Goal: Task Accomplishment & Management: Use online tool/utility

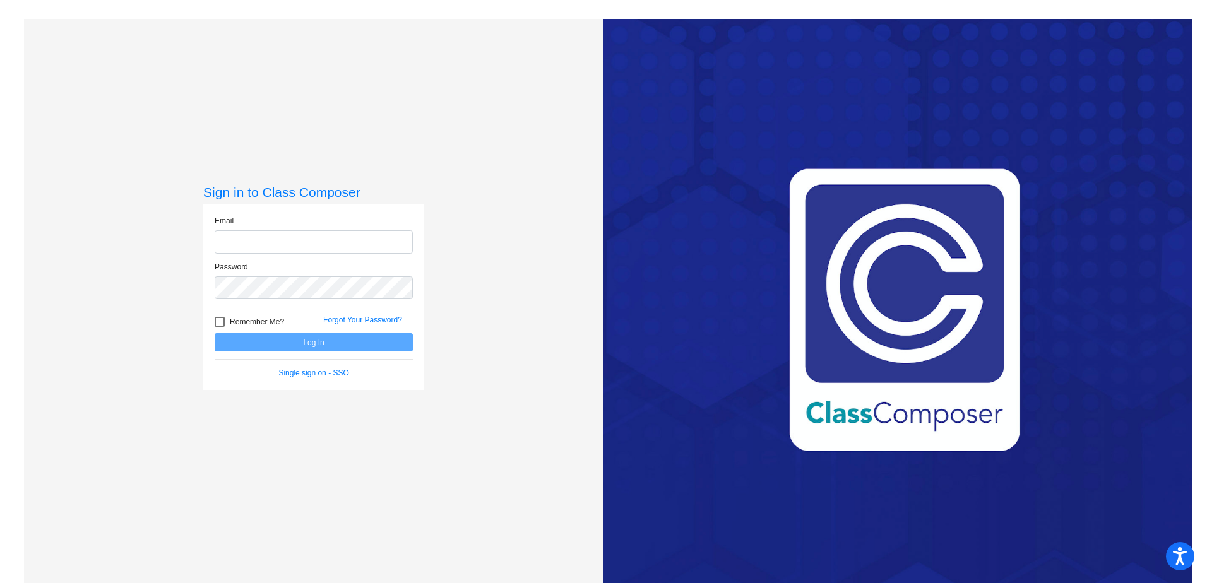
type input "[EMAIL_ADDRESS][PERSON_NAME][DOMAIN_NAME]"
click at [311, 340] on button "Log In" at bounding box center [314, 342] width 198 height 18
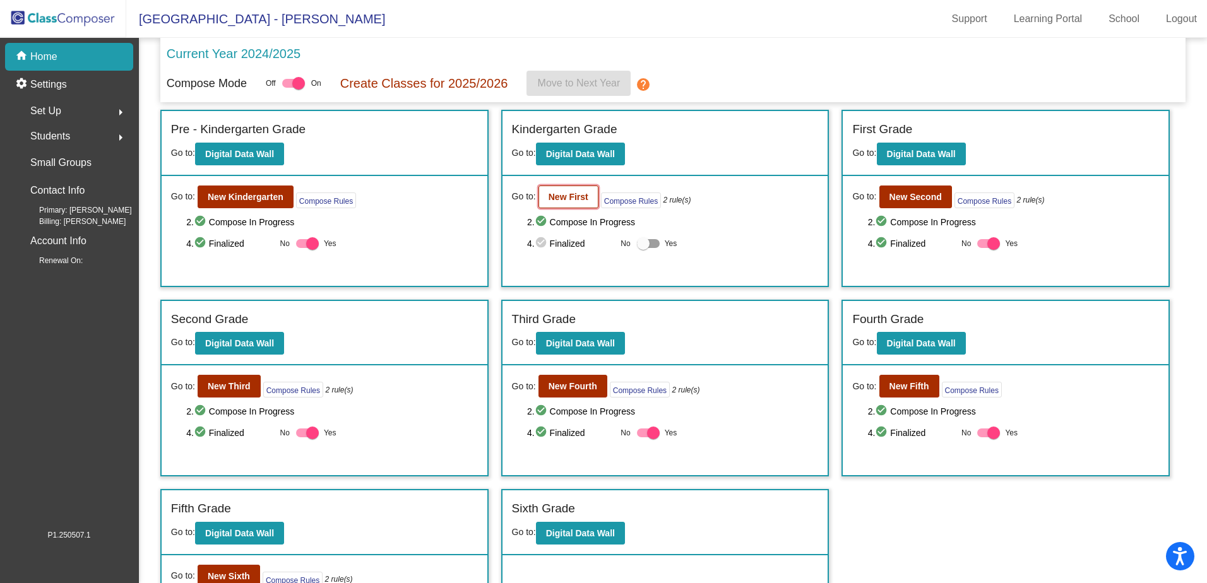
click at [556, 195] on b "New First" at bounding box center [569, 197] width 40 height 10
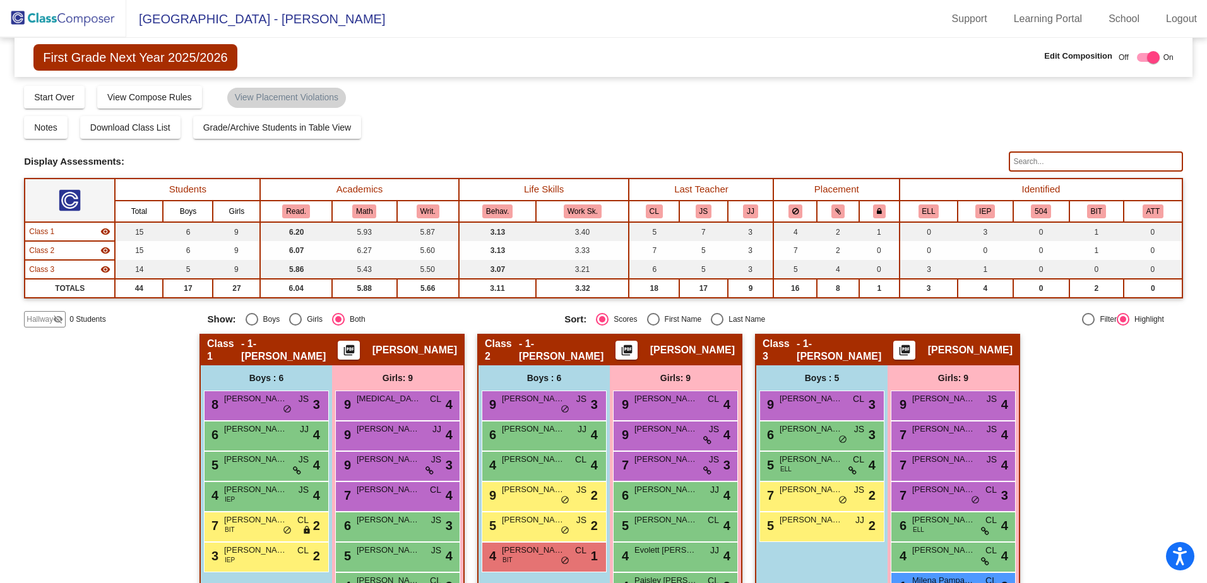
scroll to position [100, 0]
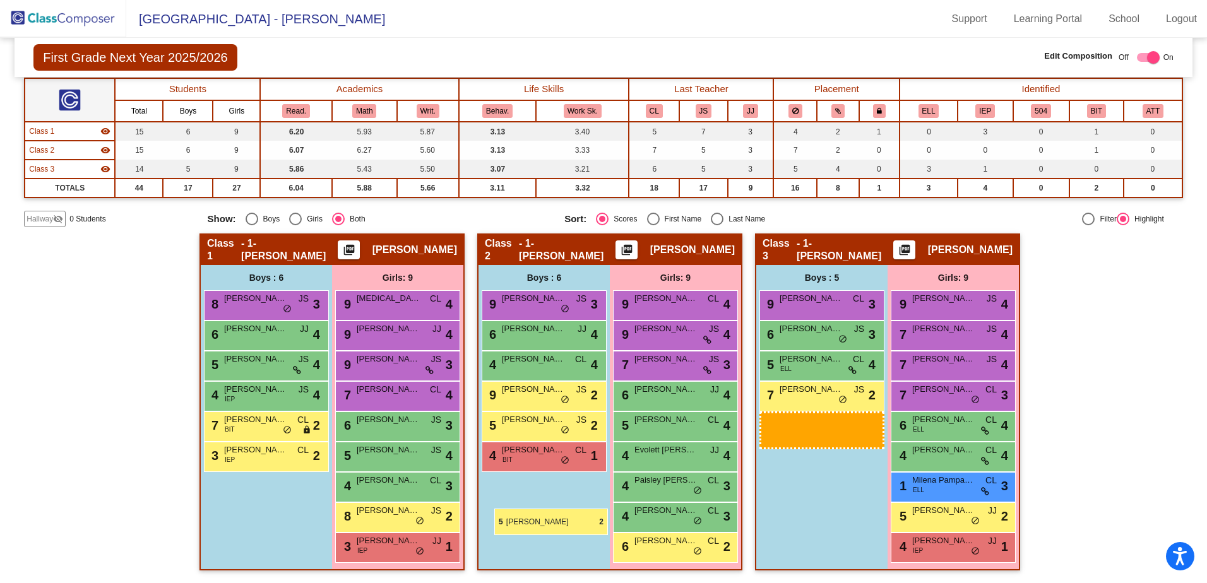
drag, startPoint x: 802, startPoint y: 434, endPoint x: 490, endPoint y: 502, distance: 319.7
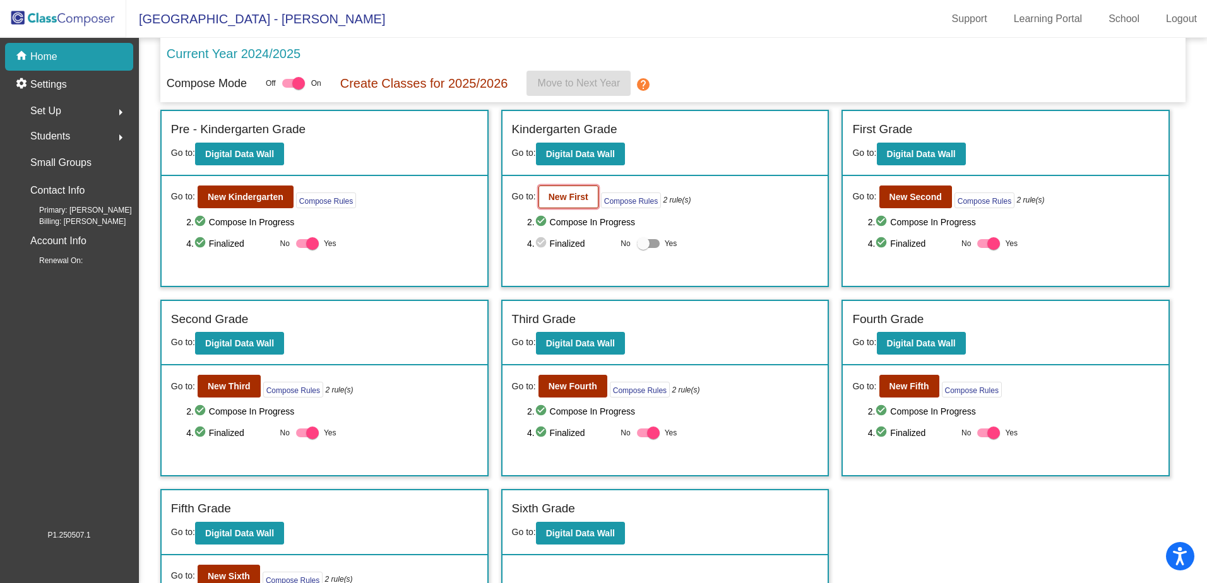
click at [569, 199] on b "New First" at bounding box center [569, 197] width 40 height 10
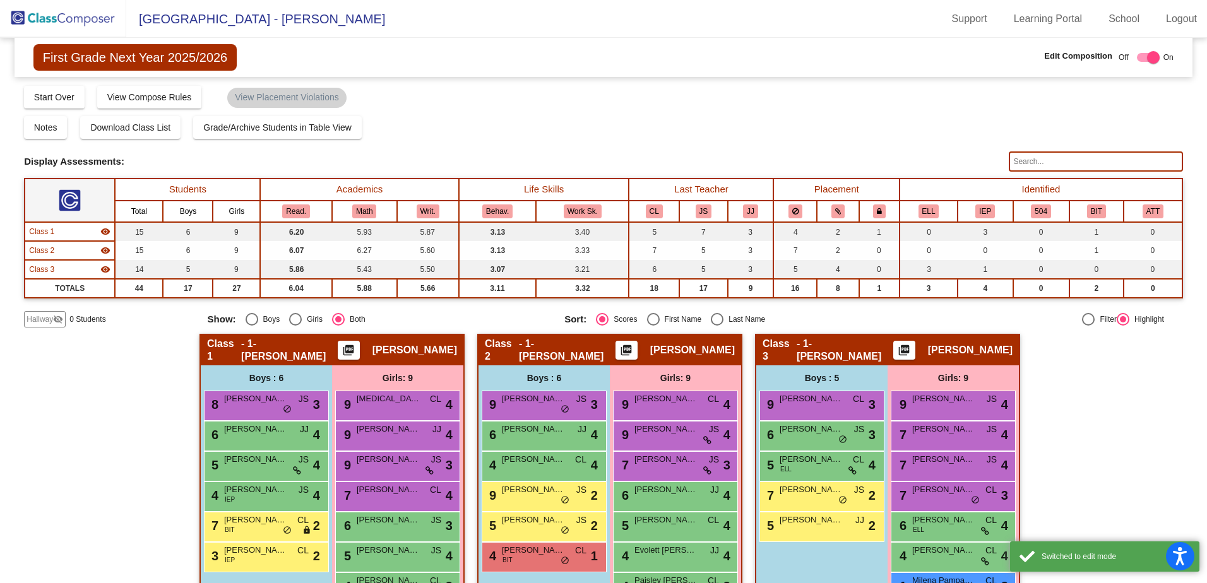
scroll to position [100, 0]
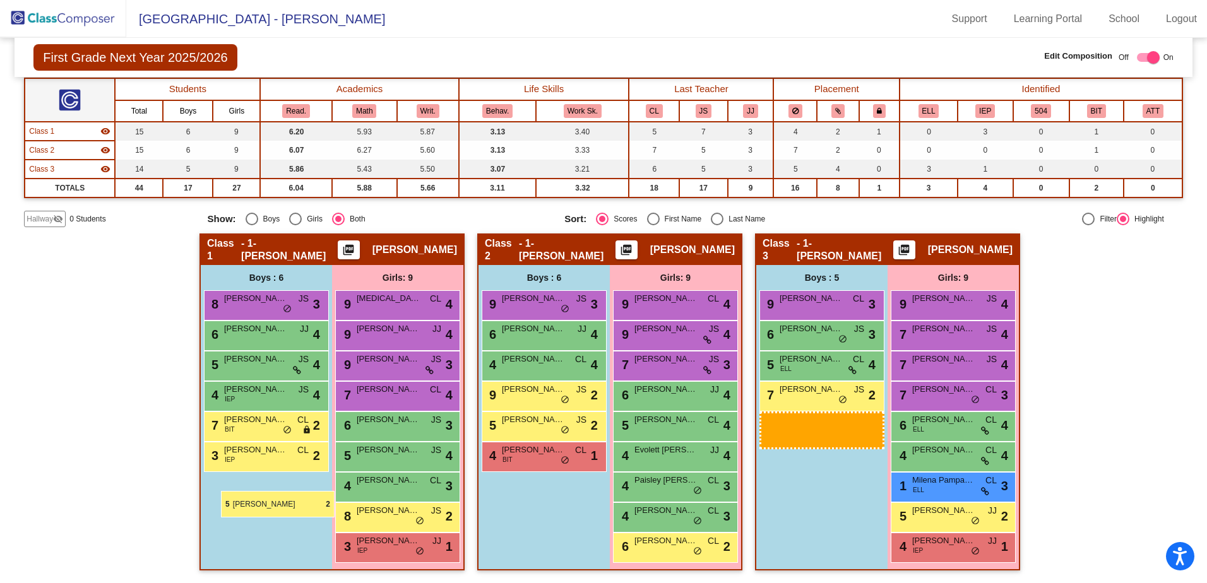
drag, startPoint x: 829, startPoint y: 429, endPoint x: 218, endPoint y: 489, distance: 614.0
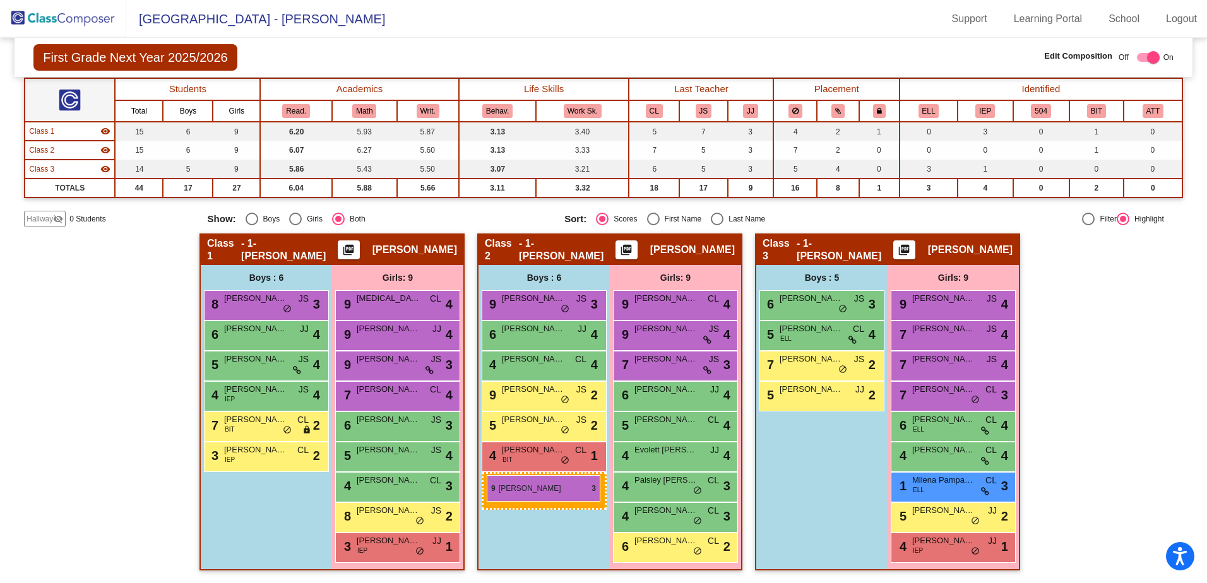
drag, startPoint x: 826, startPoint y: 302, endPoint x: 487, endPoint y: 475, distance: 381.4
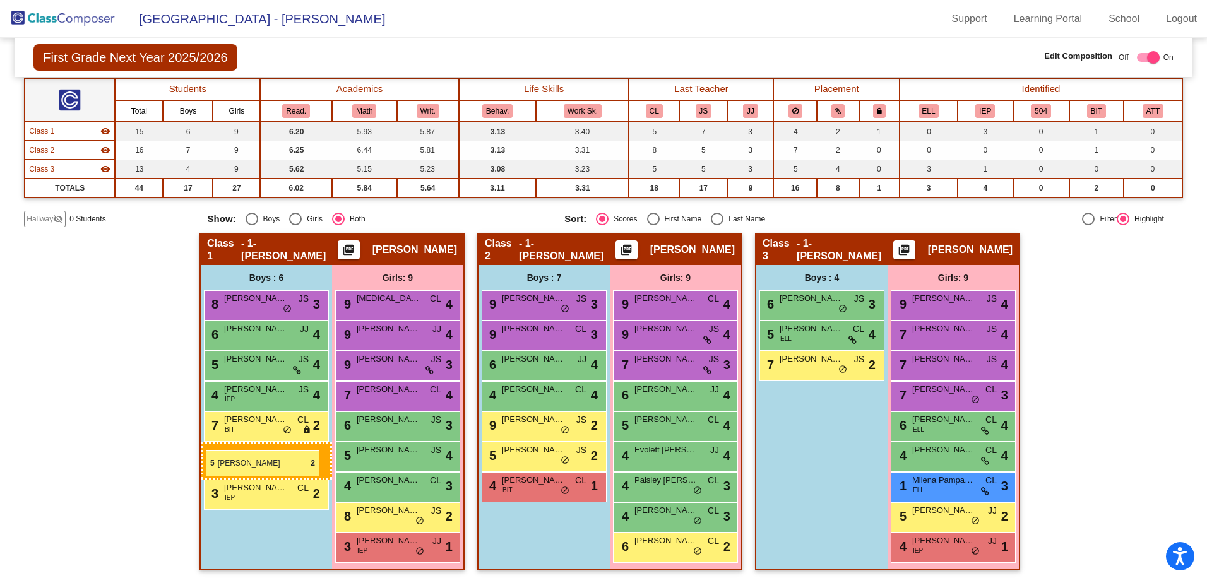
drag, startPoint x: 773, startPoint y: 446, endPoint x: 206, endPoint y: 450, distance: 566.9
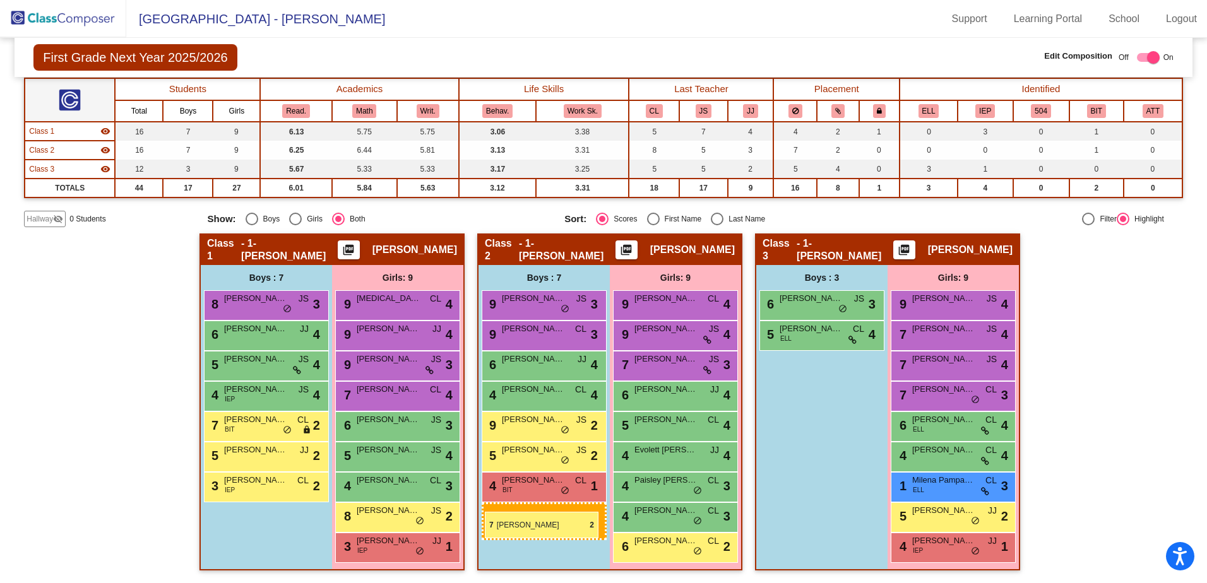
drag, startPoint x: 817, startPoint y: 361, endPoint x: 485, endPoint y: 512, distance: 365.3
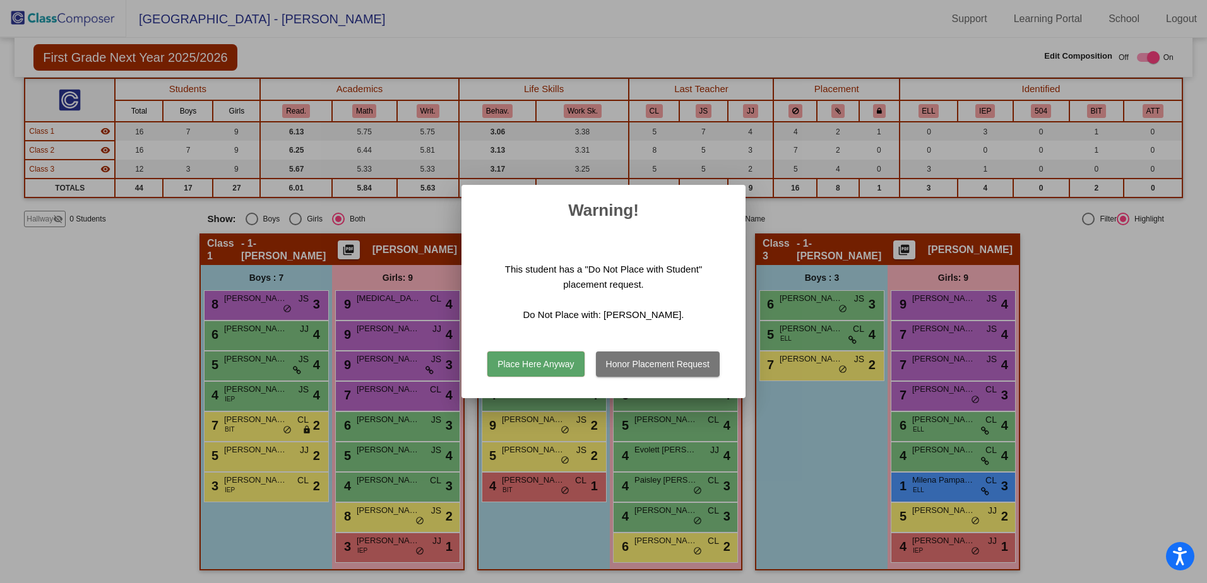
click at [623, 362] on button "Honor Placement Request" at bounding box center [658, 364] width 124 height 25
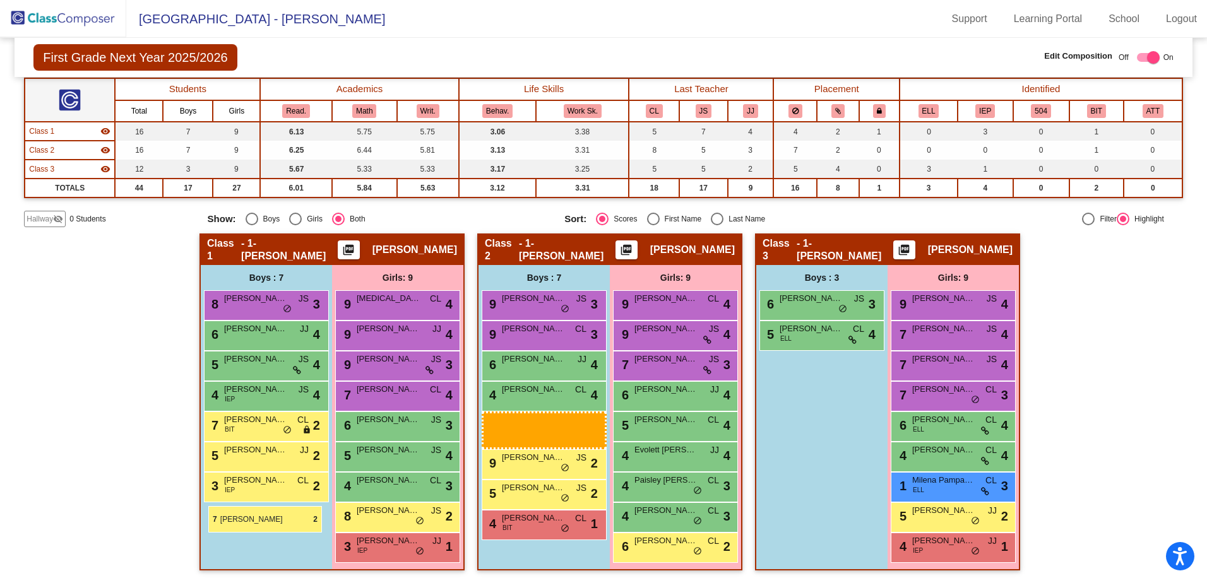
drag, startPoint x: 823, startPoint y: 366, endPoint x: 208, endPoint y: 506, distance: 630.6
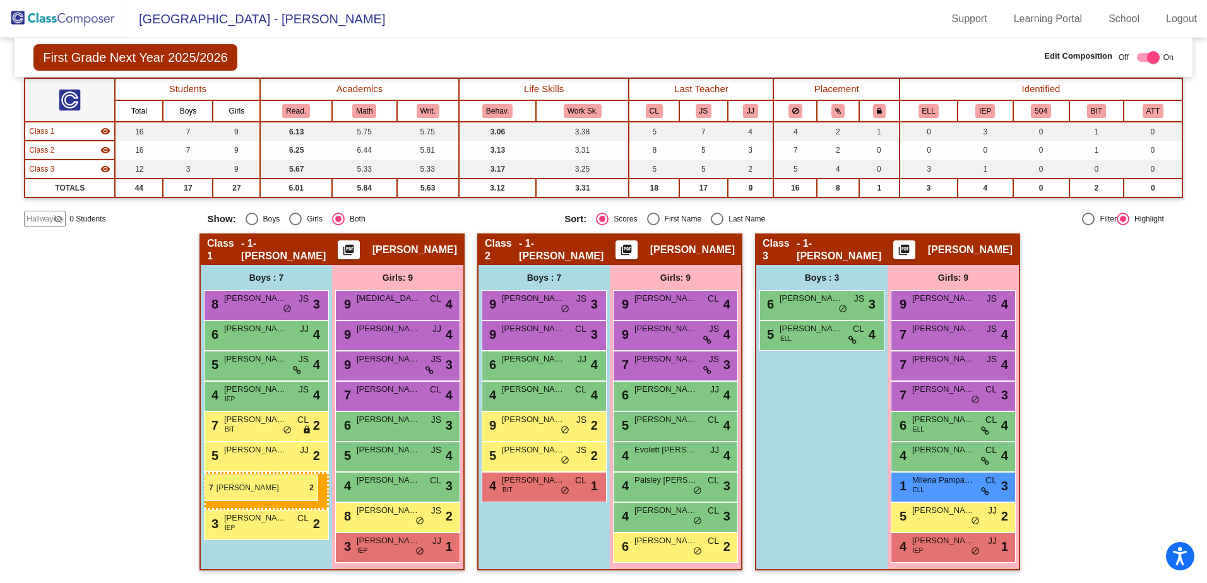
drag, startPoint x: 803, startPoint y: 363, endPoint x: 205, endPoint y: 475, distance: 608.7
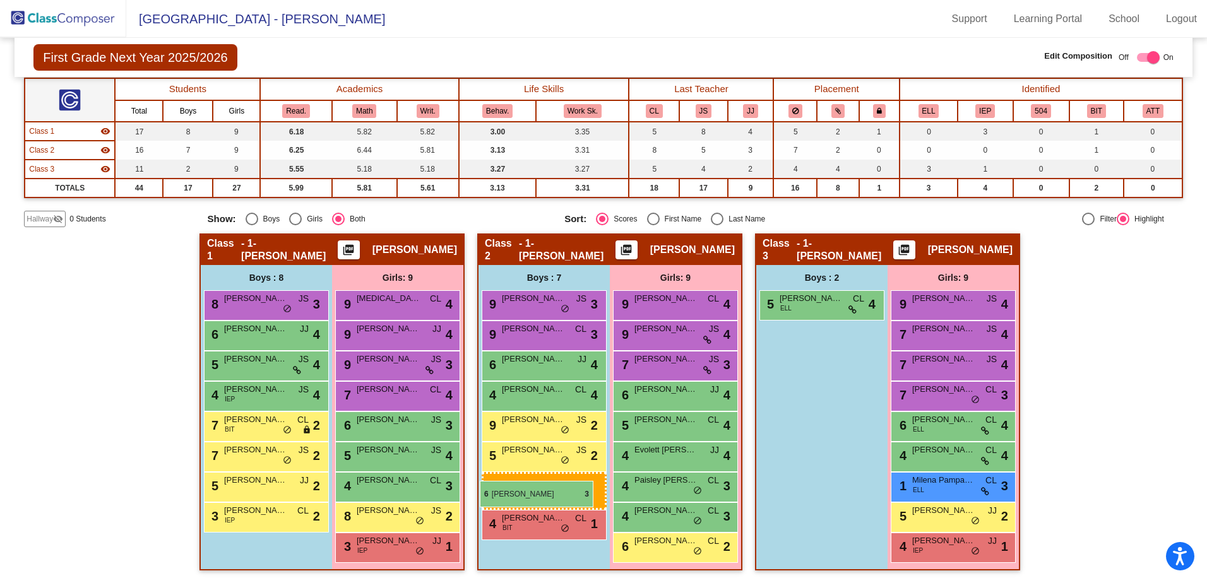
drag, startPoint x: 807, startPoint y: 302, endPoint x: 480, endPoint y: 479, distance: 371.1
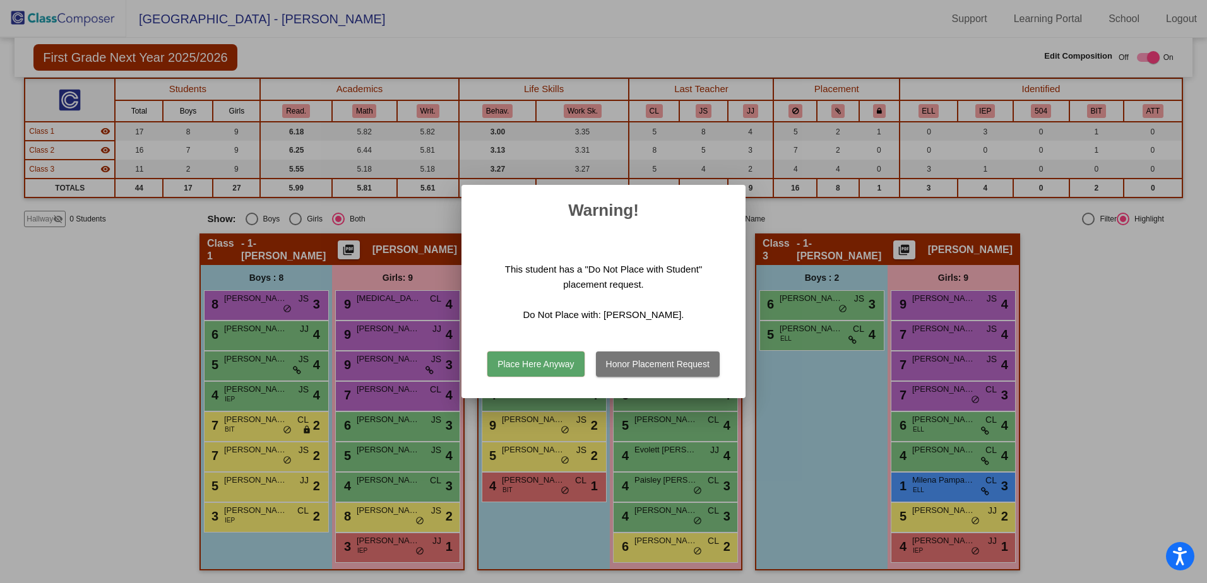
click at [651, 366] on button "Honor Placement Request" at bounding box center [658, 364] width 124 height 25
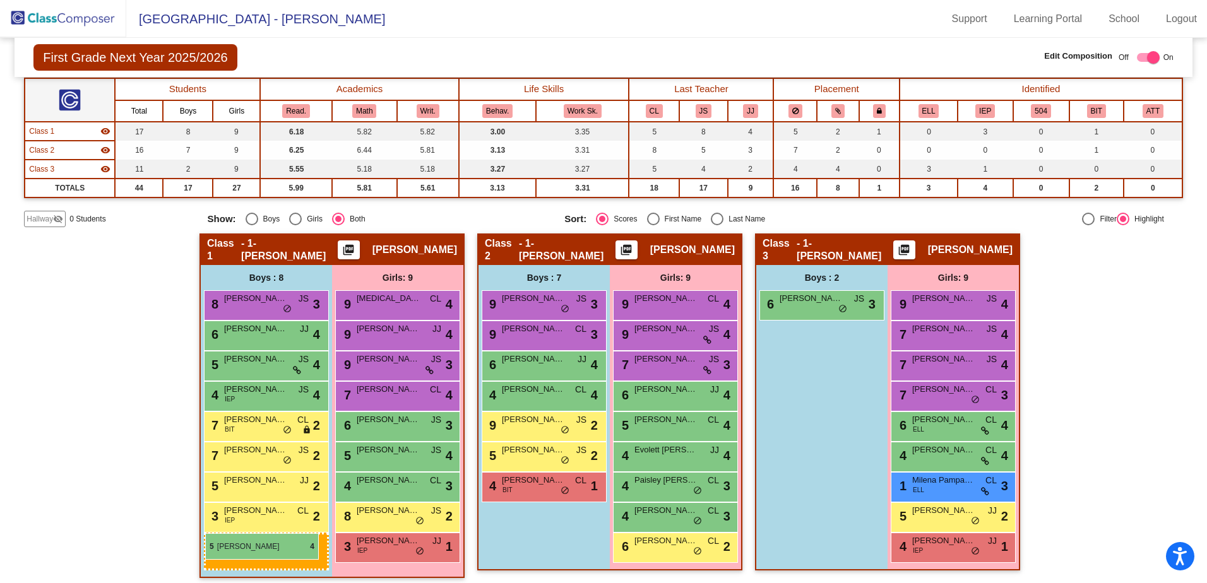
drag, startPoint x: 817, startPoint y: 335, endPoint x: 205, endPoint y: 533, distance: 643.0
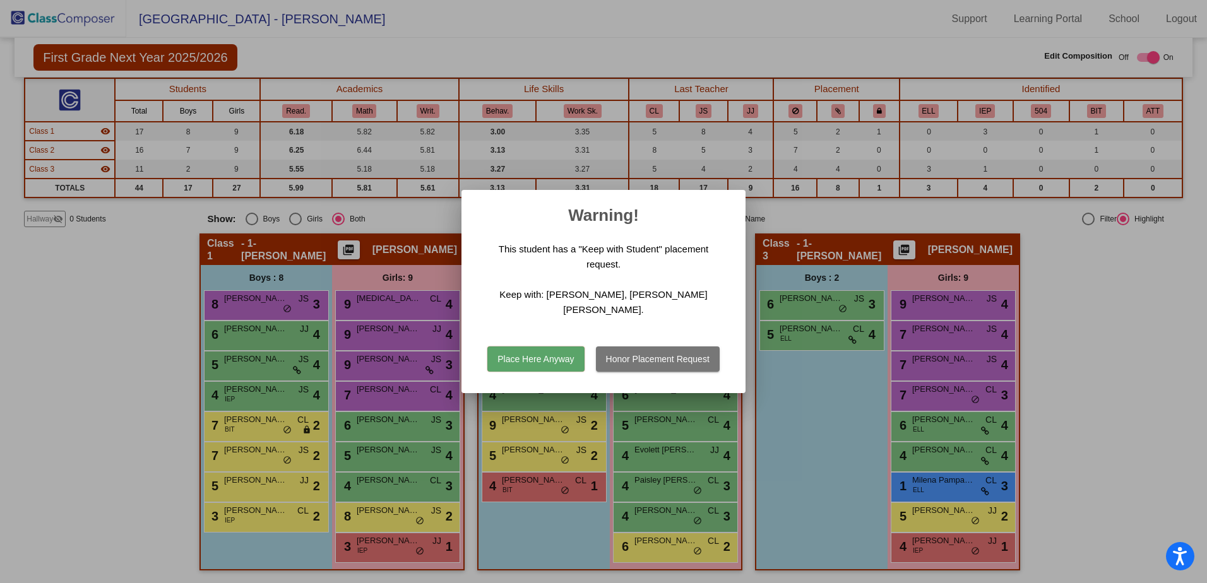
click at [626, 350] on button "Honor Placement Request" at bounding box center [658, 359] width 124 height 25
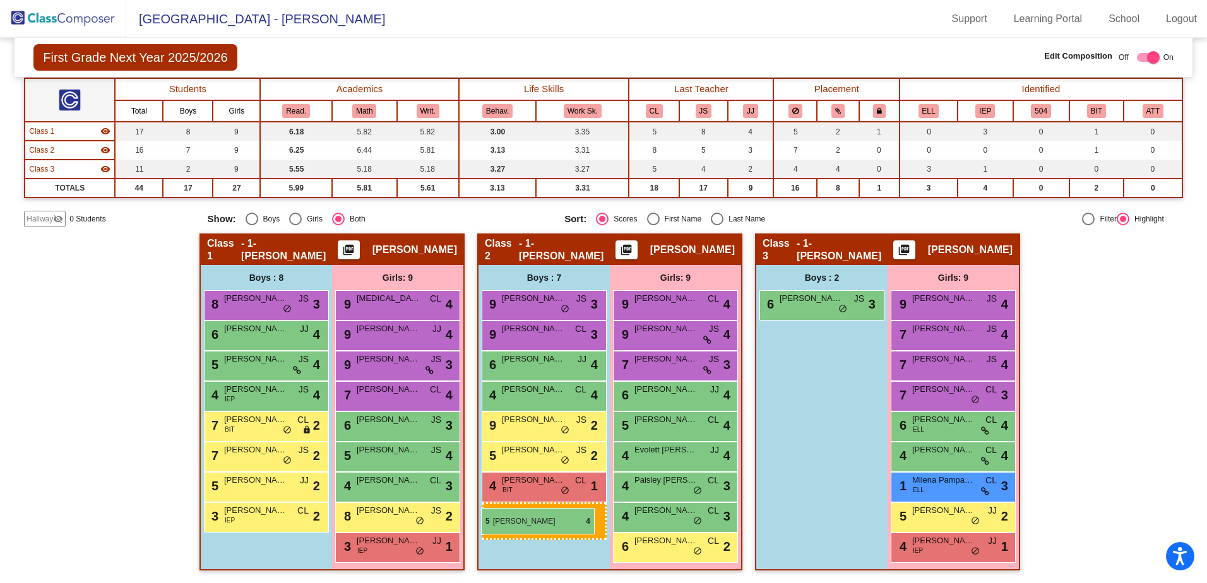
drag, startPoint x: 804, startPoint y: 330, endPoint x: 481, endPoint y: 508, distance: 369.0
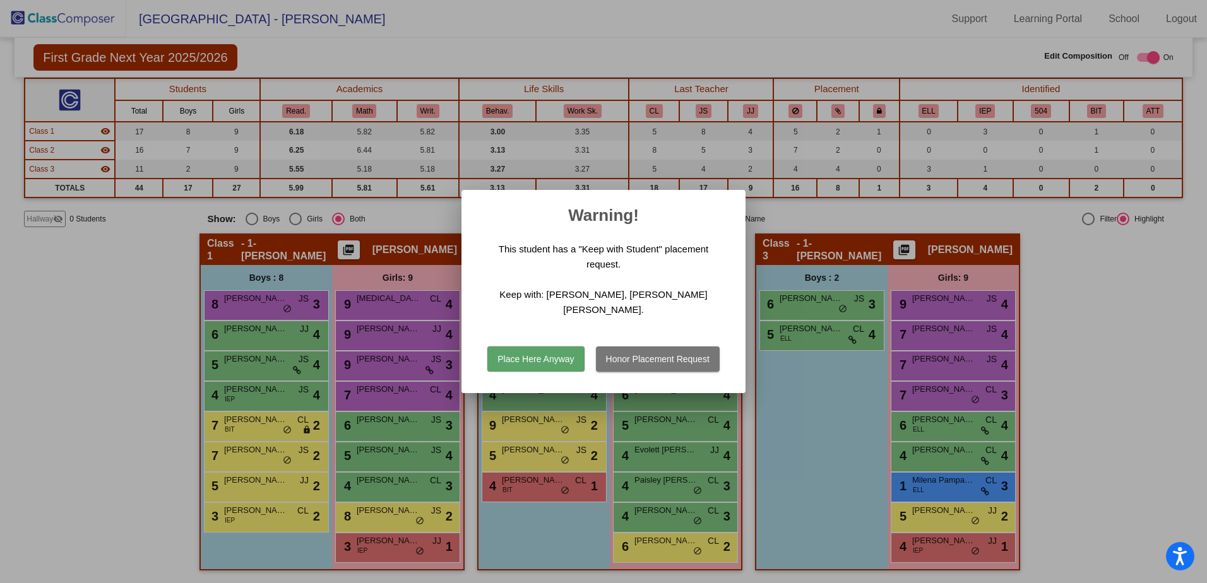
click at [563, 352] on button "Place Here Anyway" at bounding box center [535, 359] width 97 height 25
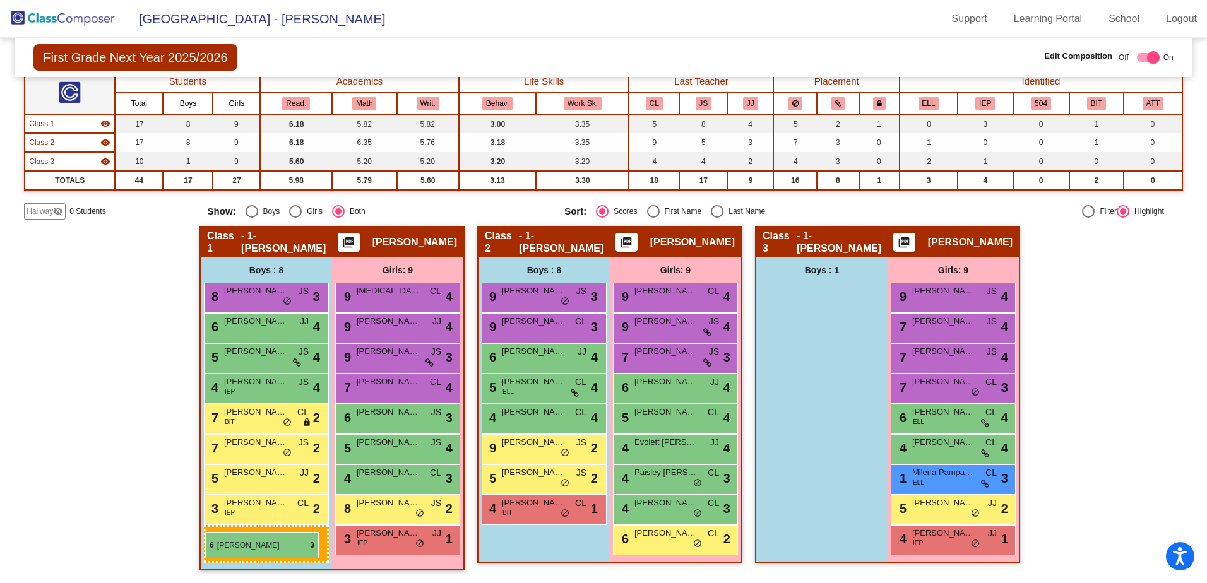
drag, startPoint x: 851, startPoint y: 308, endPoint x: 205, endPoint y: 532, distance: 683.5
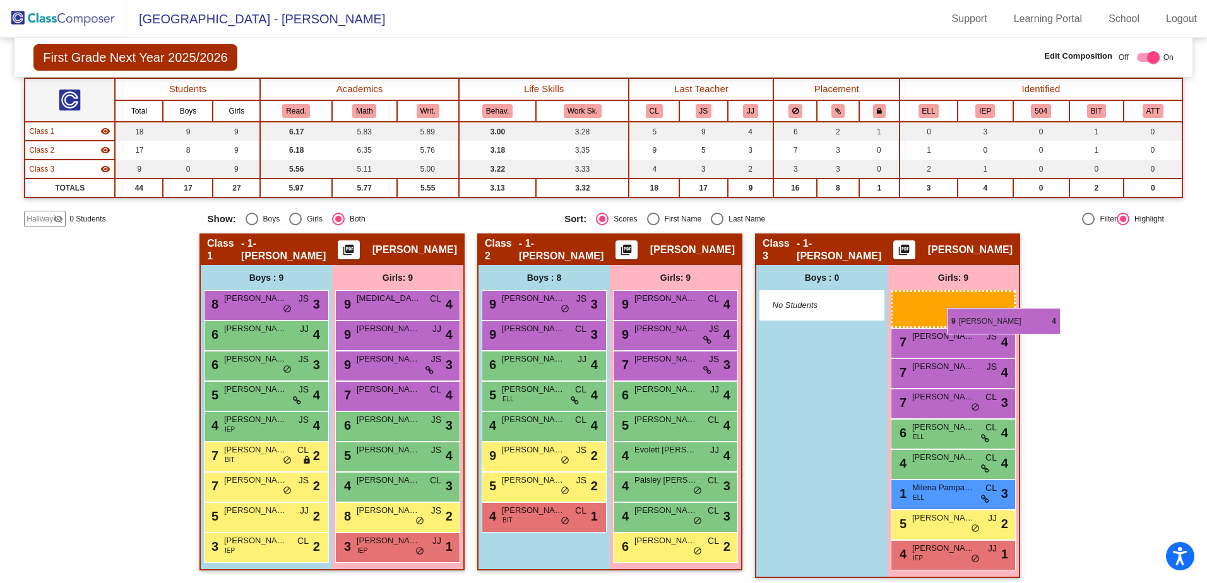
scroll to position [108, 0]
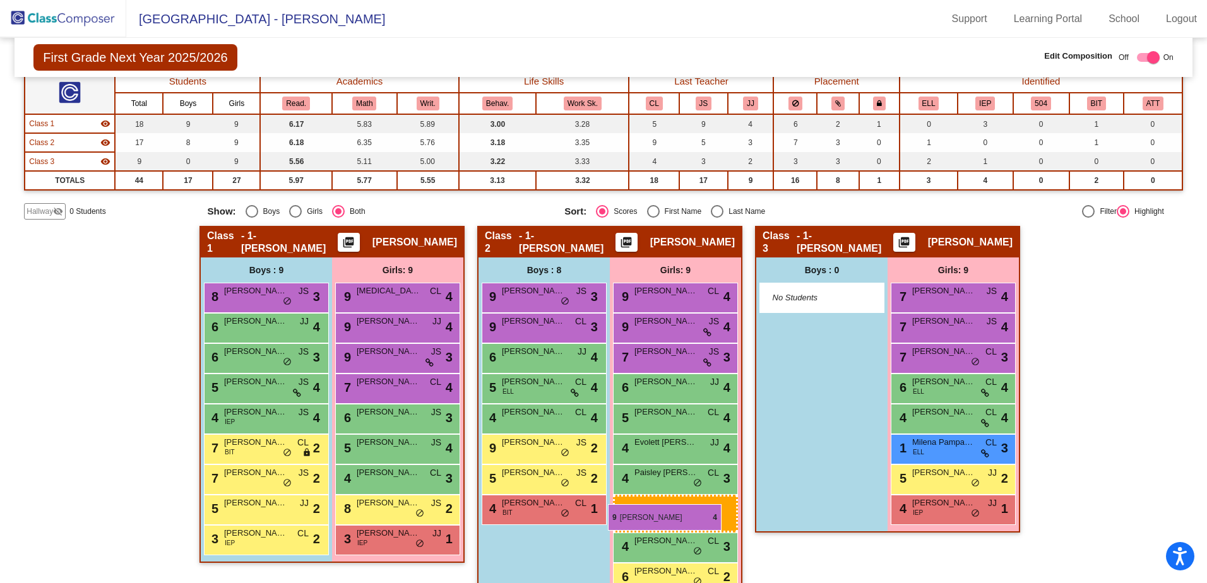
drag, startPoint x: 961, startPoint y: 299, endPoint x: 608, endPoint y: 504, distance: 408.2
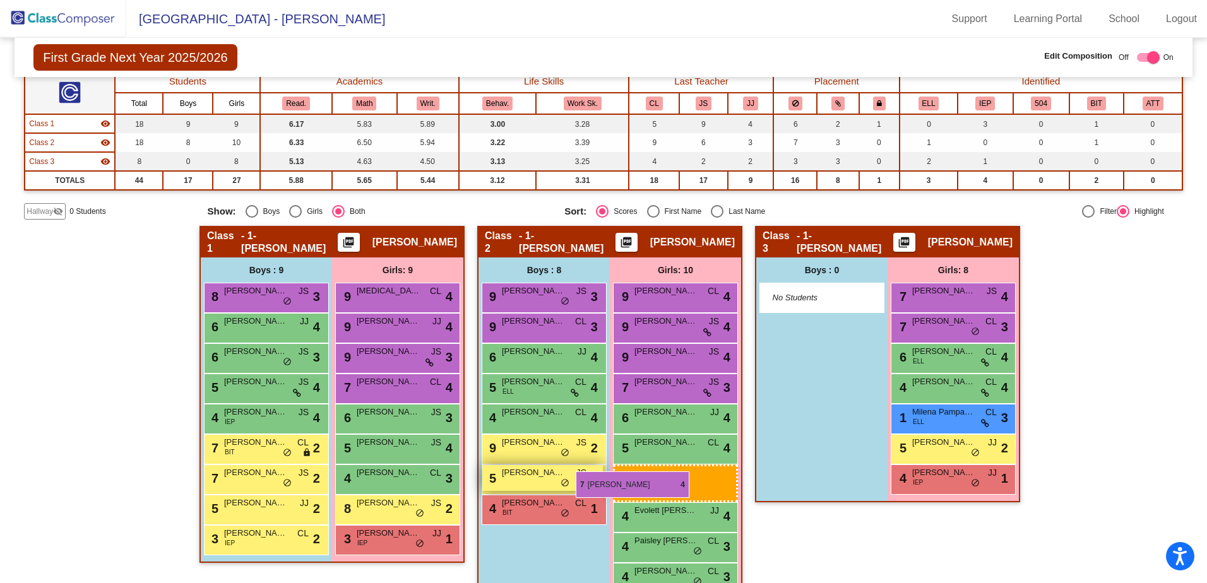
drag, startPoint x: 954, startPoint y: 296, endPoint x: 584, endPoint y: 472, distance: 409.4
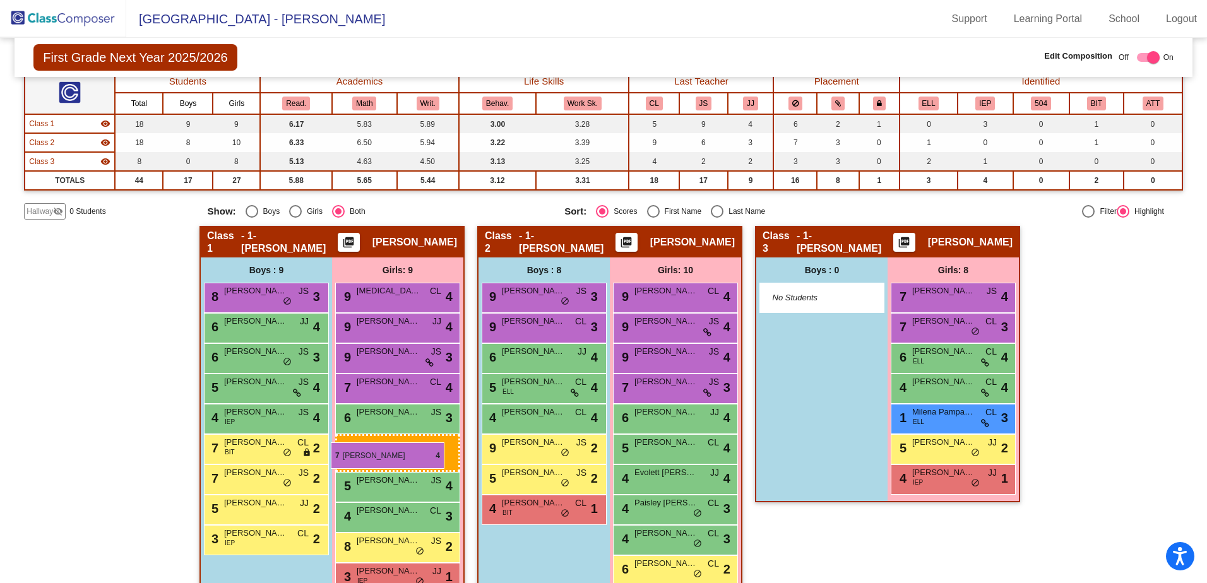
drag, startPoint x: 911, startPoint y: 331, endPoint x: 331, endPoint y: 442, distance: 590.8
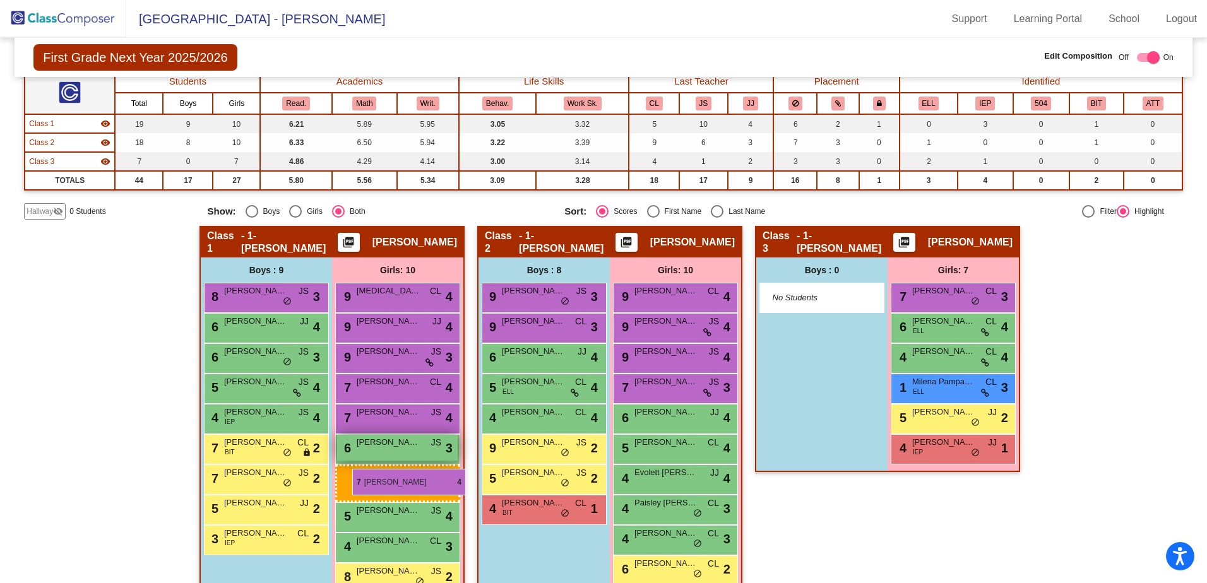
drag, startPoint x: 932, startPoint y: 291, endPoint x: 352, endPoint y: 469, distance: 607.4
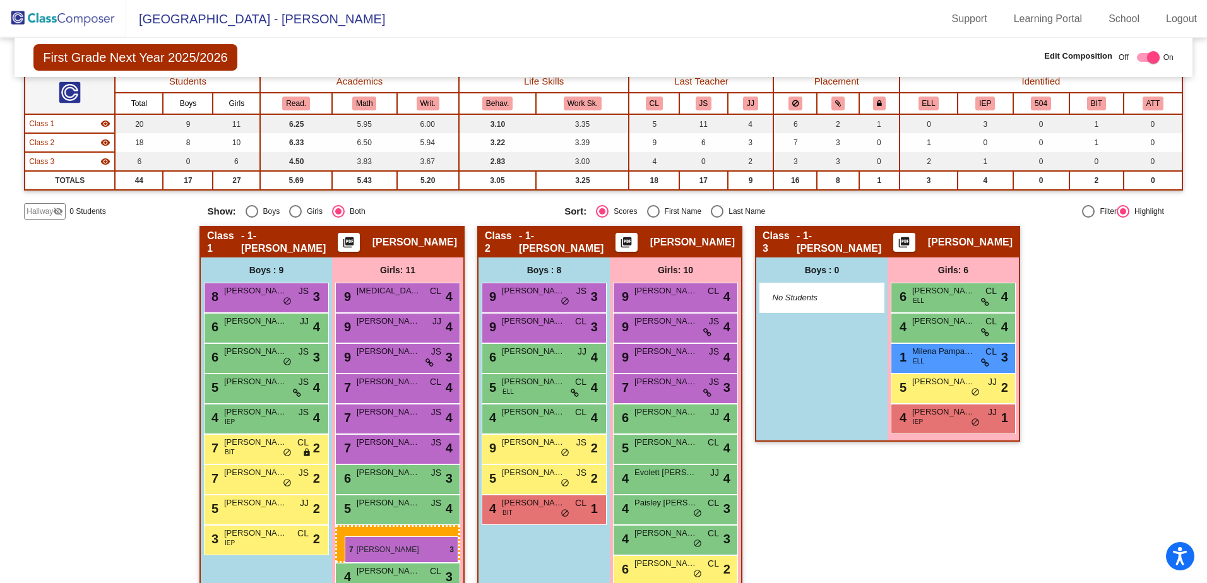
drag, startPoint x: 945, startPoint y: 297, endPoint x: 343, endPoint y: 537, distance: 648.2
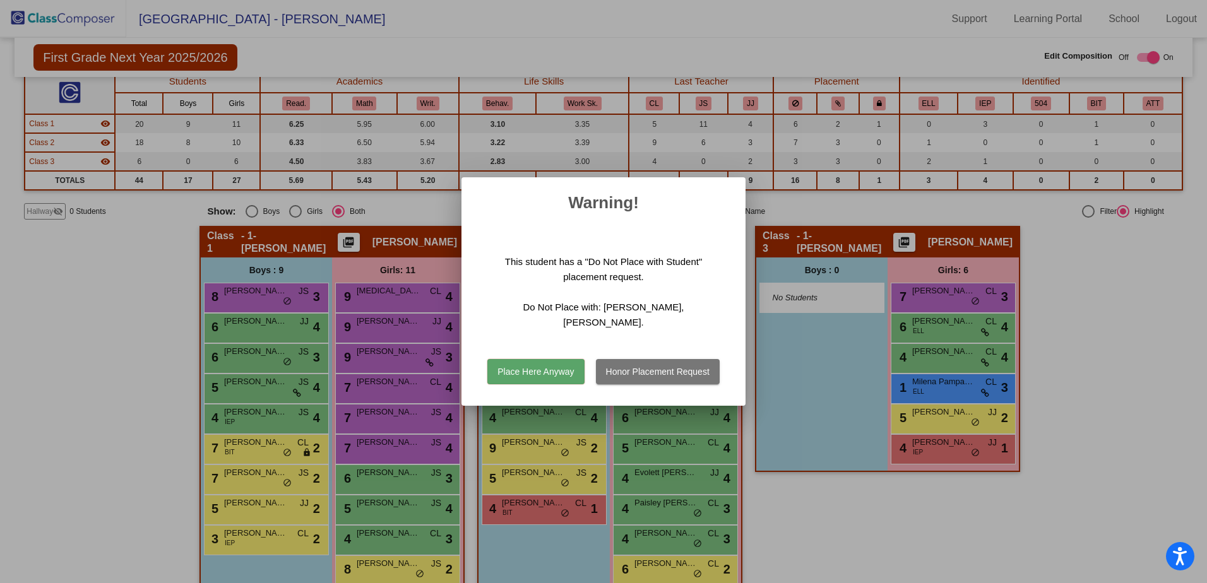
click at [575, 367] on button "Place Here Anyway" at bounding box center [535, 371] width 97 height 25
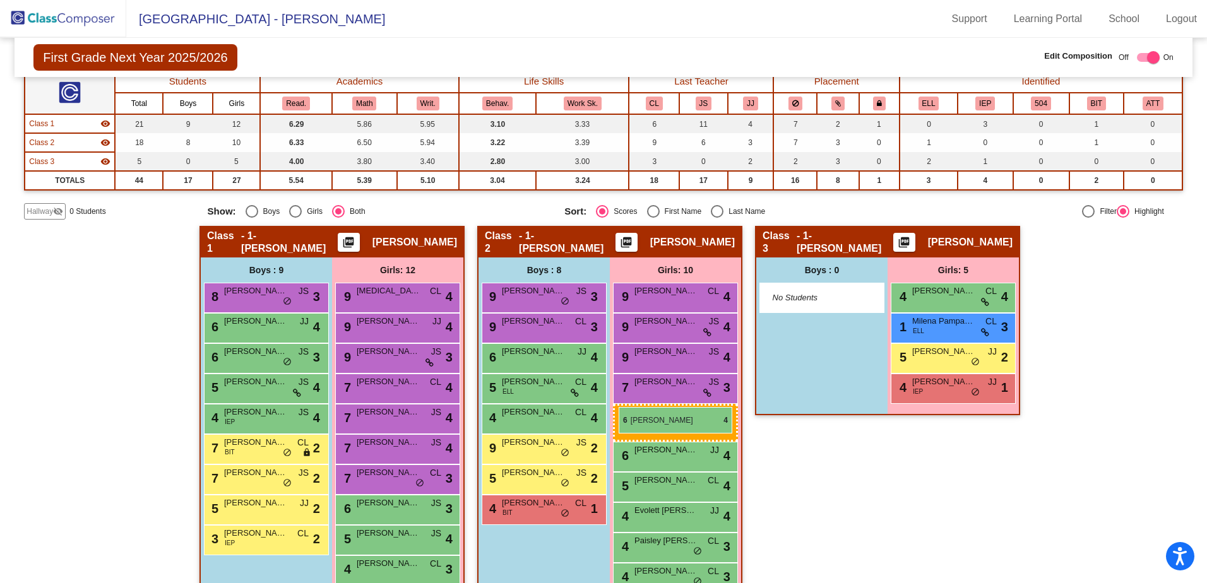
drag, startPoint x: 925, startPoint y: 296, endPoint x: 619, endPoint y: 407, distance: 325.7
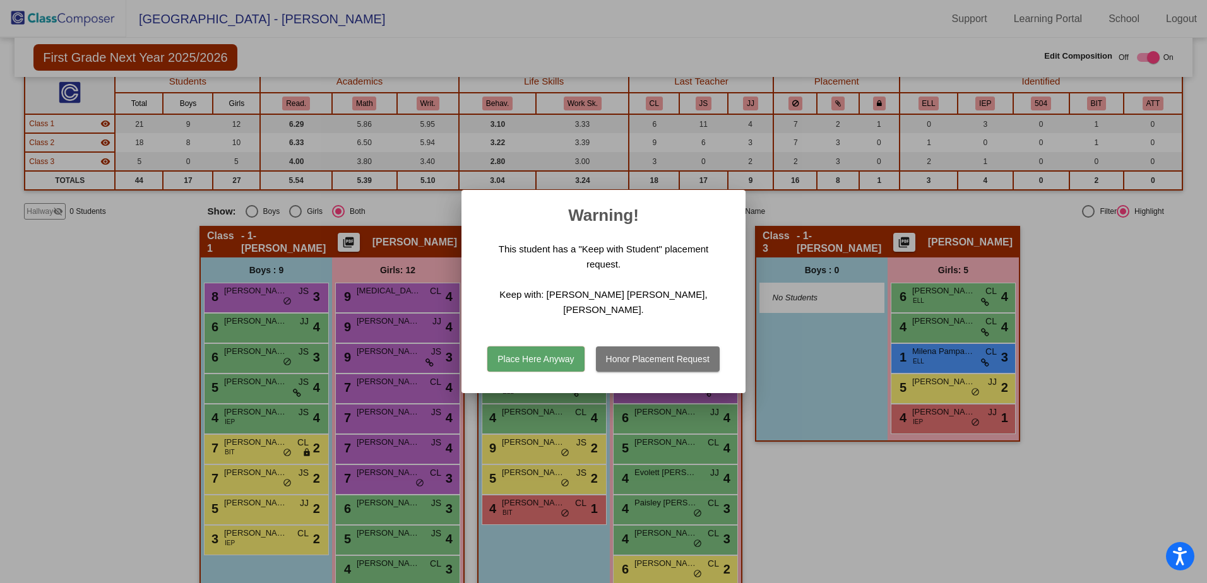
click at [767, 333] on div at bounding box center [603, 291] width 1207 height 583
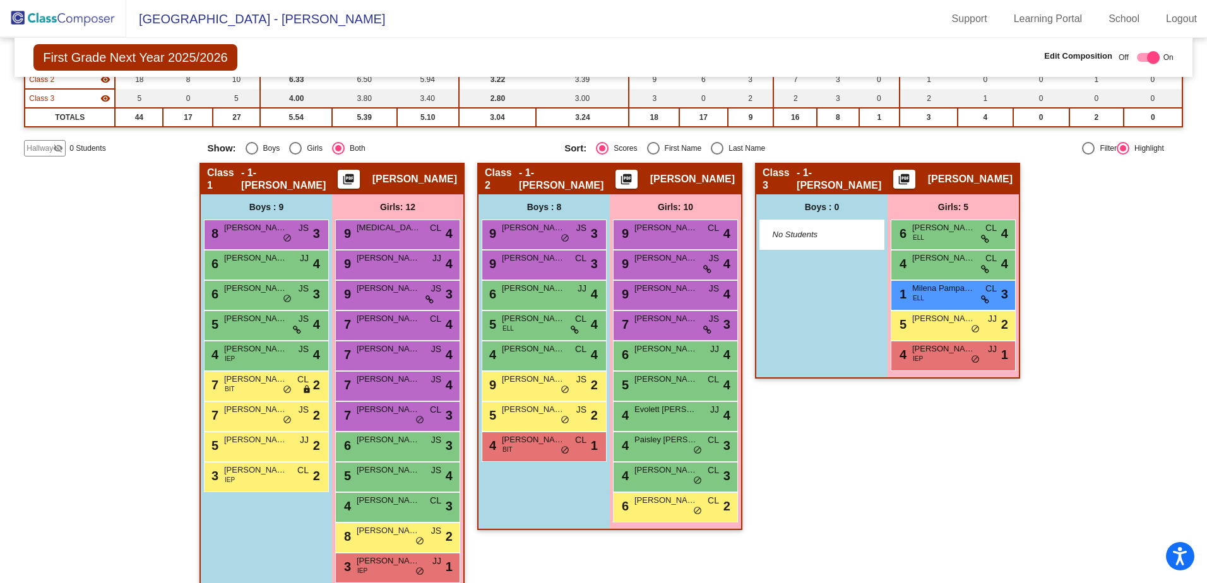
scroll to position [191, 0]
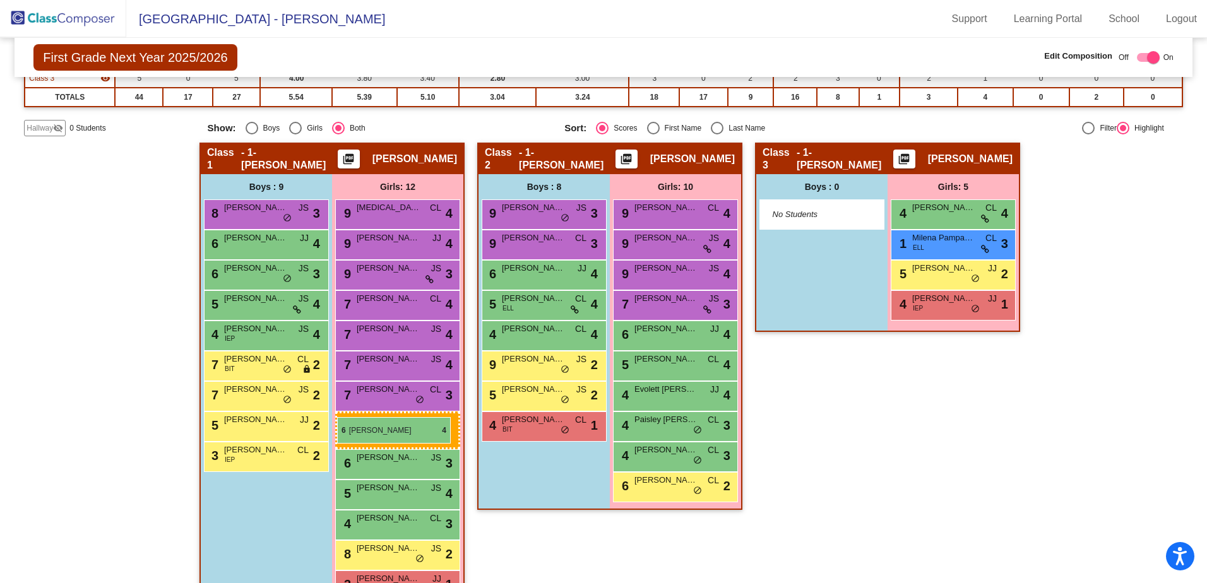
drag, startPoint x: 935, startPoint y: 209, endPoint x: 337, endPoint y: 417, distance: 633.6
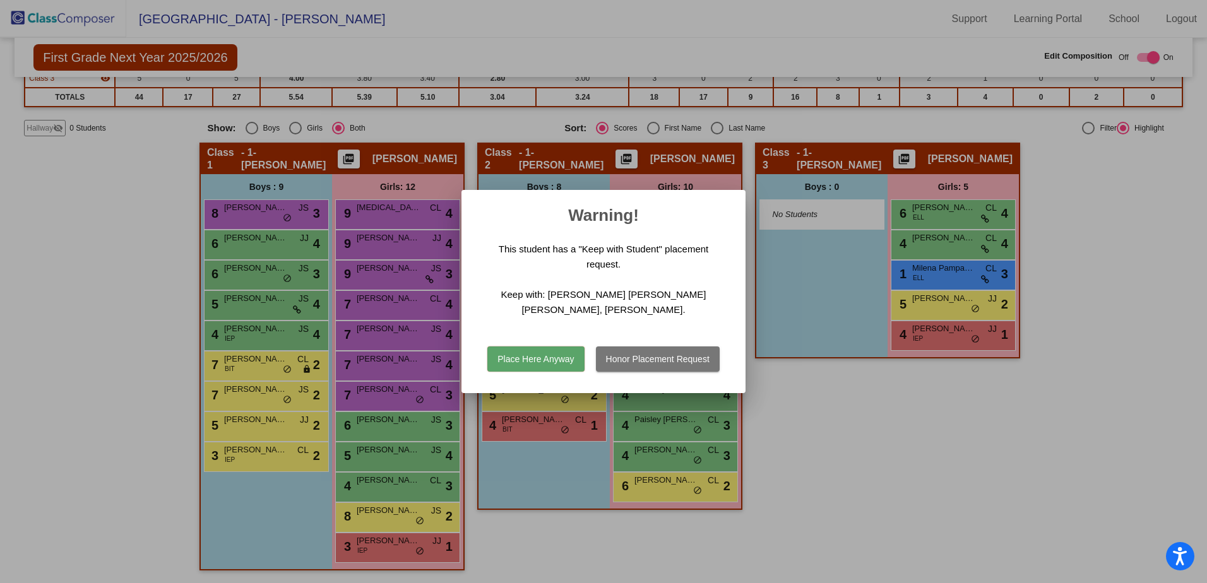
click at [801, 409] on div at bounding box center [603, 291] width 1207 height 583
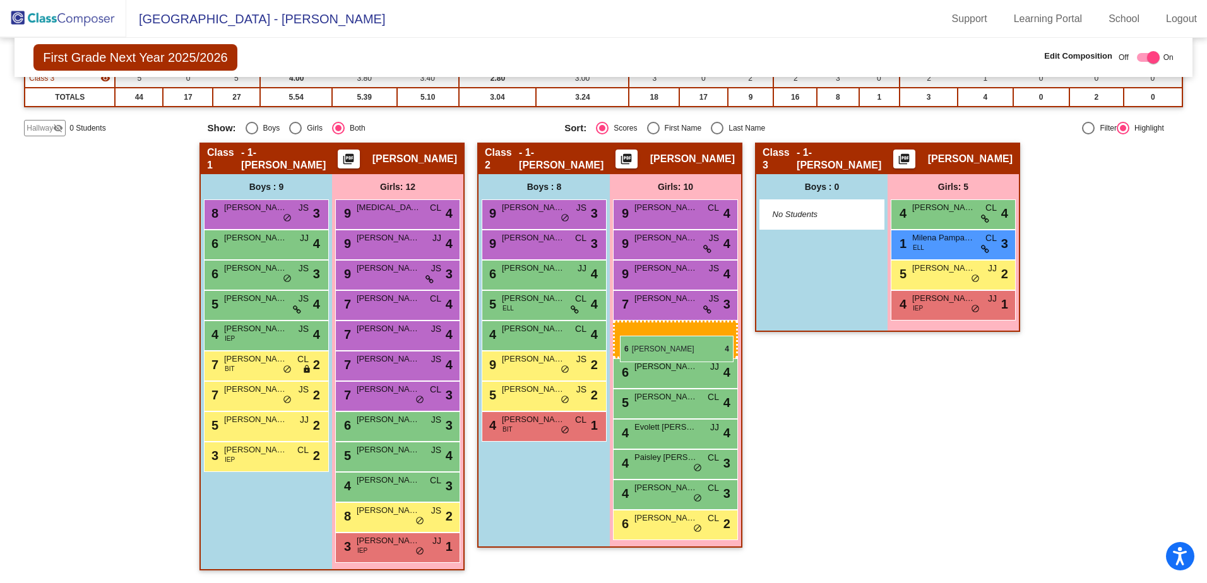
drag, startPoint x: 947, startPoint y: 207, endPoint x: 618, endPoint y: 330, distance: 351.2
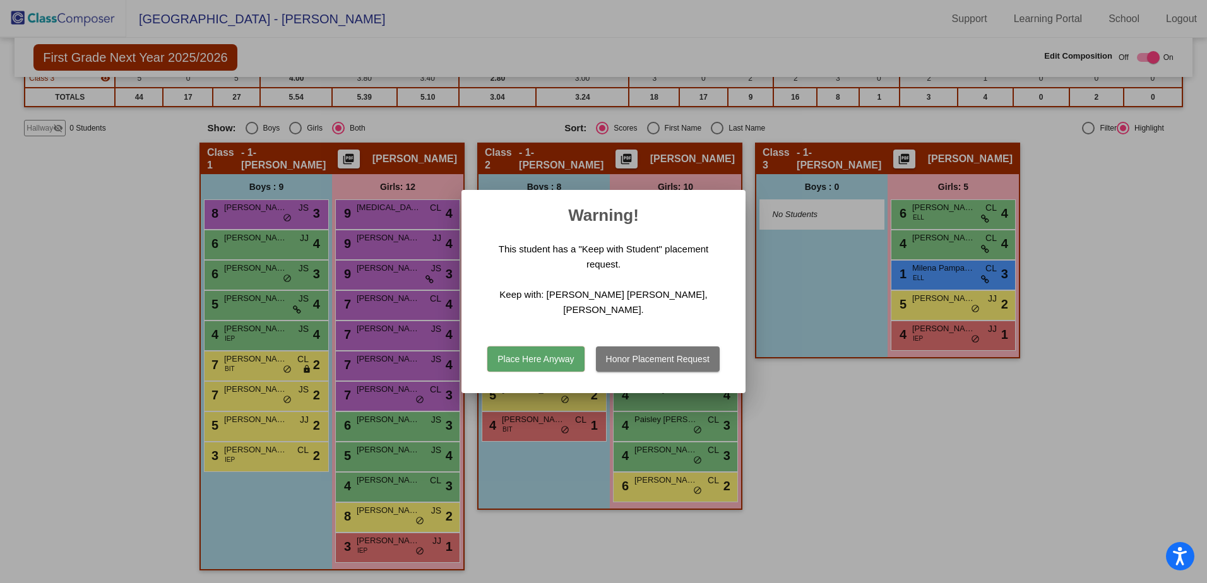
click at [545, 357] on button "Place Here Anyway" at bounding box center [535, 359] width 97 height 25
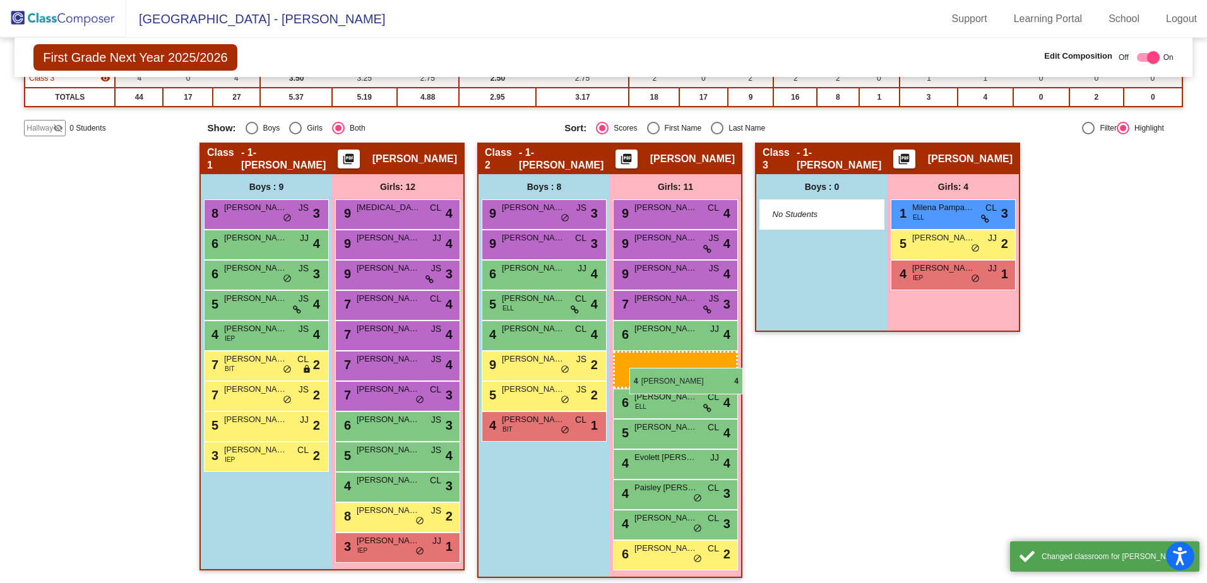
drag, startPoint x: 956, startPoint y: 209, endPoint x: 626, endPoint y: 364, distance: 365.4
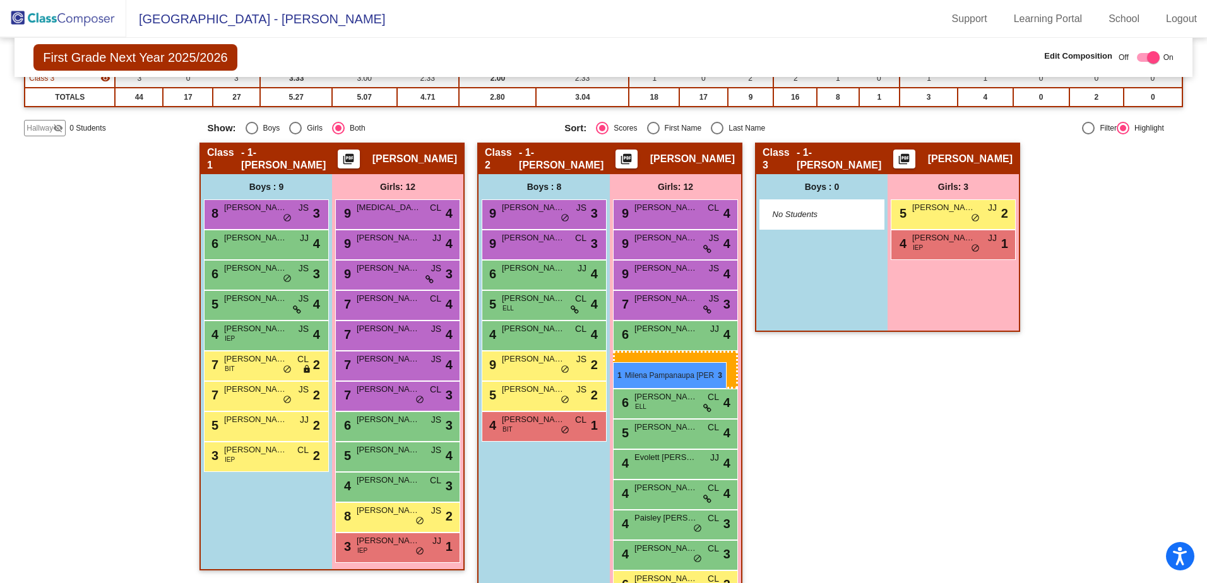
drag, startPoint x: 946, startPoint y: 213, endPoint x: 613, endPoint y: 362, distance: 364.5
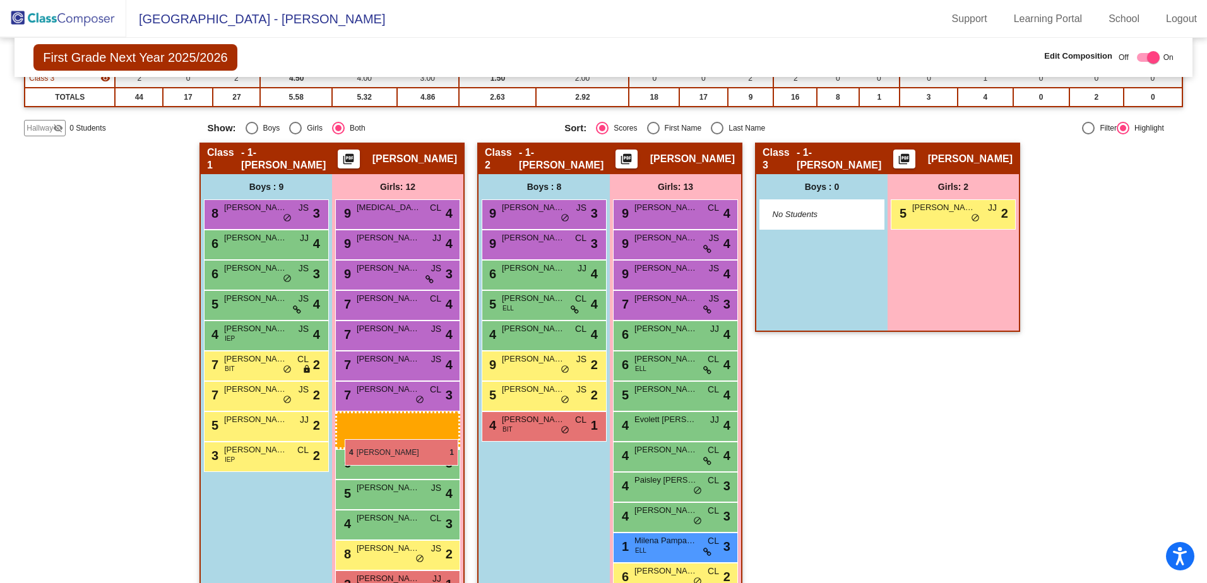
drag, startPoint x: 947, startPoint y: 246, endPoint x: 341, endPoint y: 434, distance: 633.9
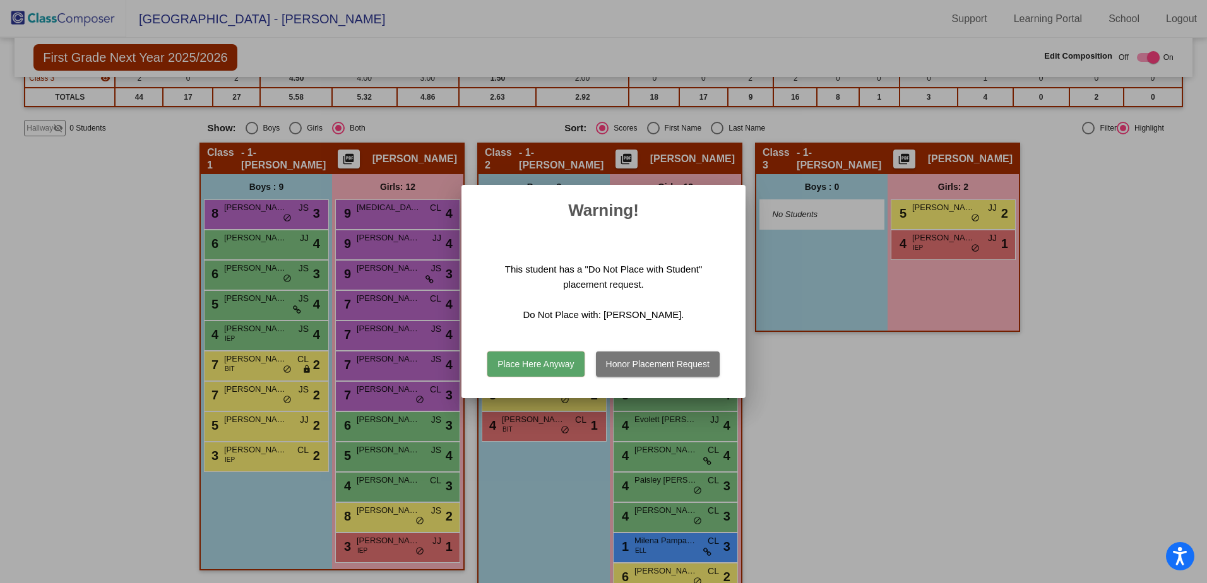
click at [340, 430] on div at bounding box center [603, 291] width 1207 height 583
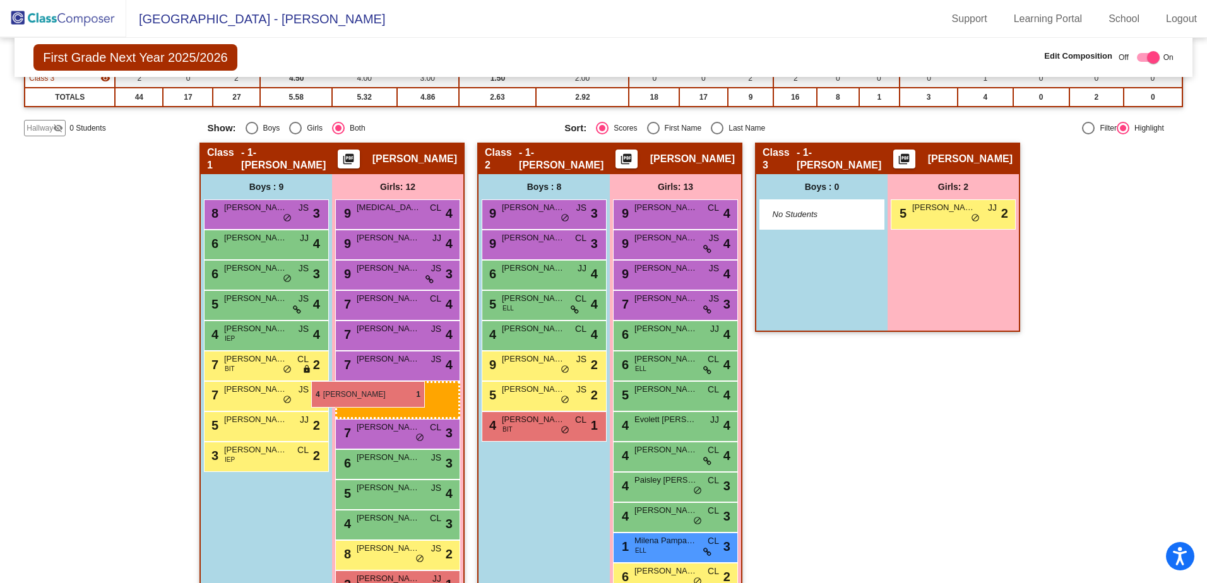
drag, startPoint x: 924, startPoint y: 244, endPoint x: 311, endPoint y: 381, distance: 628.0
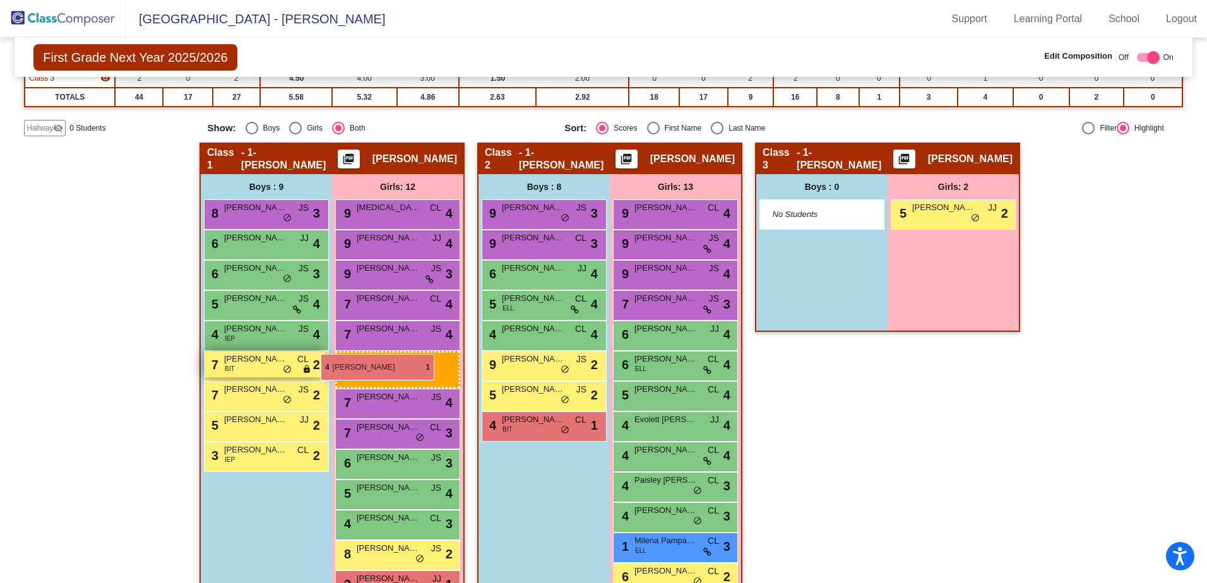
drag, startPoint x: 968, startPoint y: 244, endPoint x: 321, endPoint y: 354, distance: 657.0
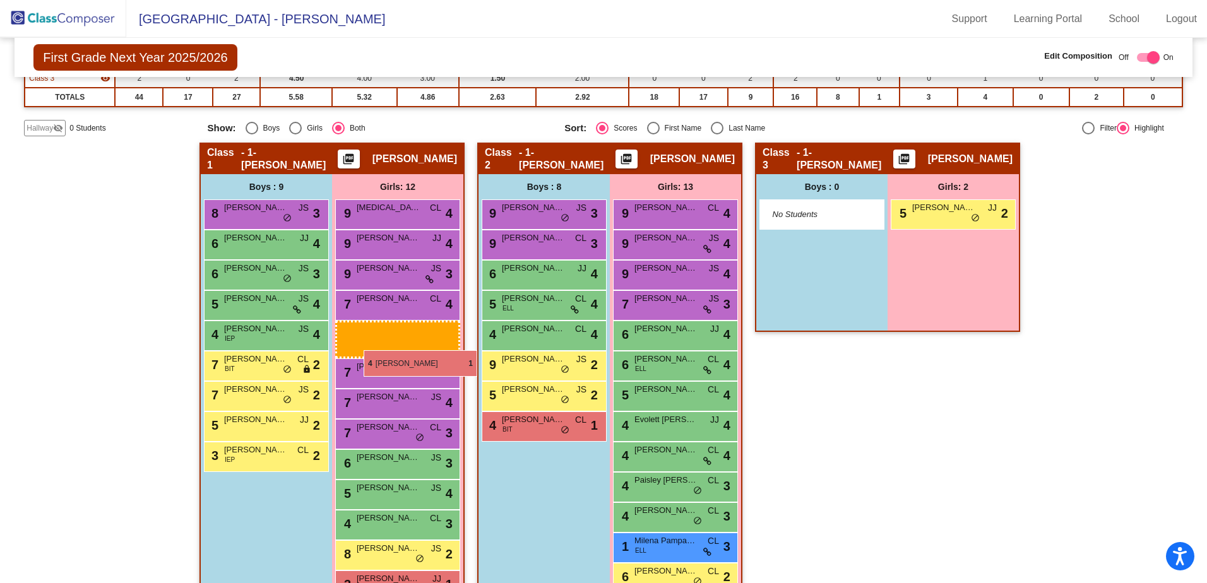
drag, startPoint x: 930, startPoint y: 241, endPoint x: 353, endPoint y: 358, distance: 589.3
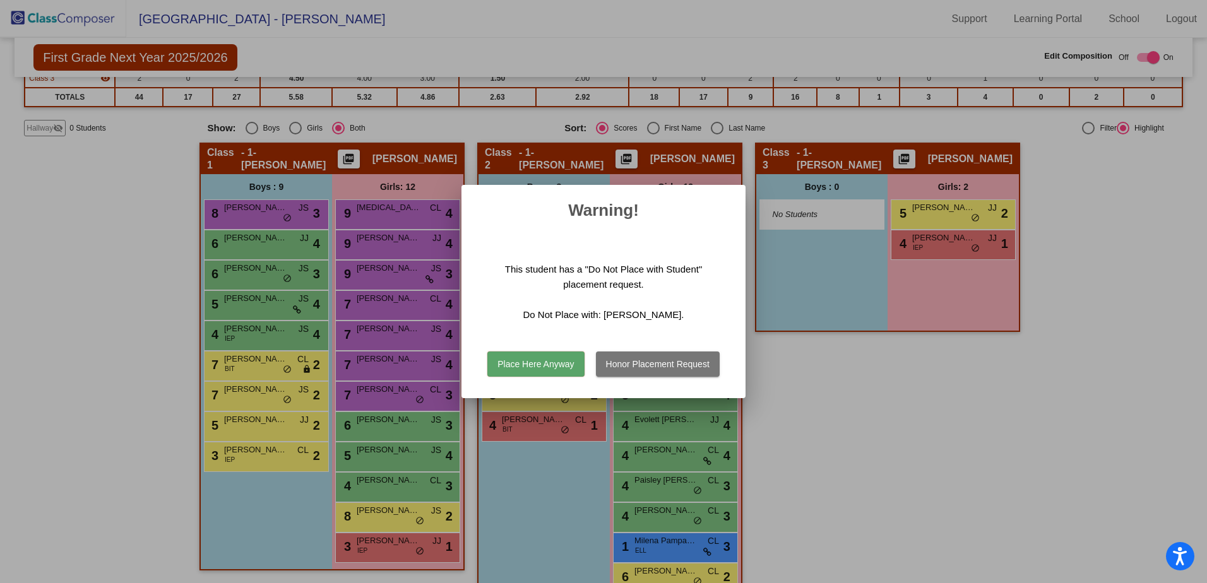
click at [344, 348] on div at bounding box center [603, 291] width 1207 height 583
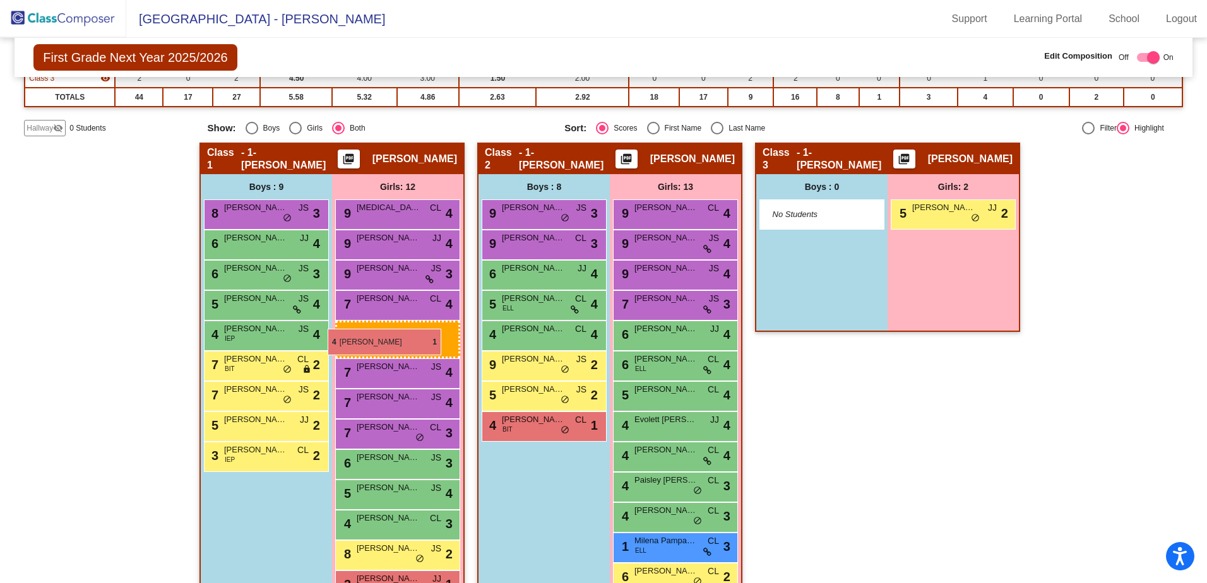
drag, startPoint x: 950, startPoint y: 240, endPoint x: 328, endPoint y: 329, distance: 628.0
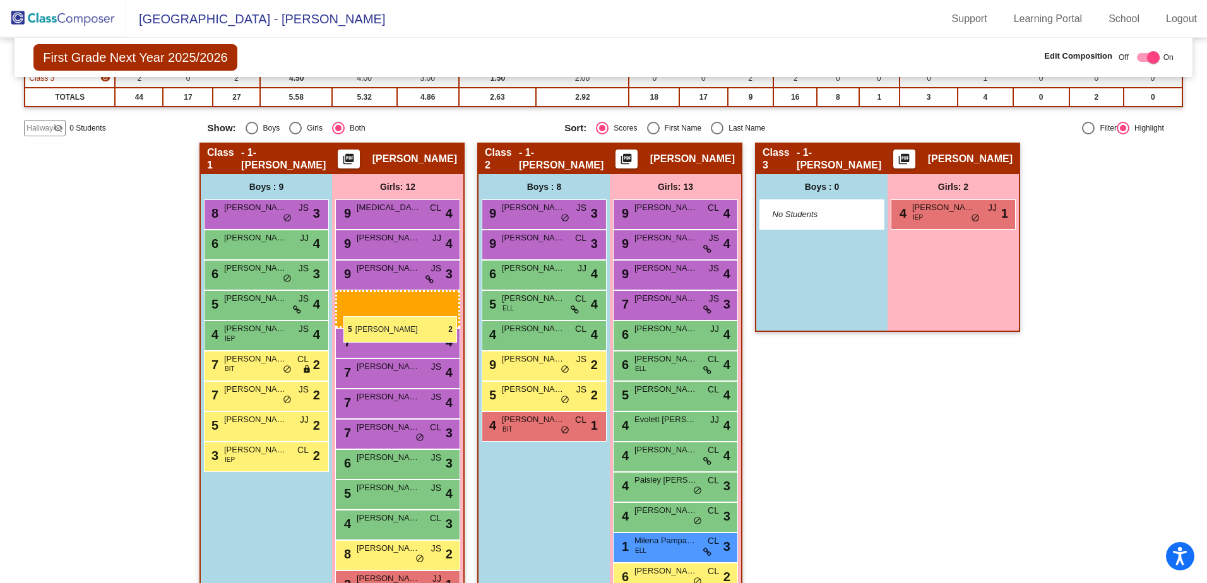
drag, startPoint x: 946, startPoint y: 216, endPoint x: 339, endPoint y: 306, distance: 613.8
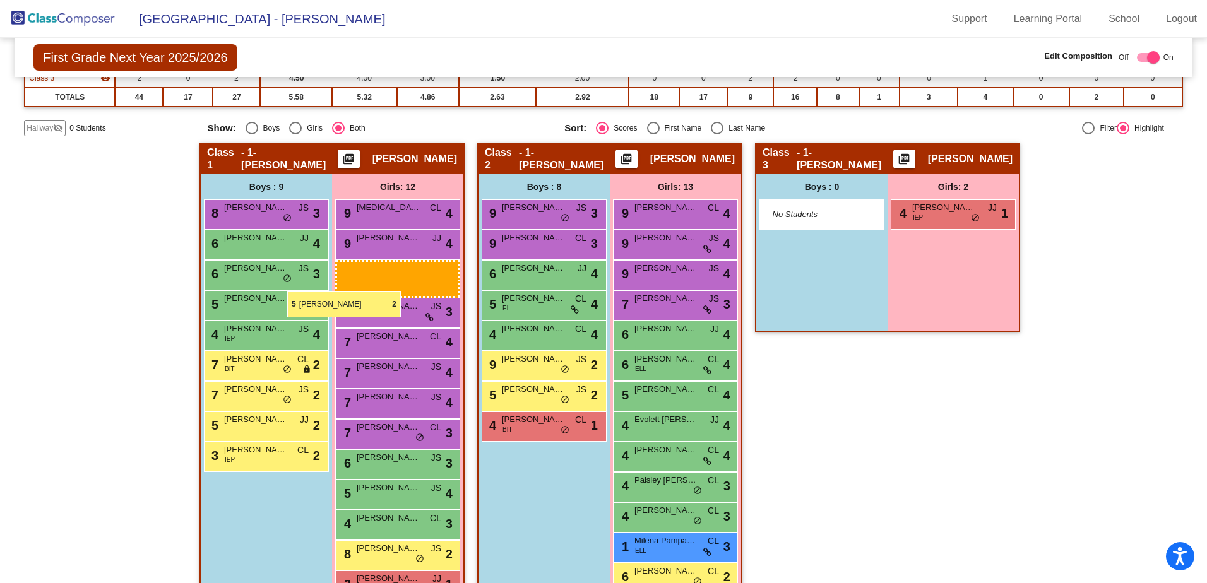
drag, startPoint x: 930, startPoint y: 208, endPoint x: 314, endPoint y: 258, distance: 618.7
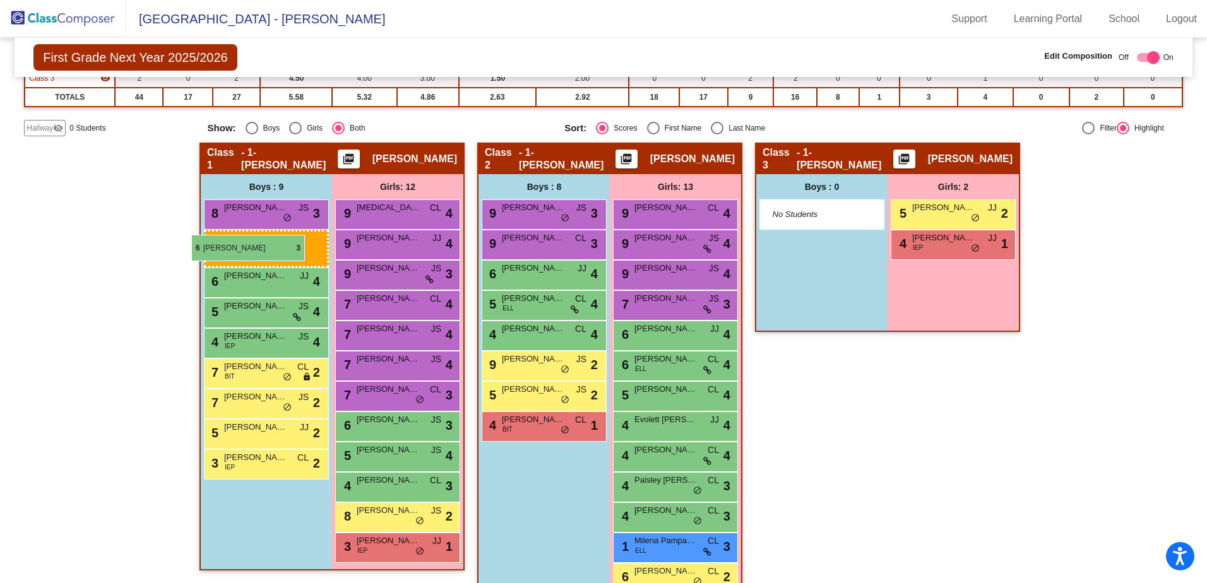
drag, startPoint x: 314, startPoint y: 258, endPoint x: 191, endPoint y: 235, distance: 124.5
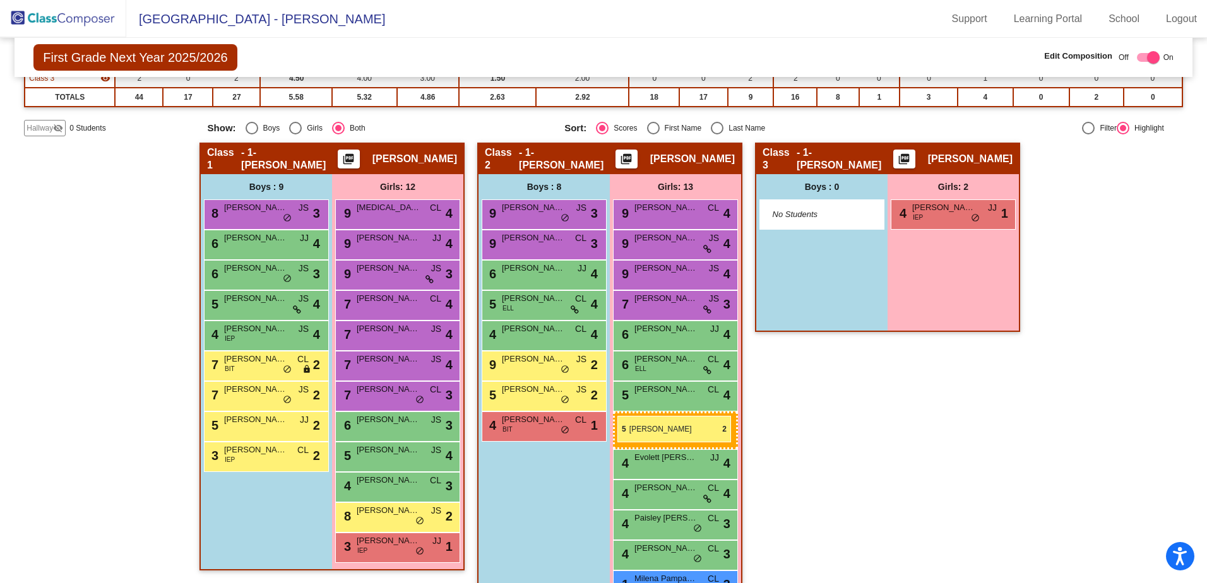
drag, startPoint x: 956, startPoint y: 206, endPoint x: 617, endPoint y: 416, distance: 398.3
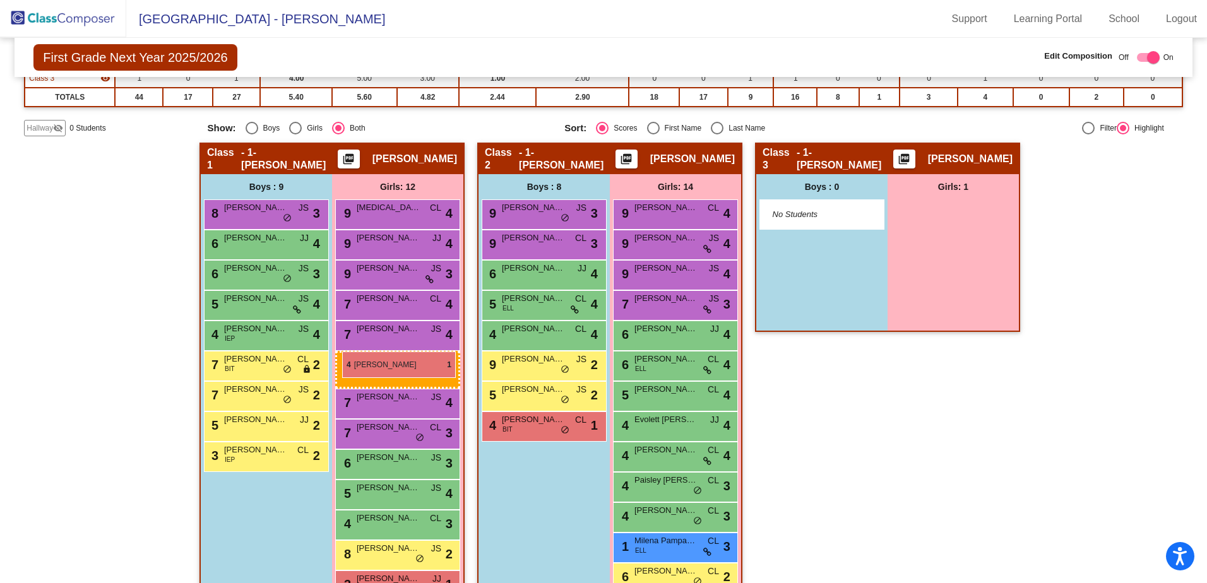
drag, startPoint x: 929, startPoint y: 225, endPoint x: 342, endPoint y: 352, distance: 600.0
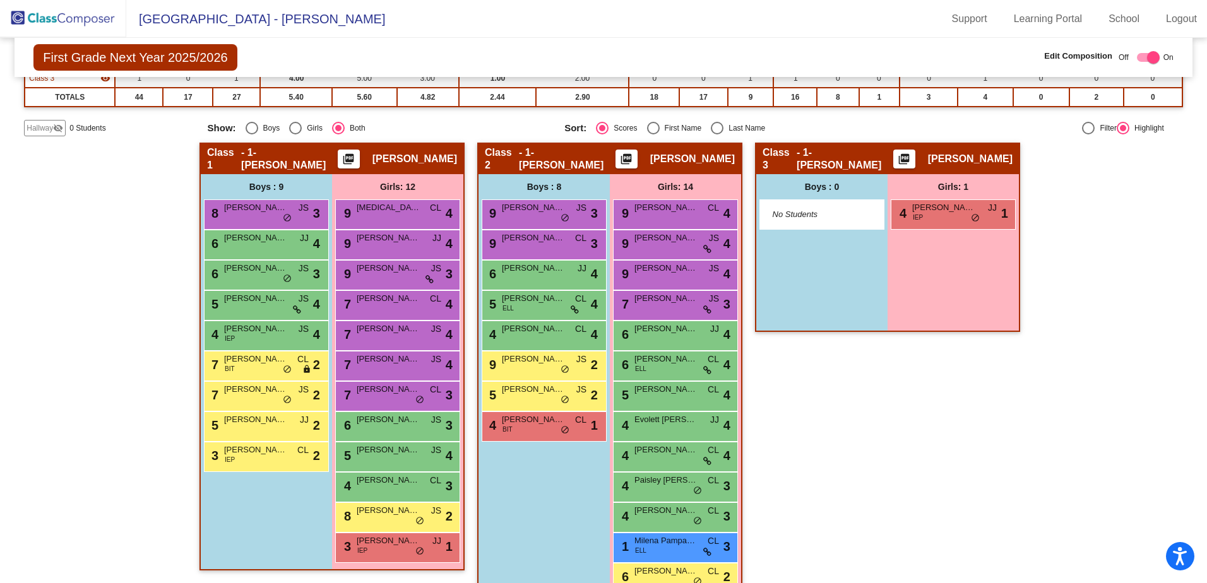
scroll to position [252, 0]
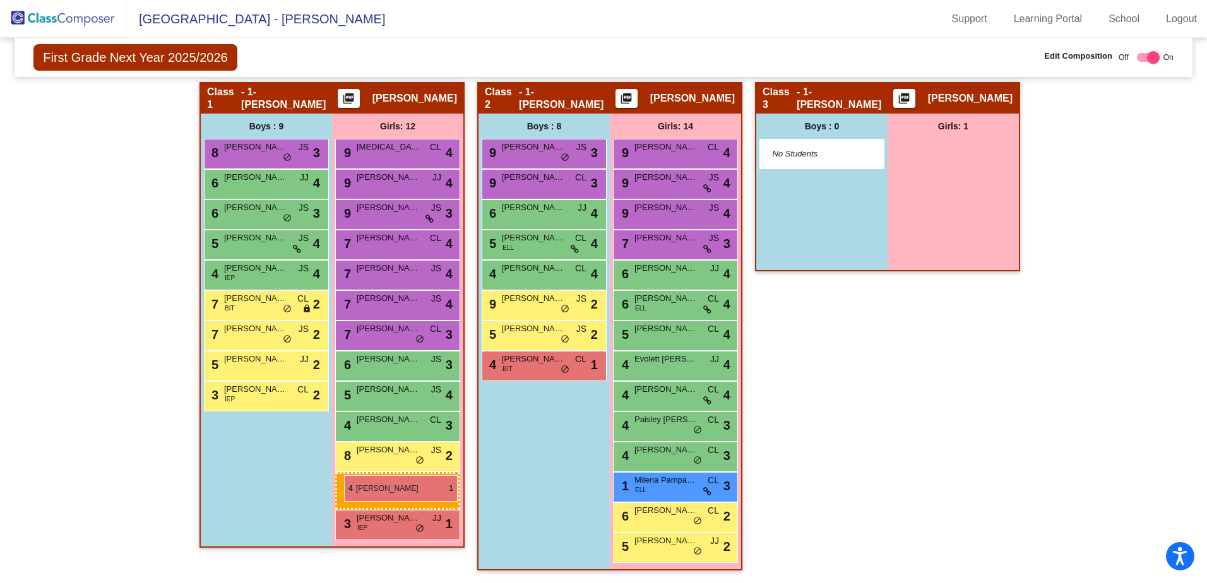
drag, startPoint x: 973, startPoint y: 146, endPoint x: 344, endPoint y: 475, distance: 709.5
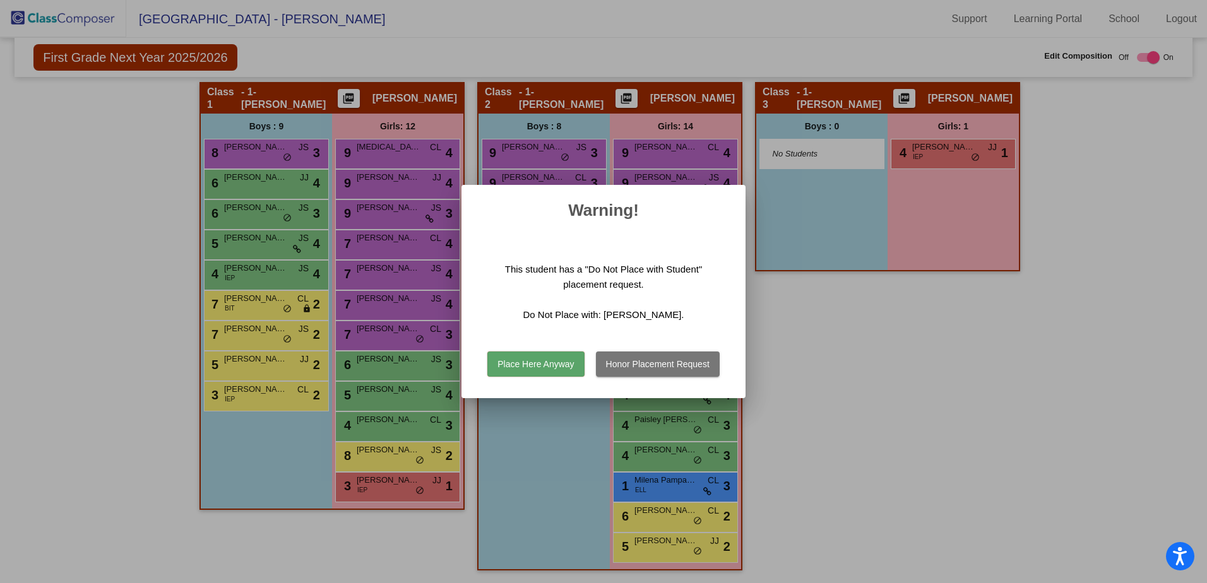
click at [614, 361] on button "Honor Placement Request" at bounding box center [658, 364] width 124 height 25
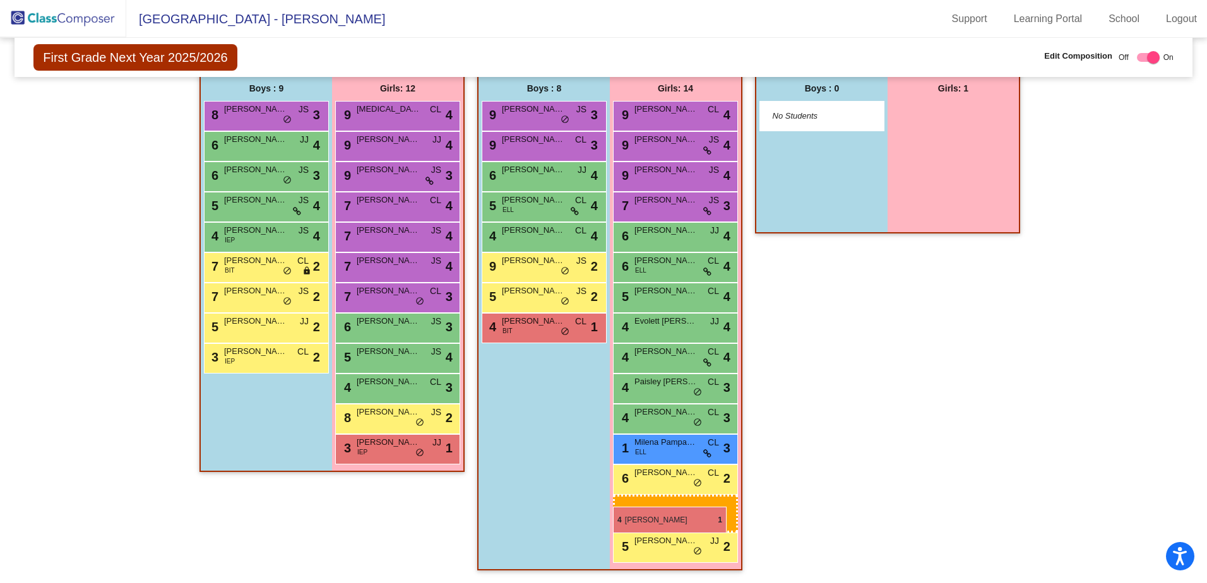
drag, startPoint x: 924, startPoint y: 154, endPoint x: 613, endPoint y: 507, distance: 470.5
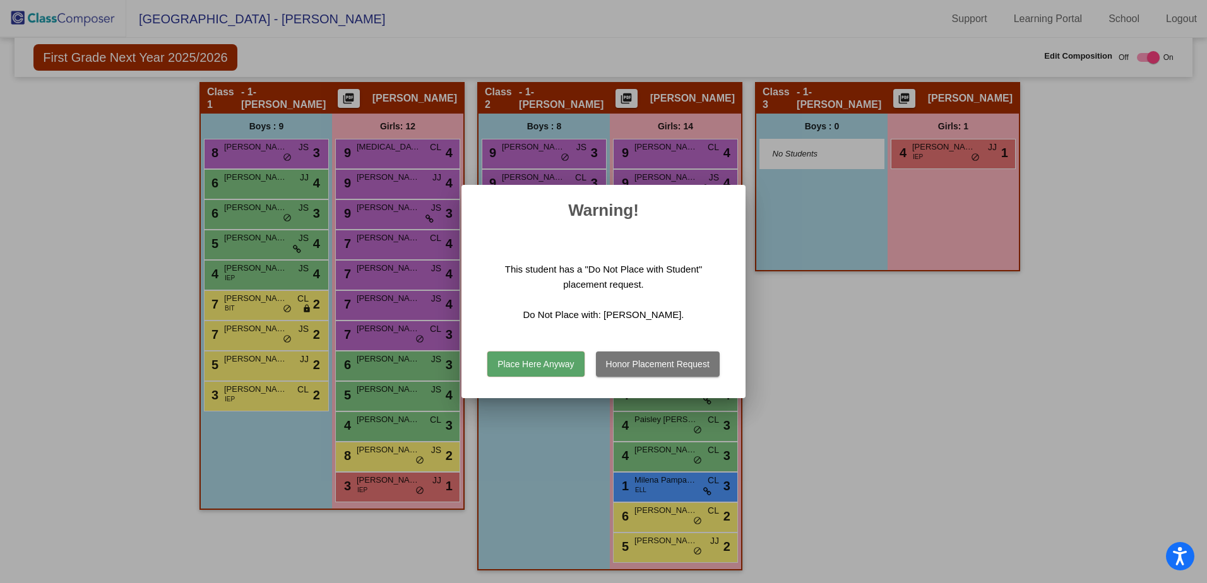
click at [571, 365] on button "Place Here Anyway" at bounding box center [535, 364] width 97 height 25
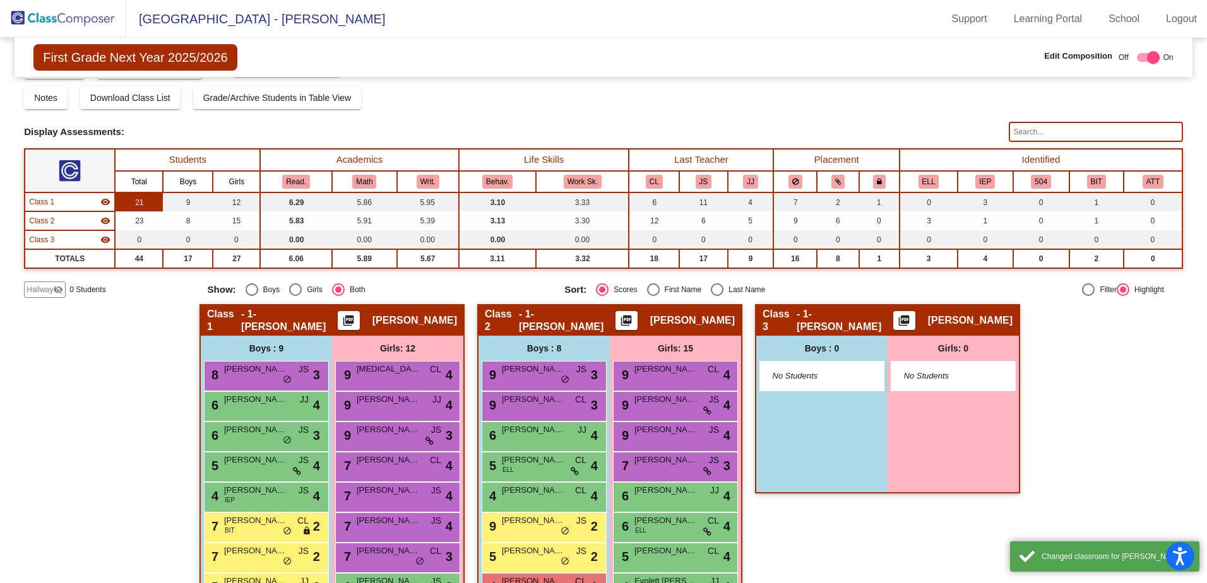
scroll to position [0, 0]
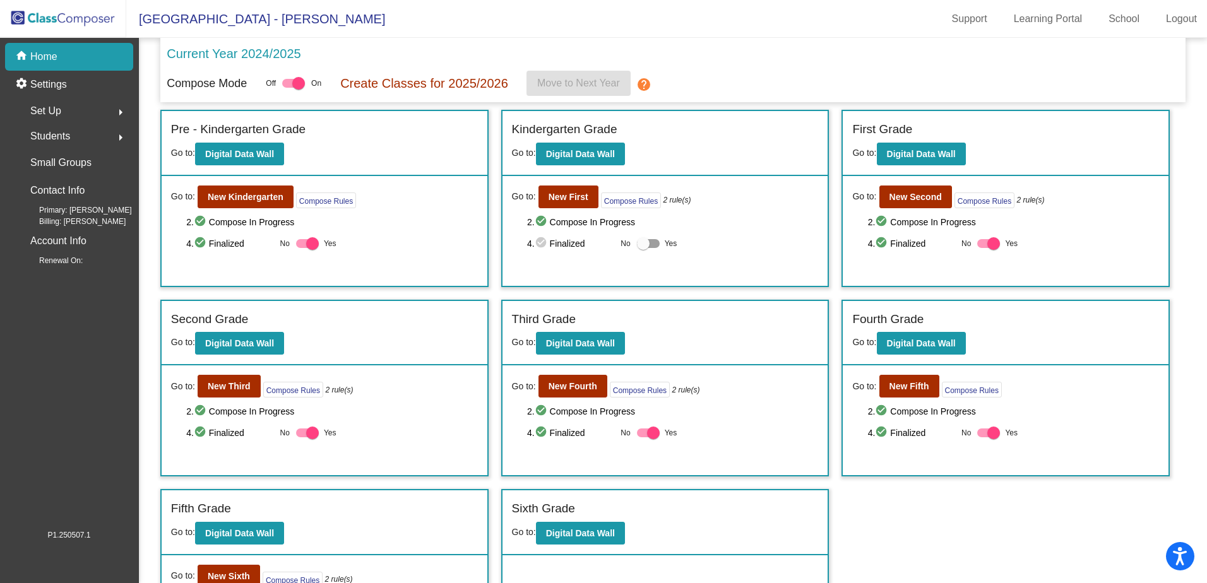
click at [117, 110] on mat-icon "arrow_right" at bounding box center [120, 112] width 15 height 15
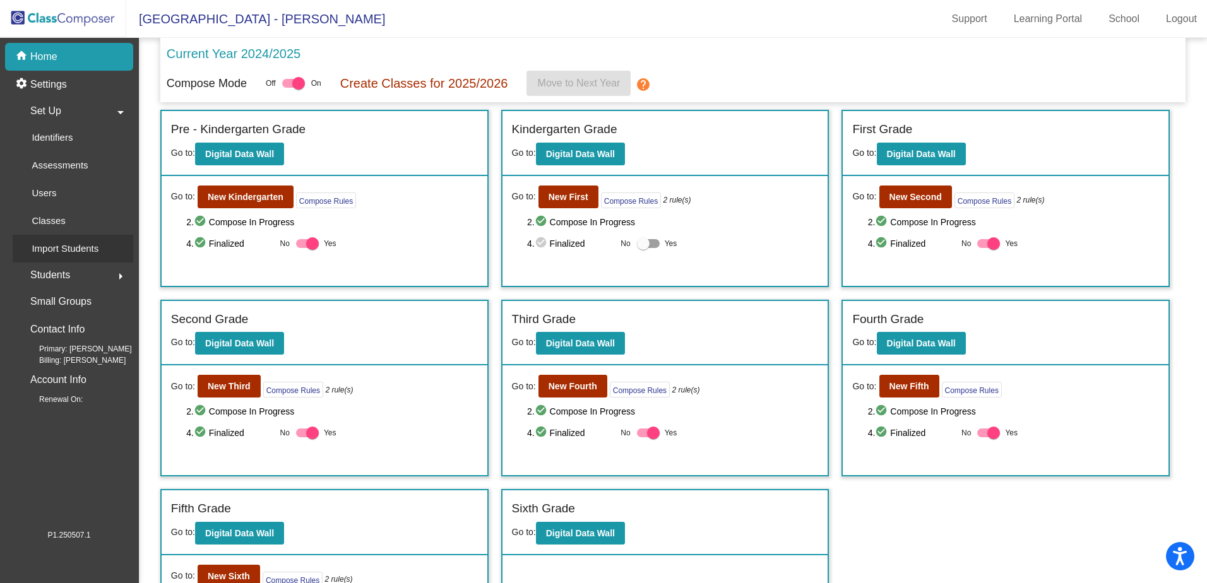
drag, startPoint x: 94, startPoint y: 217, endPoint x: 84, endPoint y: 238, distance: 23.1
click at [86, 235] on div "Identifiers Assessments Users Classes Import Students" at bounding box center [73, 193] width 121 height 139
drag, startPoint x: 84, startPoint y: 238, endPoint x: 68, endPoint y: 216, distance: 27.5
click at [68, 216] on div "Classes" at bounding box center [44, 221] width 63 height 28
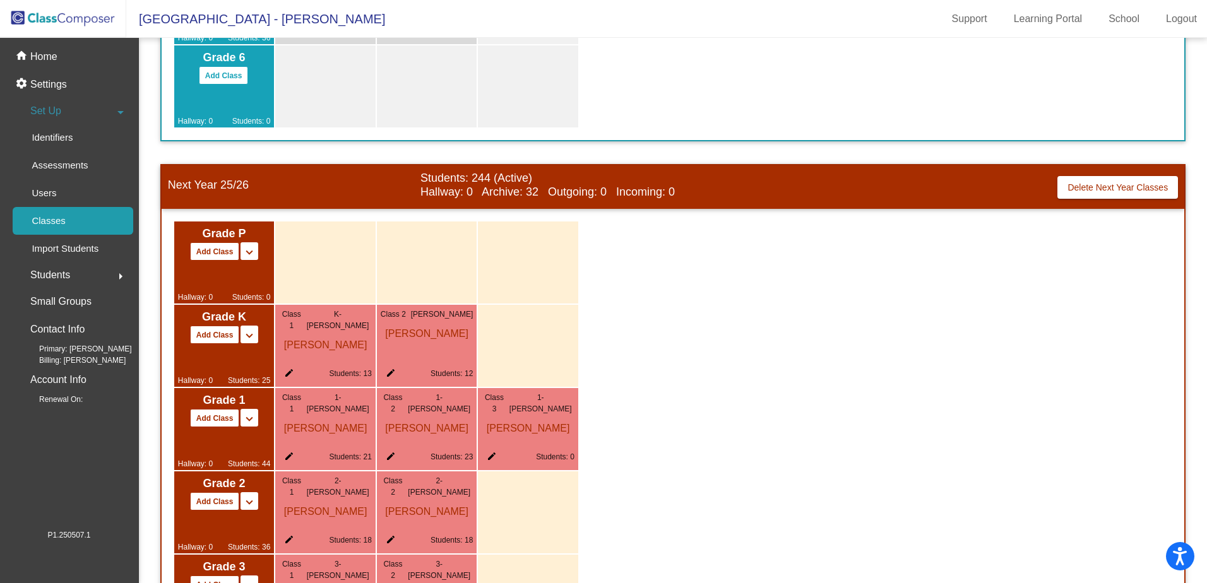
scroll to position [757, 0]
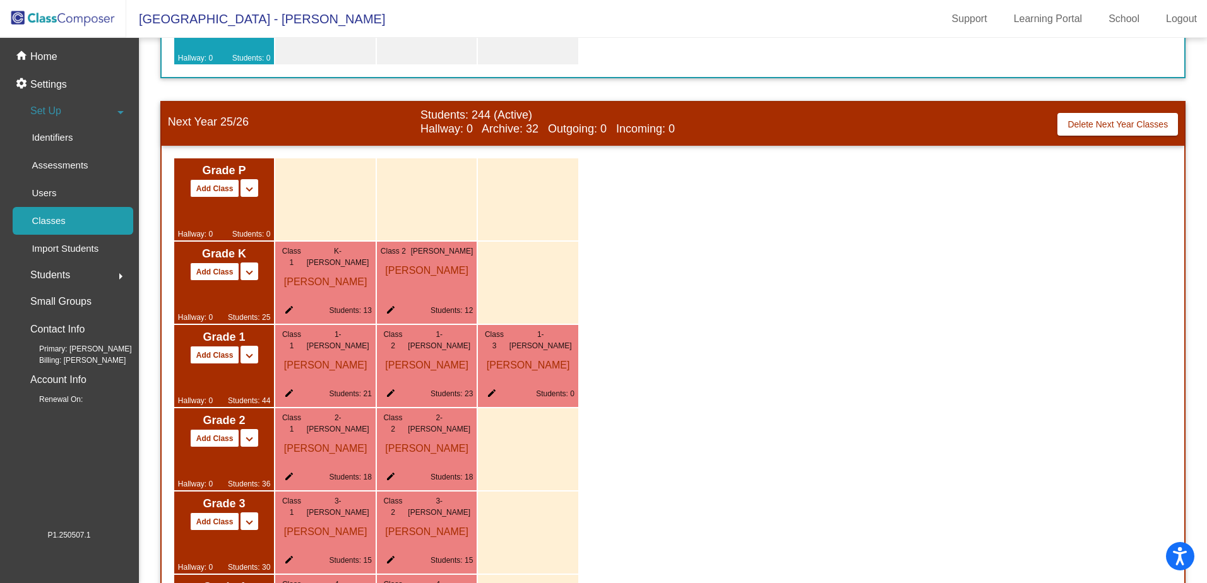
click at [489, 394] on mat-icon "edit" at bounding box center [489, 395] width 15 height 15
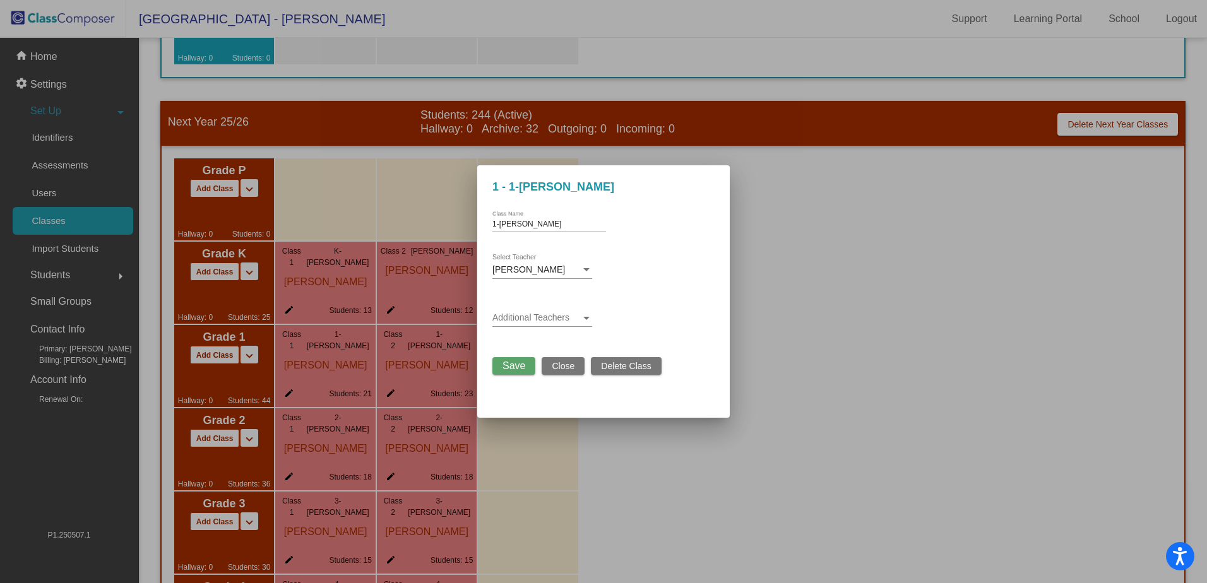
click at [640, 360] on button "Delete Class" at bounding box center [626, 366] width 70 height 18
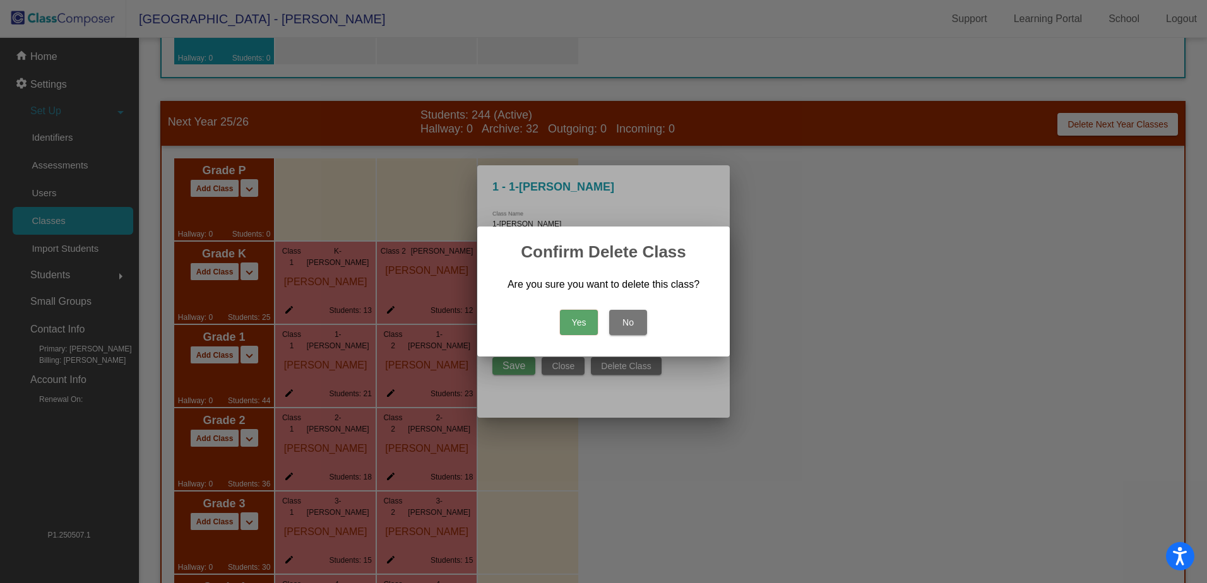
click at [589, 325] on button "Yes" at bounding box center [579, 322] width 38 height 25
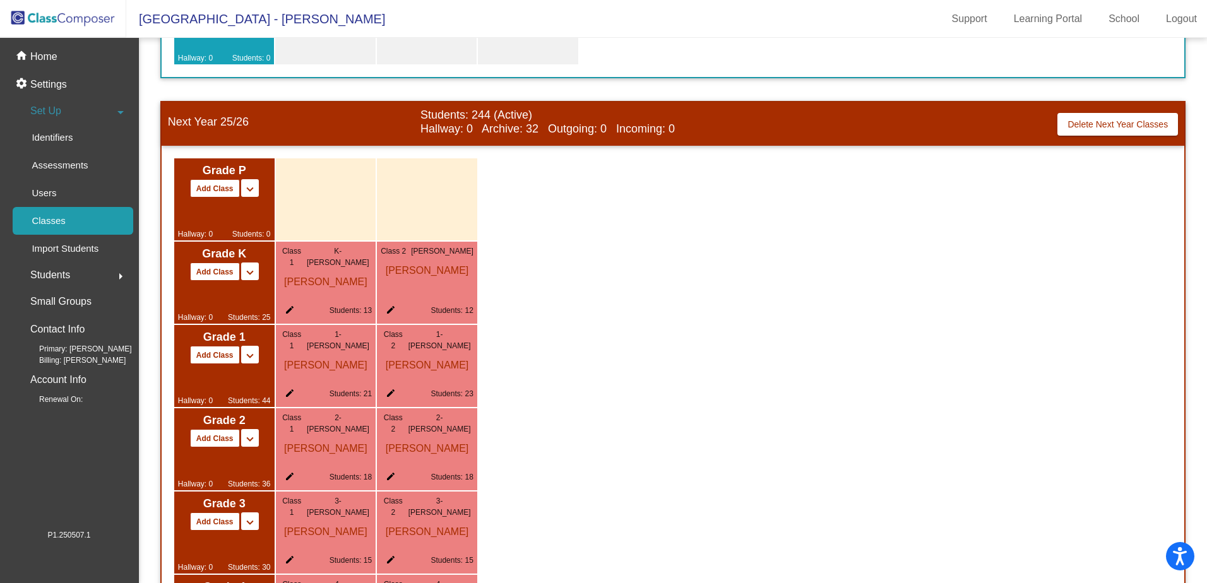
scroll to position [505, 0]
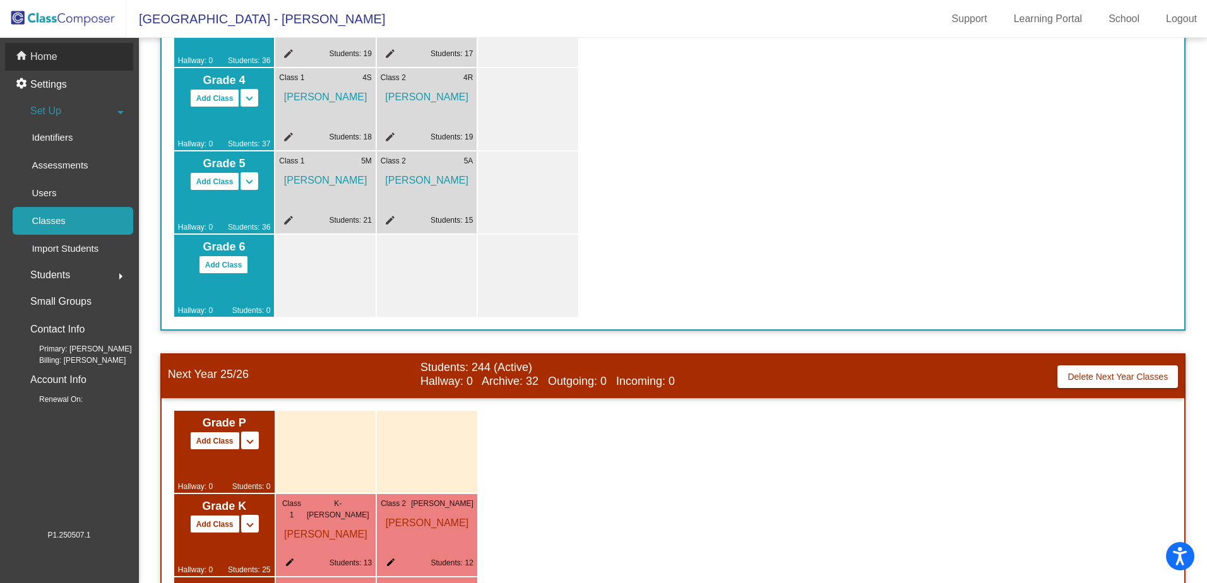
click at [53, 54] on p "Home" at bounding box center [43, 56] width 27 height 15
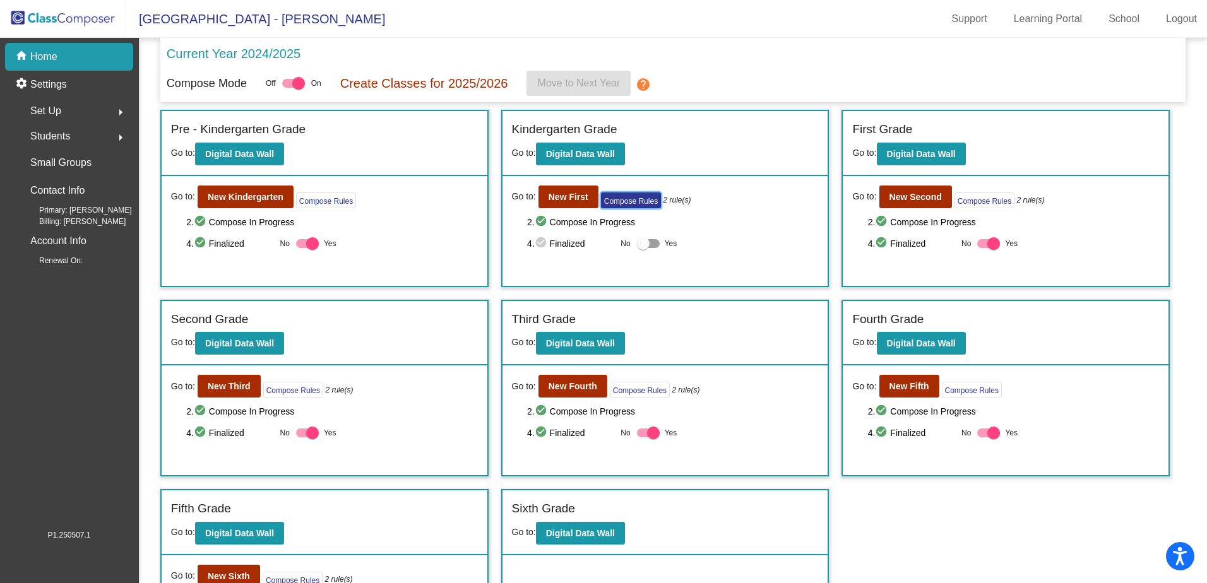
click at [615, 202] on button "Compose Rules" at bounding box center [631, 201] width 60 height 16
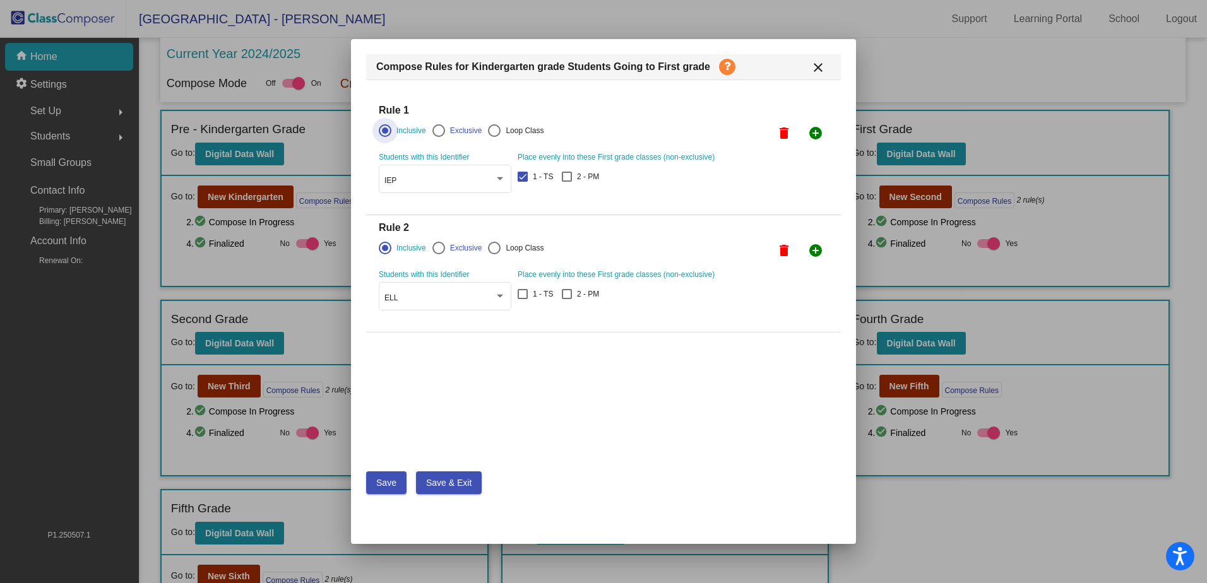
click at [388, 484] on span "Save" at bounding box center [386, 483] width 20 height 10
click at [819, 68] on mat-icon "close" at bounding box center [818, 67] width 15 height 15
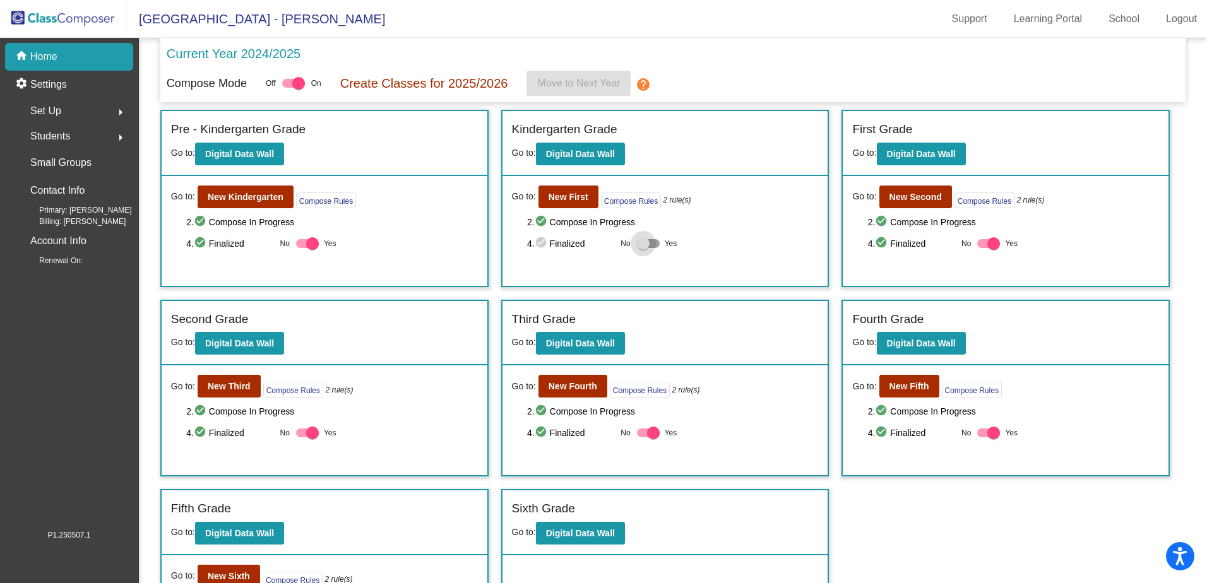
click at [642, 244] on div at bounding box center [643, 243] width 13 height 13
click at [643, 248] on input "Yes" at bounding box center [643, 248] width 1 height 1
checkbox input "true"
click at [576, 196] on b "New First" at bounding box center [569, 197] width 40 height 10
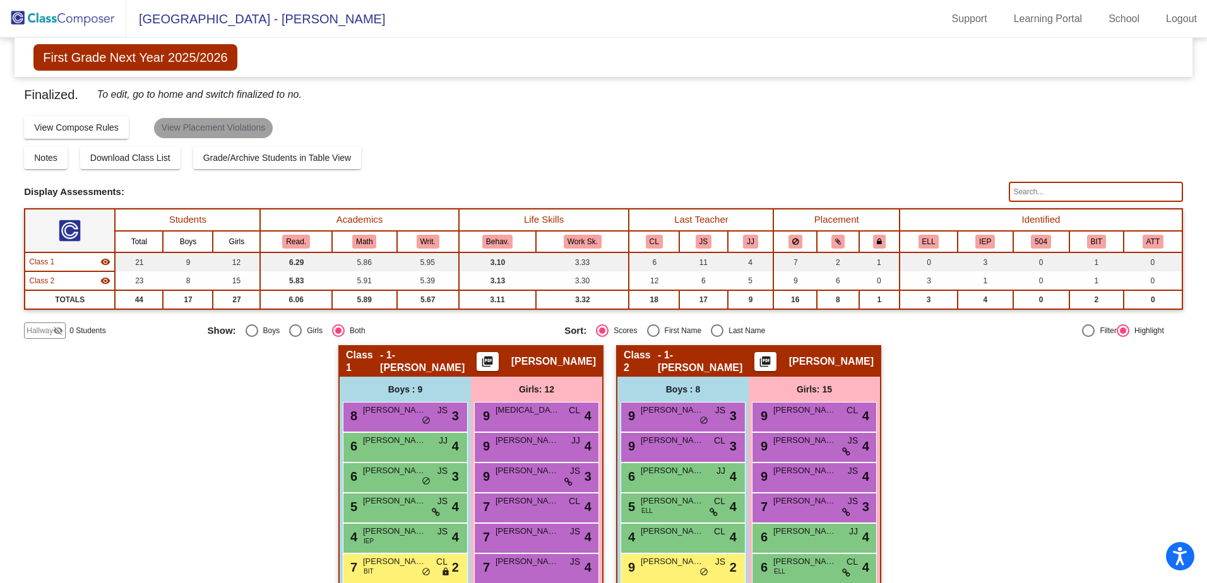
click at [250, 128] on mat-chip "View Placement Violations" at bounding box center [213, 128] width 119 height 20
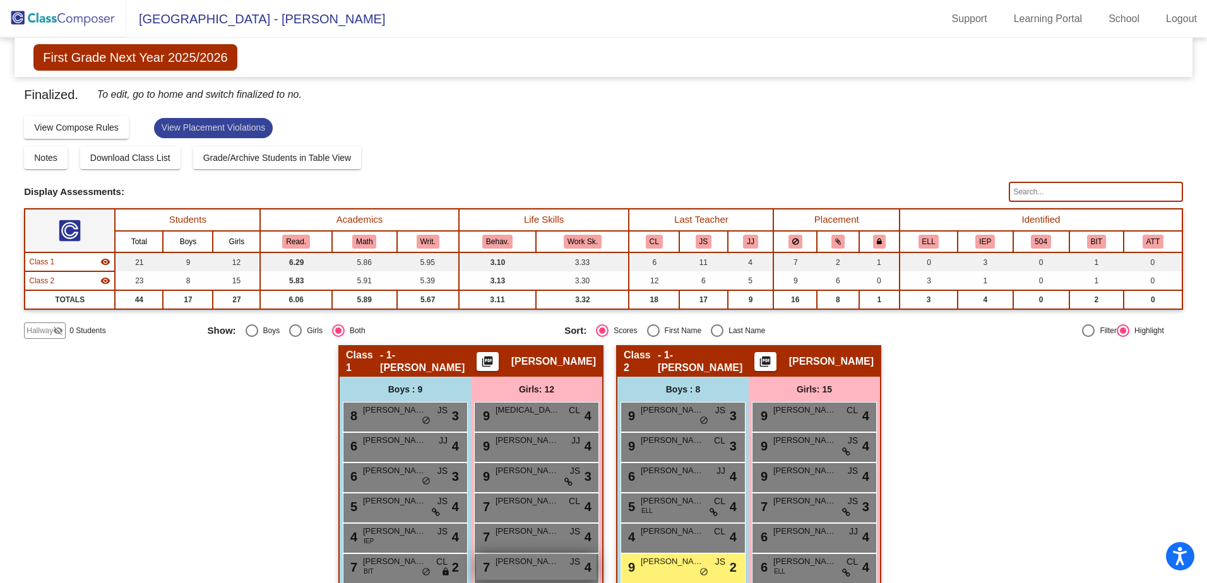
scroll to position [189, 0]
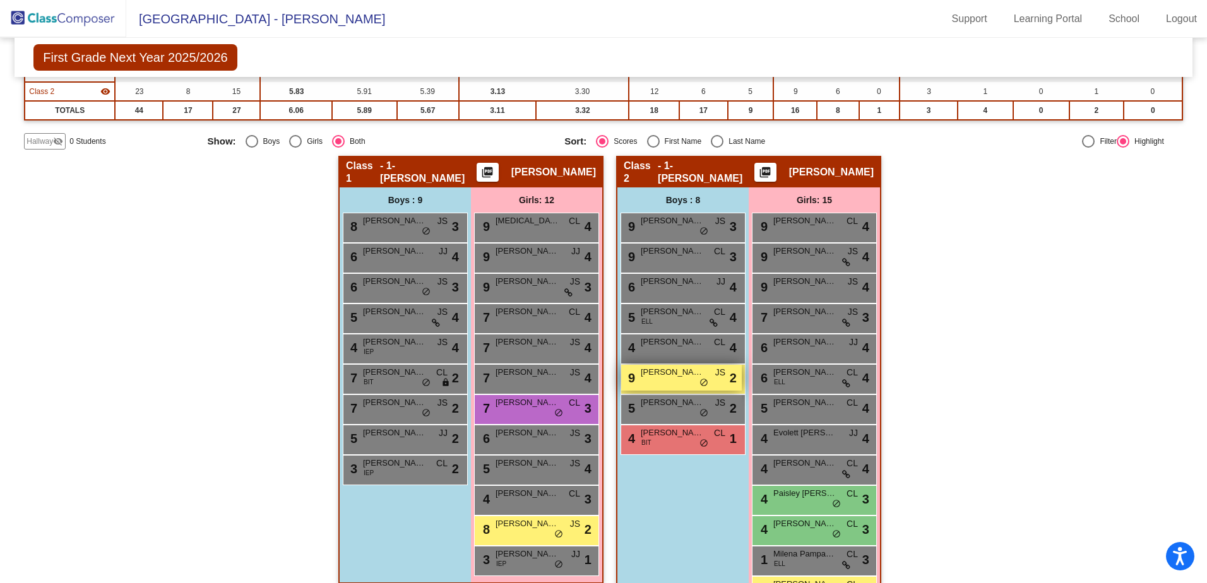
click at [662, 374] on span "[PERSON_NAME]" at bounding box center [672, 372] width 63 height 13
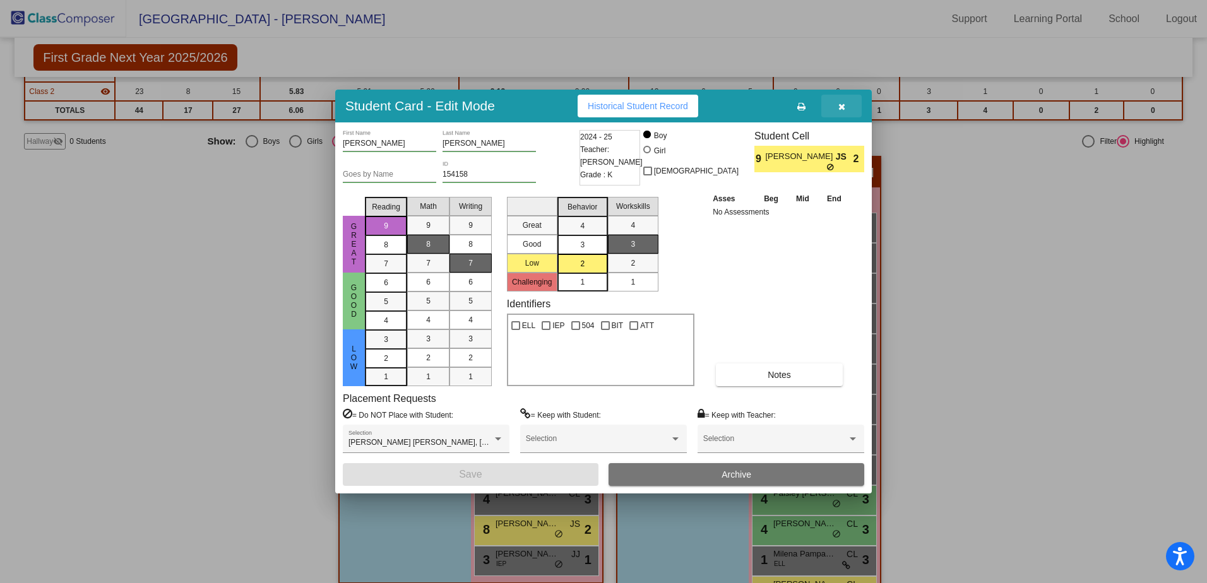
click at [843, 102] on icon "button" at bounding box center [841, 106] width 7 height 9
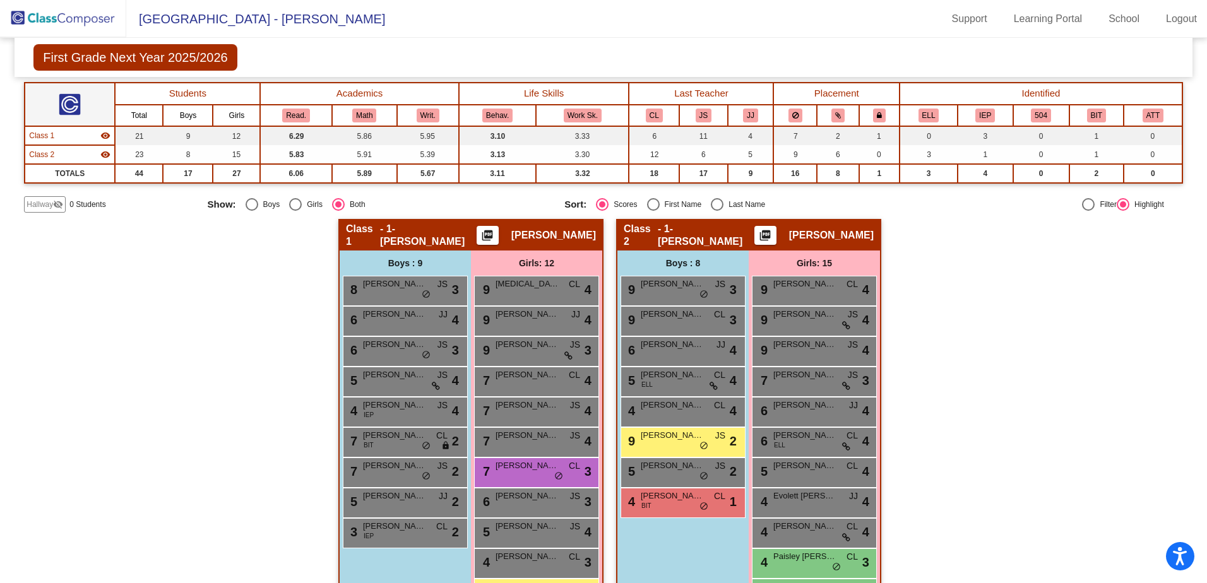
scroll to position [294, 0]
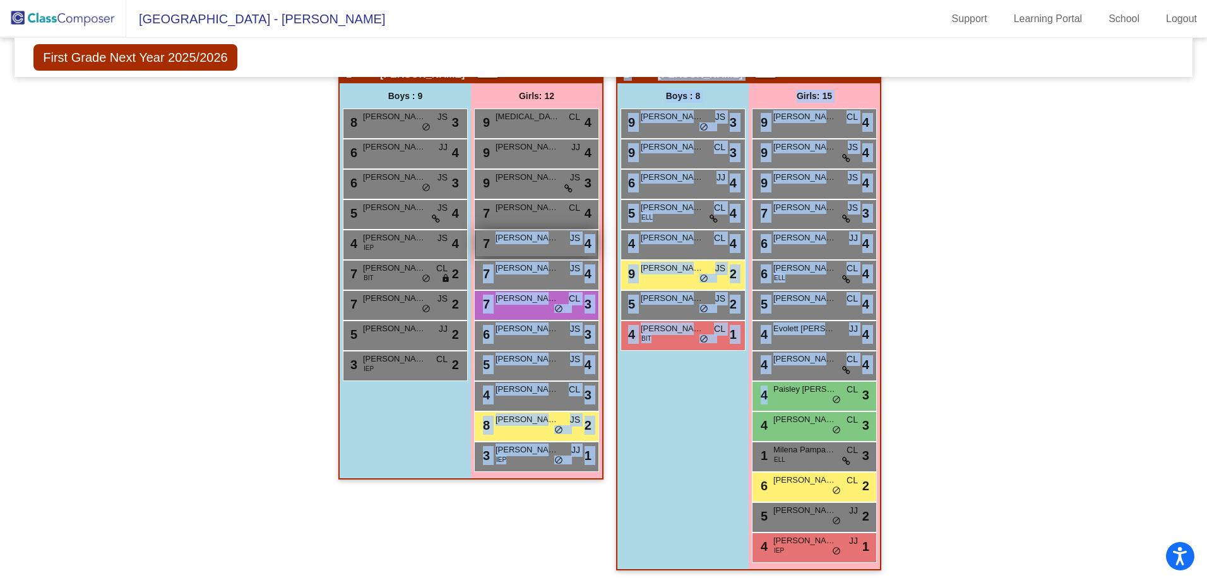
drag, startPoint x: 826, startPoint y: 401, endPoint x: 579, endPoint y: 243, distance: 293.5
click at [579, 243] on div "Hallway - Hallway Class picture_as_pdf Add Student First Name Last Name Student…" at bounding box center [603, 317] width 1159 height 531
click at [0, 0] on div "Boys : 8 9 [PERSON_NAME] JS lock do_not_disturb_alt 3 9 [PERSON_NAME] CL lock d…" at bounding box center [0, 0] width 0 height 0
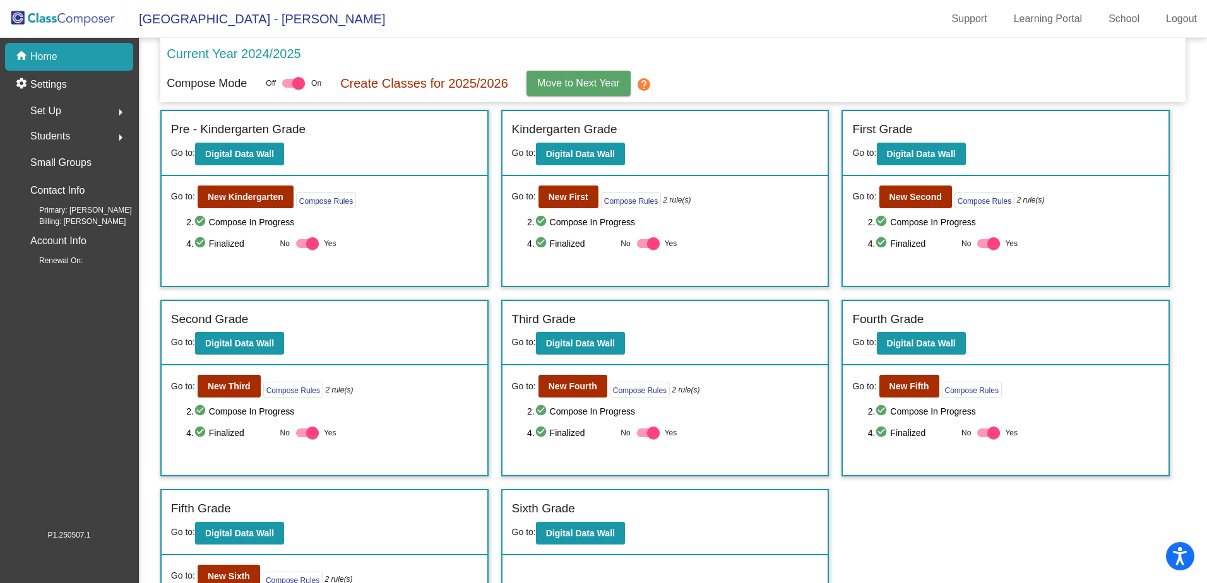
click at [655, 243] on div at bounding box center [653, 243] width 13 height 13
click at [643, 248] on input "Yes" at bounding box center [643, 248] width 1 height 1
checkbox input "false"
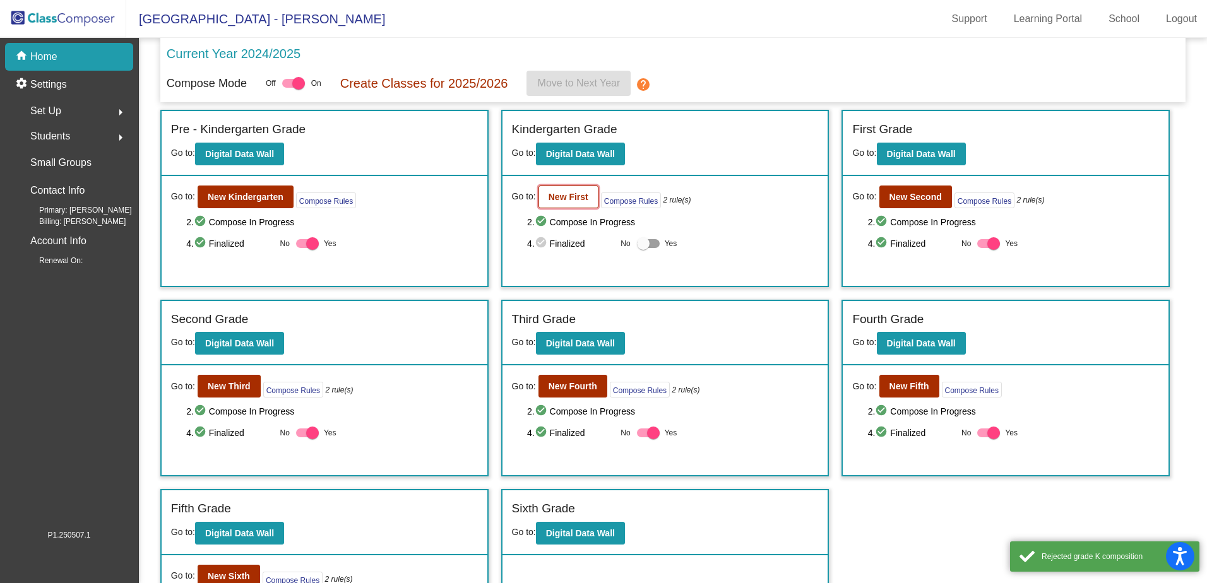
click at [580, 201] on b "New First" at bounding box center [569, 197] width 40 height 10
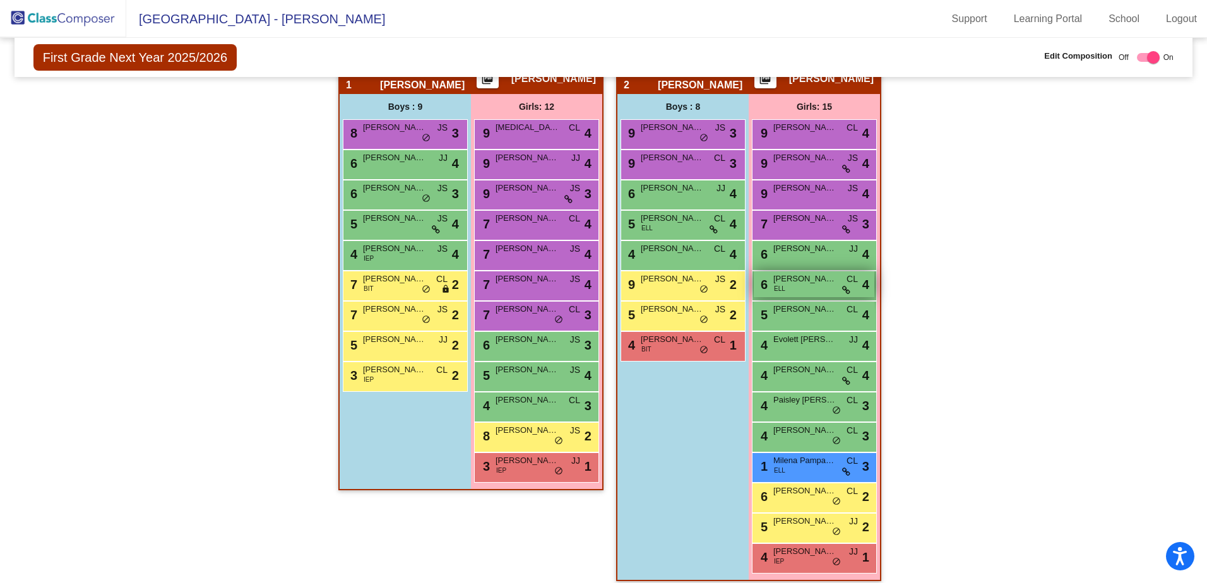
scroll to position [263, 0]
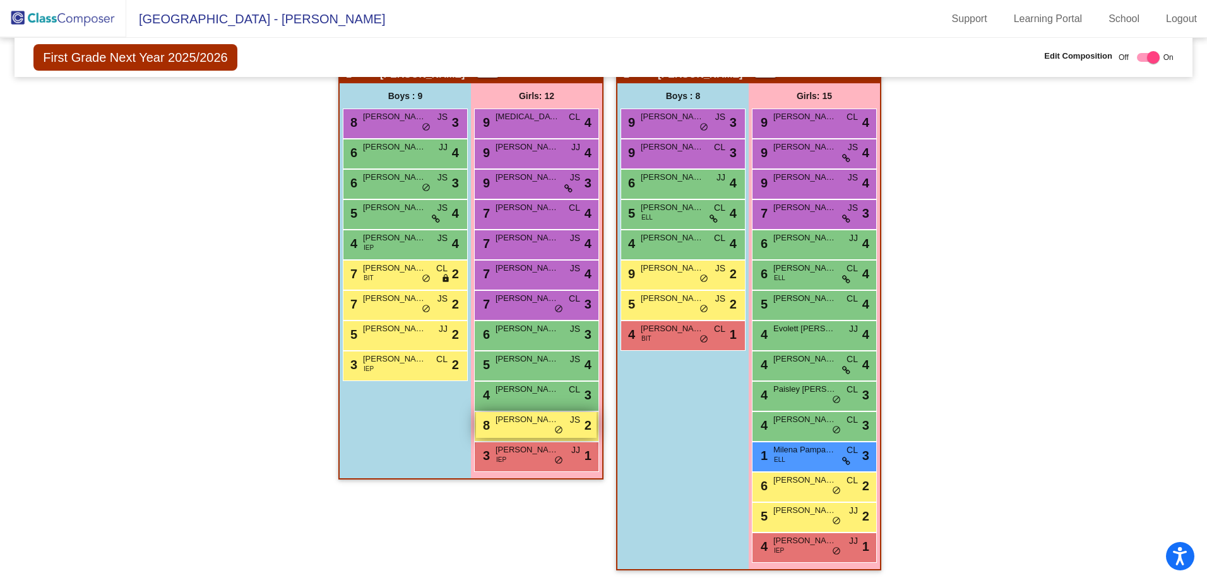
click at [536, 427] on div "8 [PERSON_NAME] JS lock do_not_disturb_alt 2" at bounding box center [536, 425] width 121 height 26
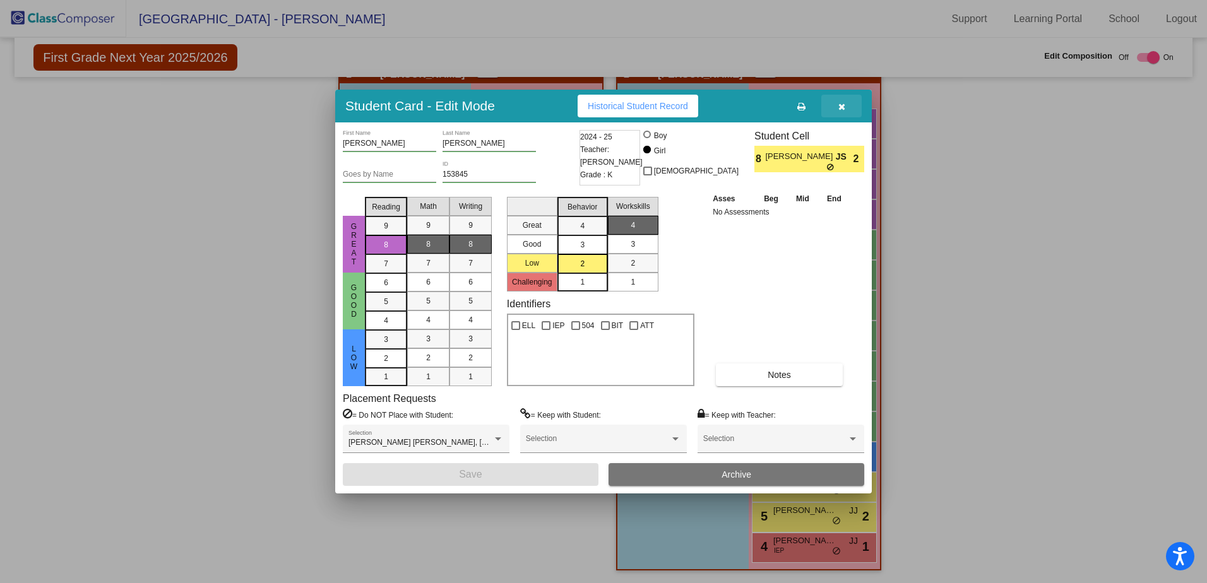
click at [843, 105] on icon "button" at bounding box center [841, 106] width 7 height 9
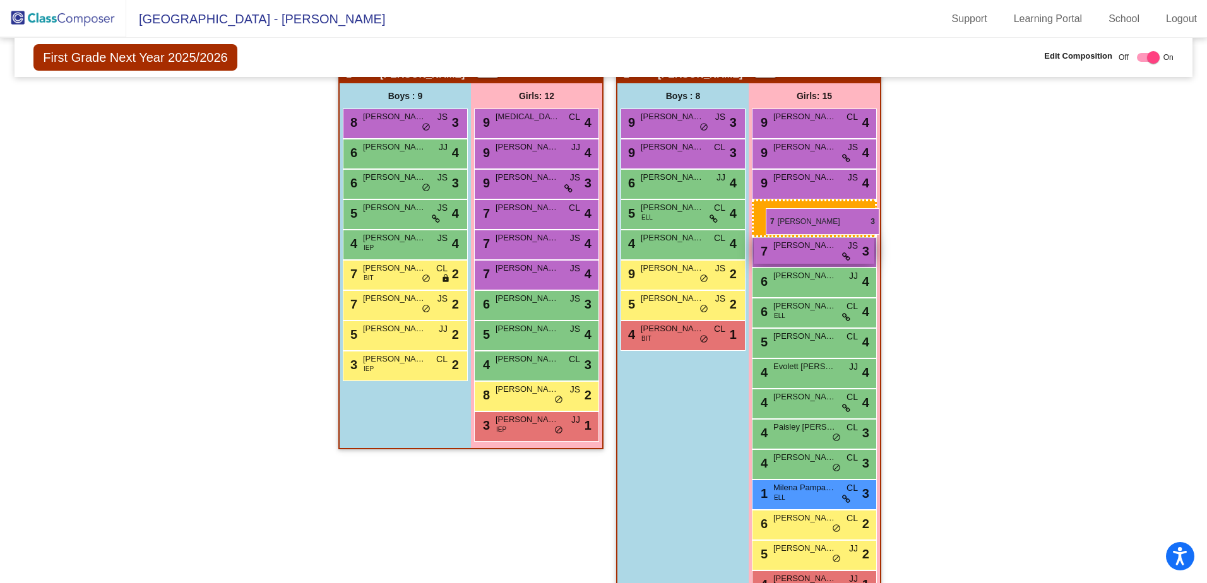
drag, startPoint x: 532, startPoint y: 306, endPoint x: 760, endPoint y: 203, distance: 250.3
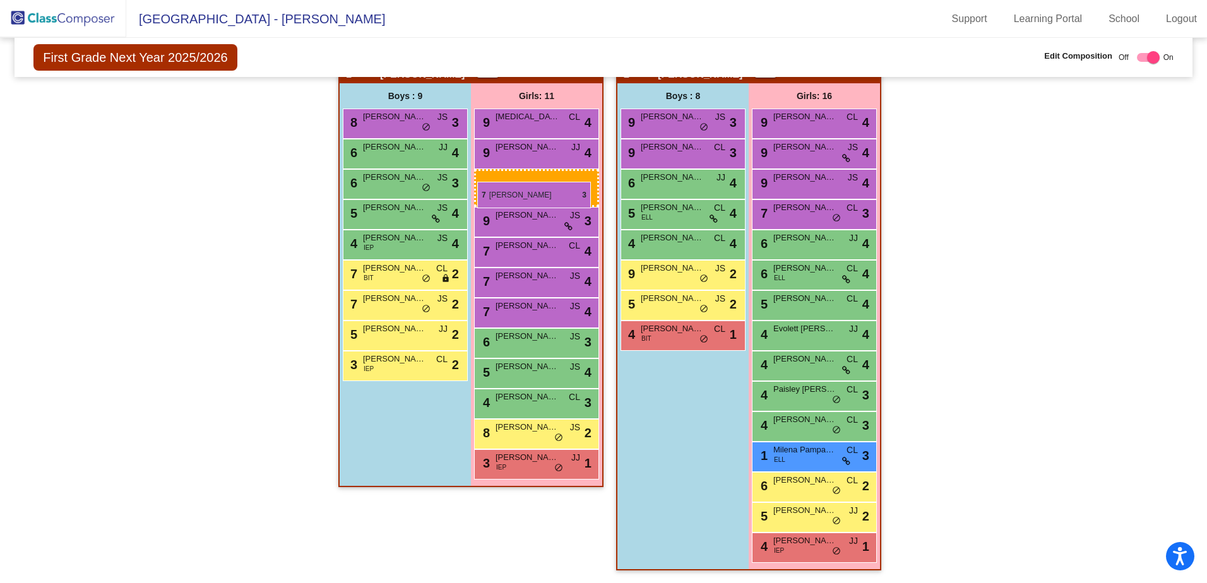
drag, startPoint x: 805, startPoint y: 215, endPoint x: 477, endPoint y: 182, distance: 329.9
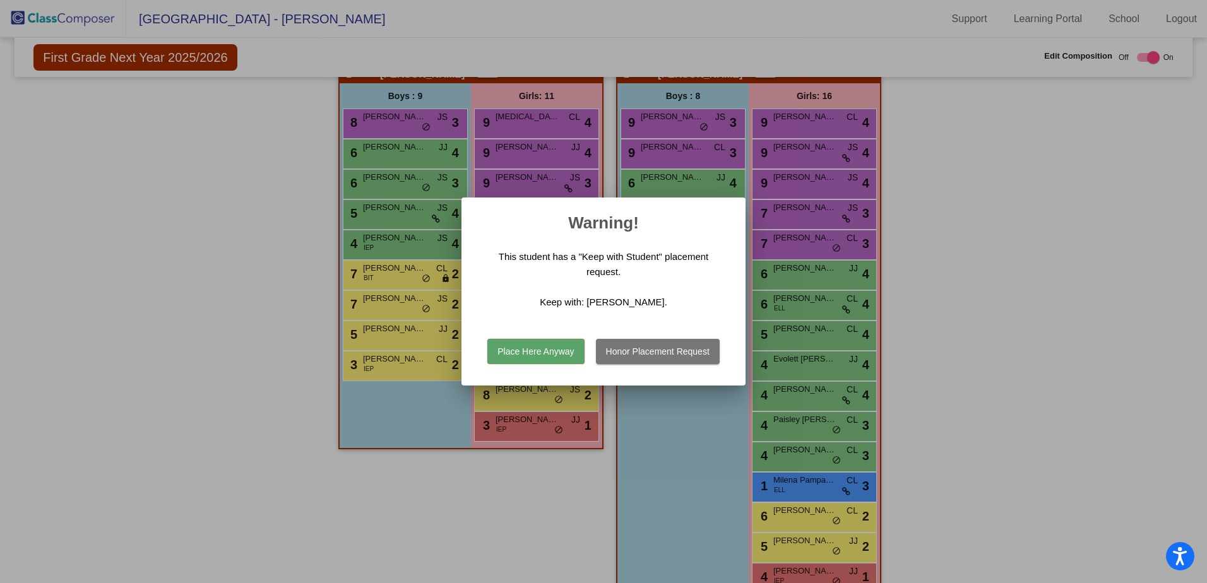
click at [555, 355] on button "Place Here Anyway" at bounding box center [535, 351] width 97 height 25
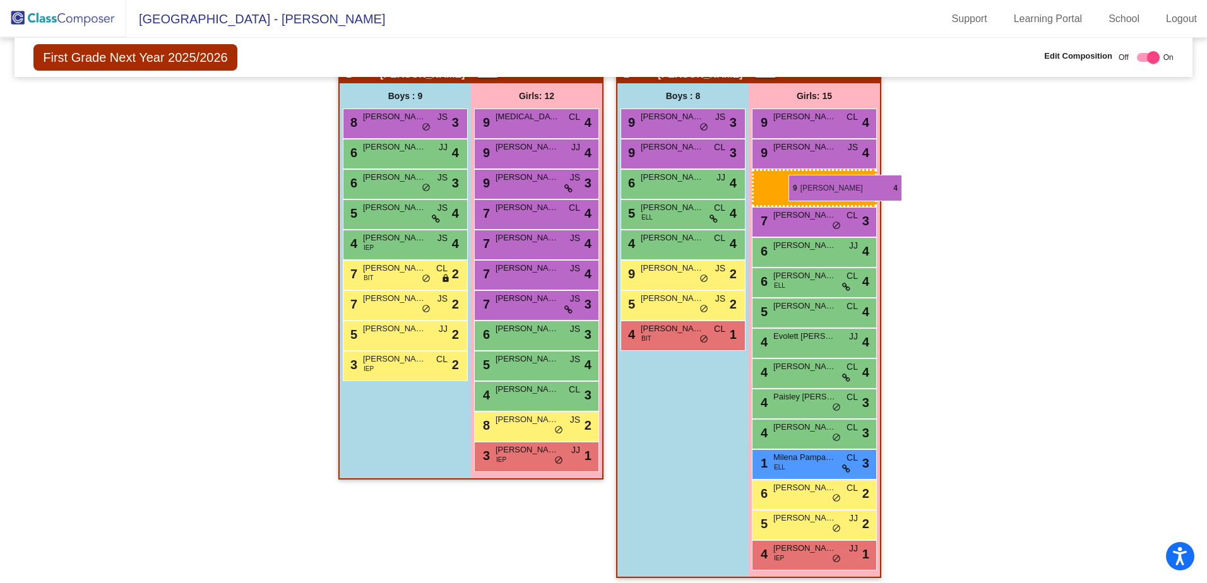
drag, startPoint x: 809, startPoint y: 149, endPoint x: 788, endPoint y: 175, distance: 33.2
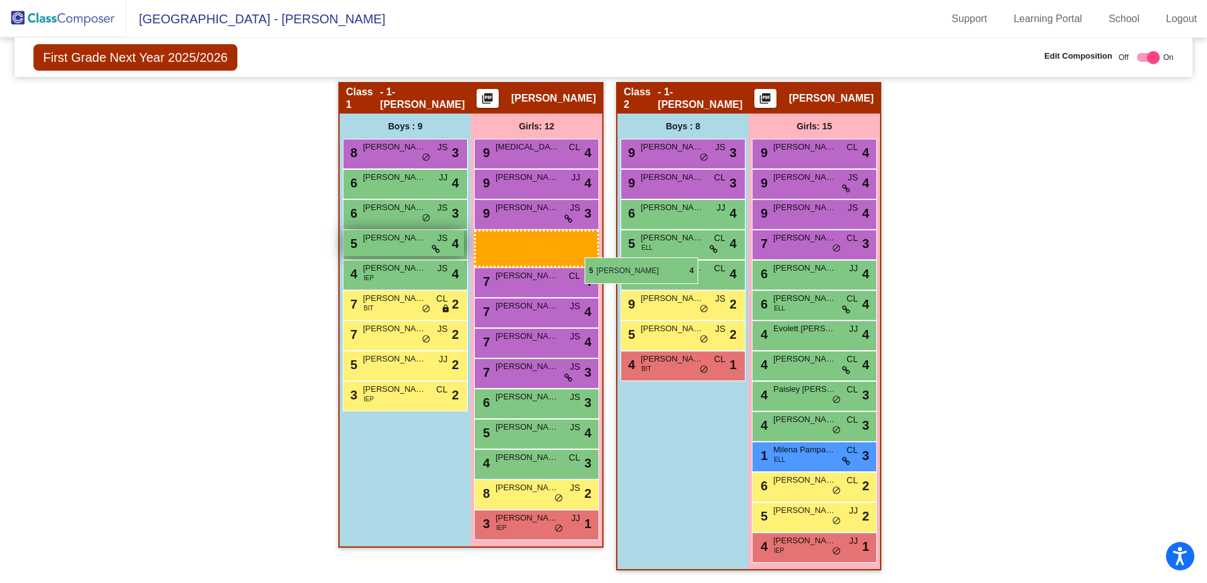
scroll to position [233, 0]
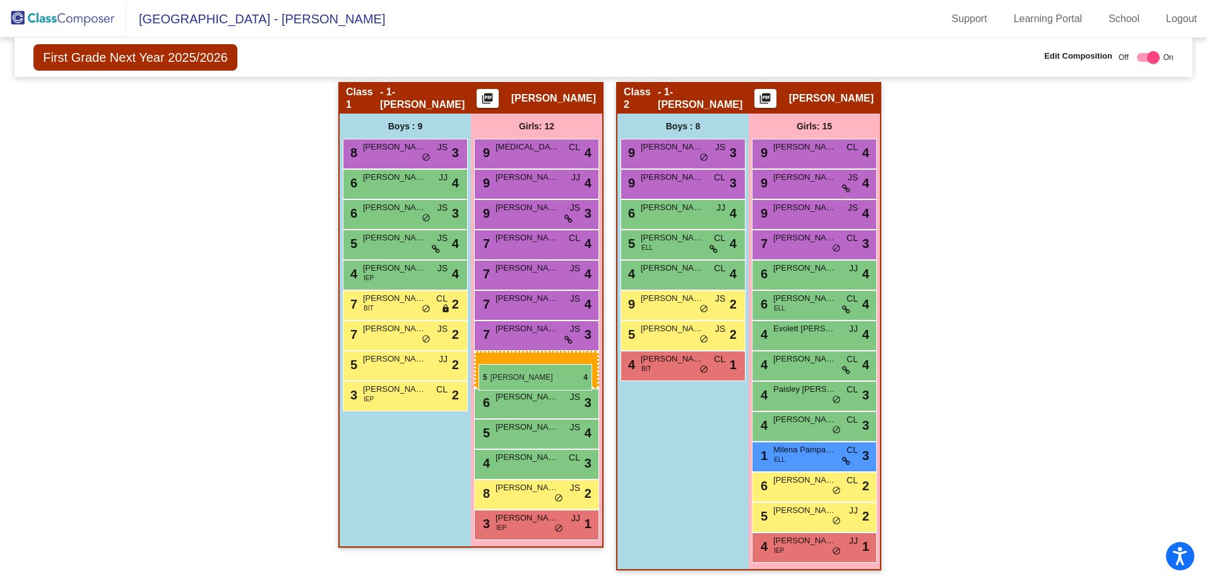
drag, startPoint x: 817, startPoint y: 300, endPoint x: 478, endPoint y: 364, distance: 344.3
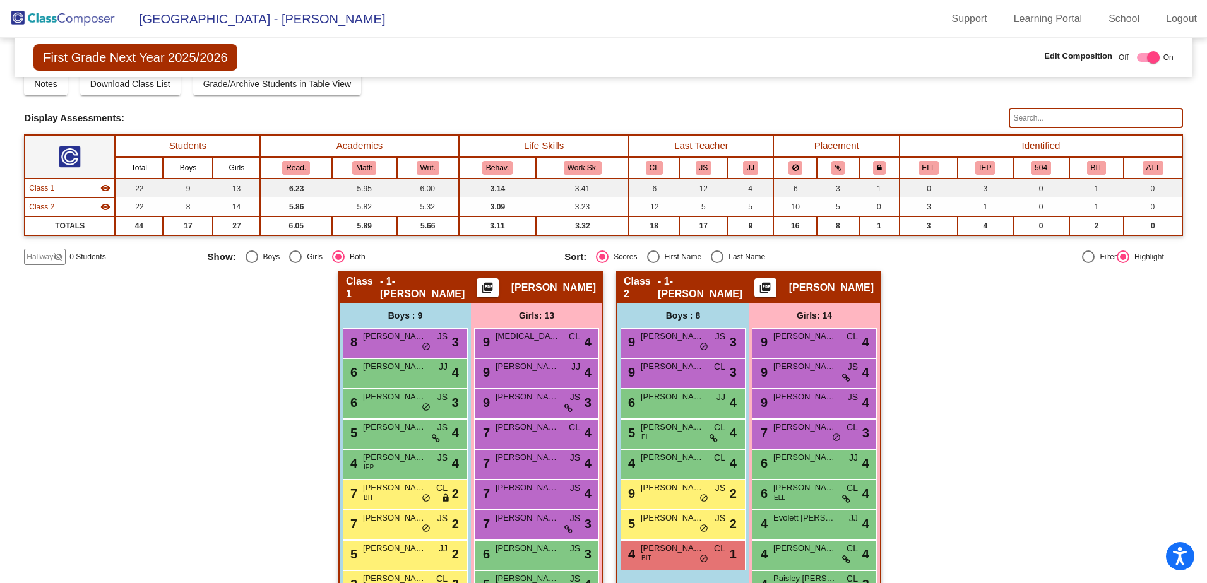
scroll to position [0, 0]
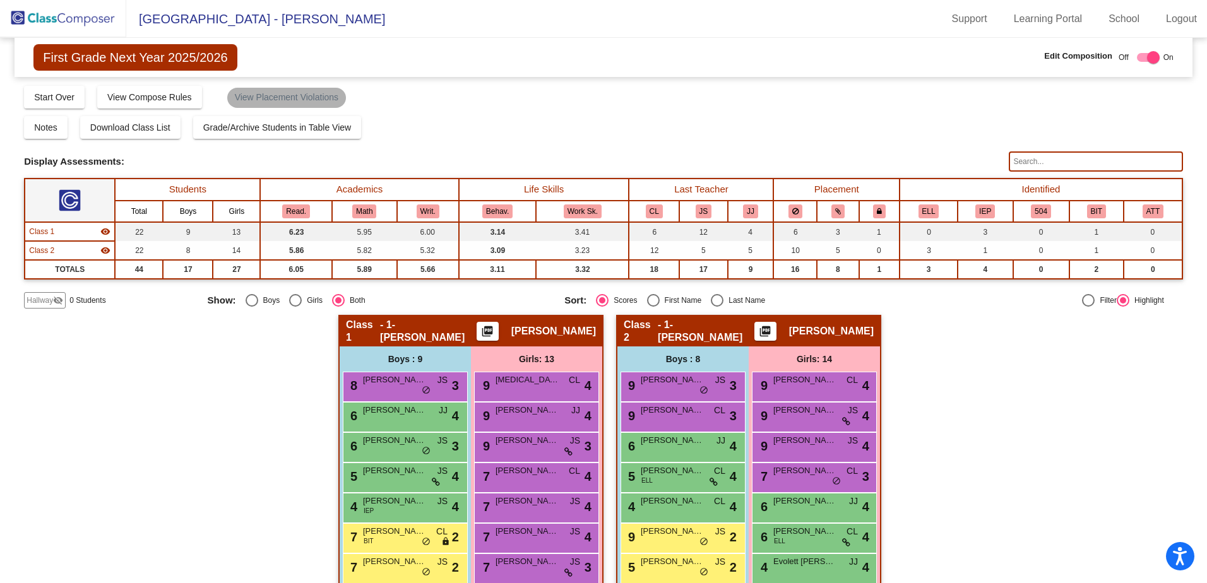
click at [293, 101] on mat-chip "View Placement Violations" at bounding box center [286, 98] width 119 height 20
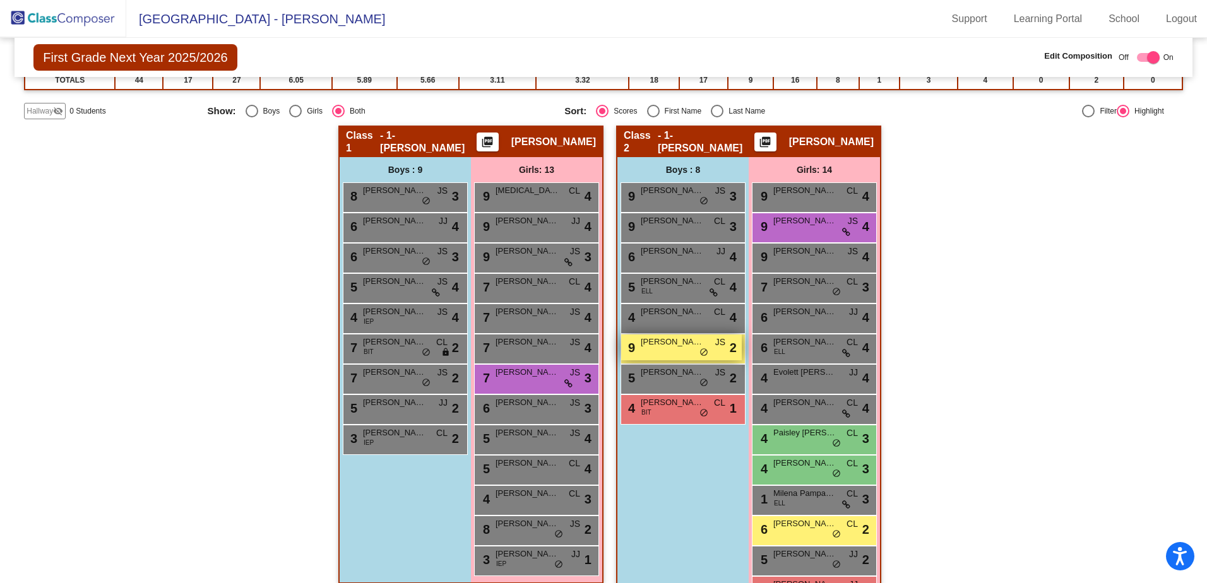
scroll to position [233, 0]
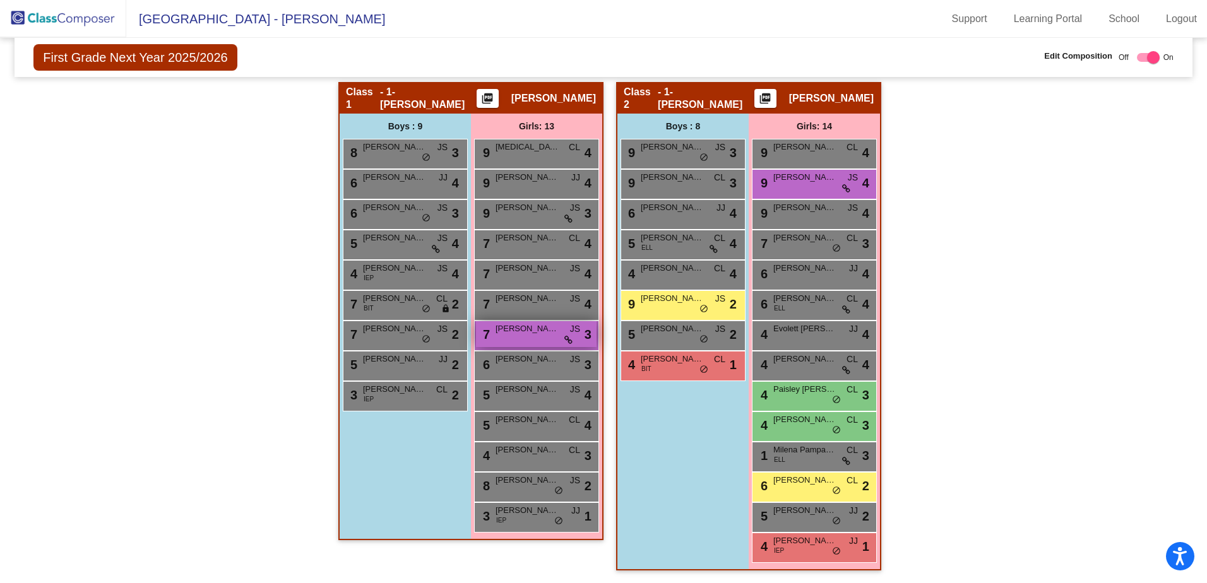
click at [557, 335] on div "7 Braughner [PERSON_NAME] lock do_not_disturb_alt 3" at bounding box center [536, 334] width 121 height 26
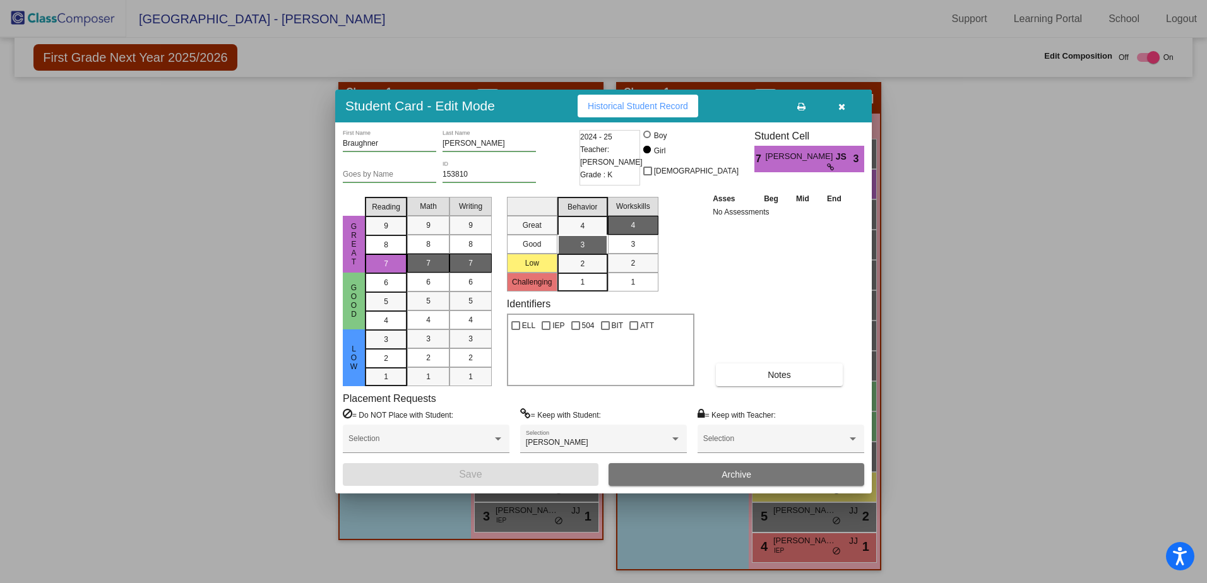
click at [747, 252] on div "Asses Beg Mid End No Assessments Notes" at bounding box center [780, 289] width 141 height 194
click at [840, 107] on icon "button" at bounding box center [841, 106] width 7 height 9
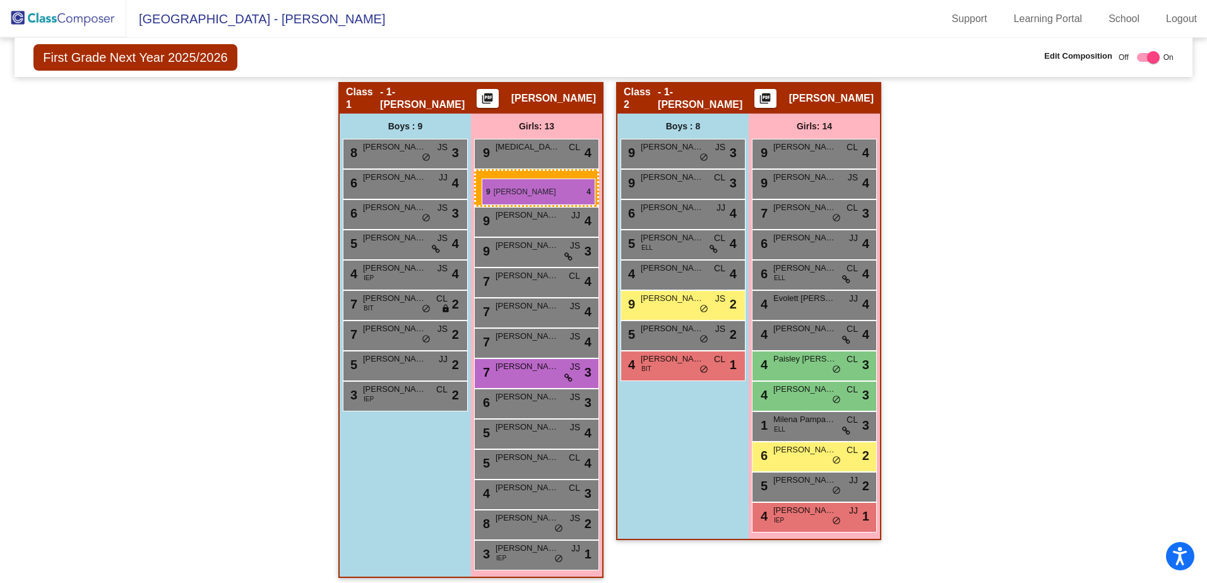
drag, startPoint x: 833, startPoint y: 186, endPoint x: 482, endPoint y: 179, distance: 351.0
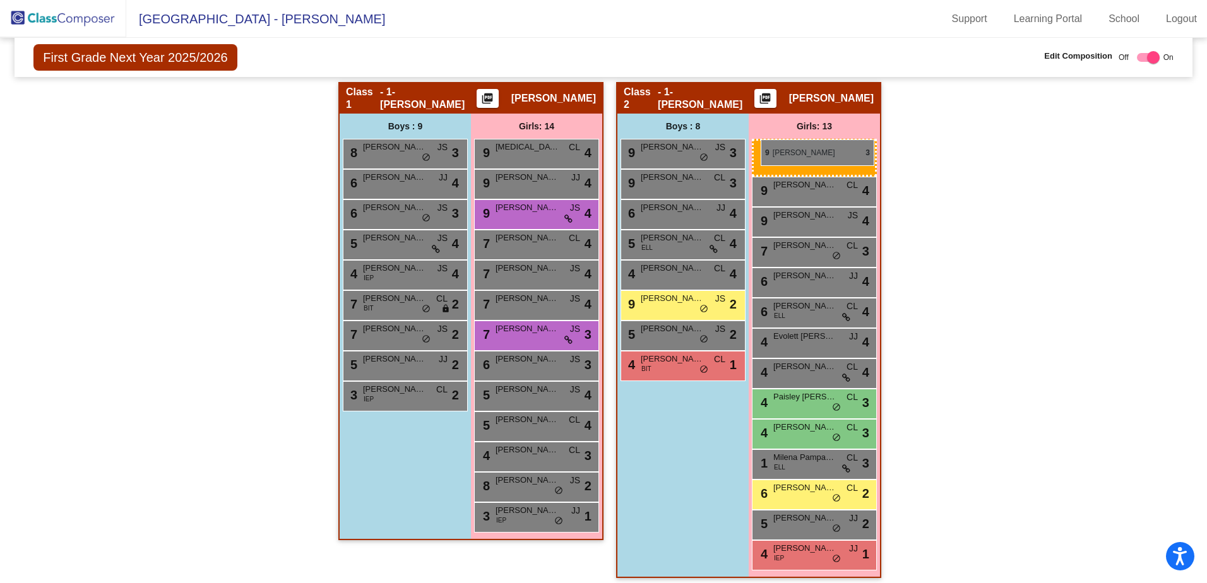
drag, startPoint x: 501, startPoint y: 245, endPoint x: 761, endPoint y: 140, distance: 280.0
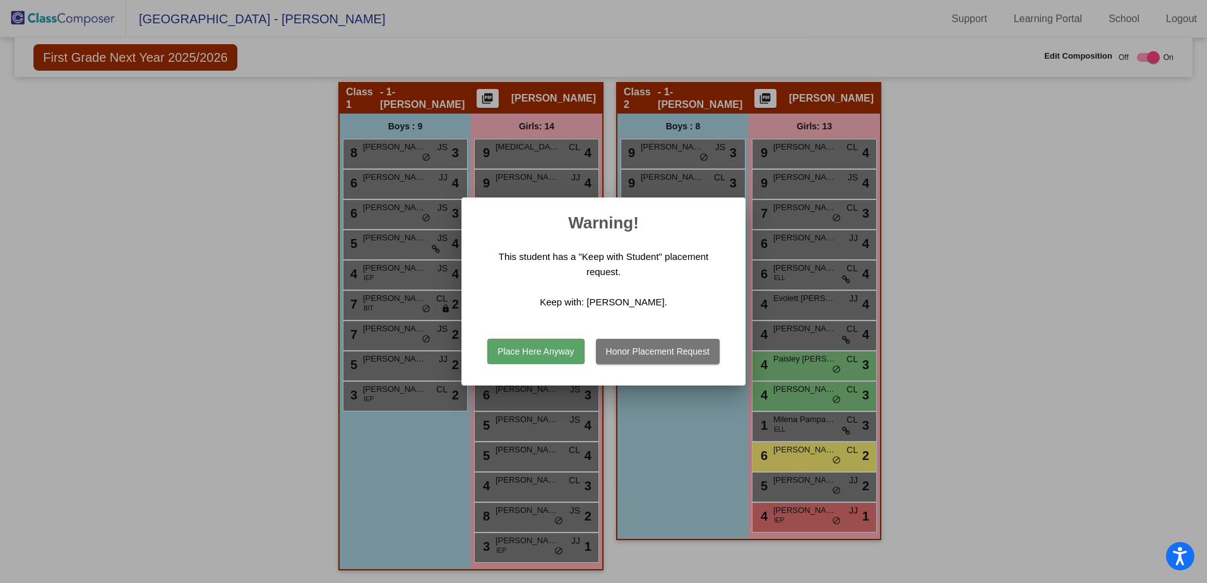
click at [568, 350] on button "Place Here Anyway" at bounding box center [535, 351] width 97 height 25
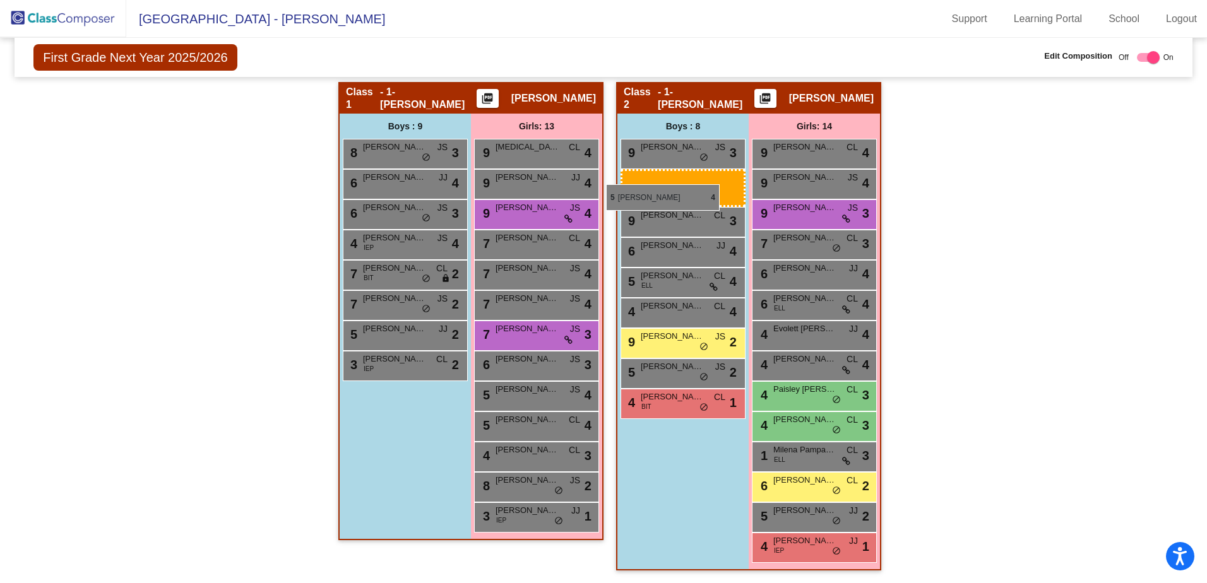
drag, startPoint x: 384, startPoint y: 240, endPoint x: 606, endPoint y: 184, distance: 228.4
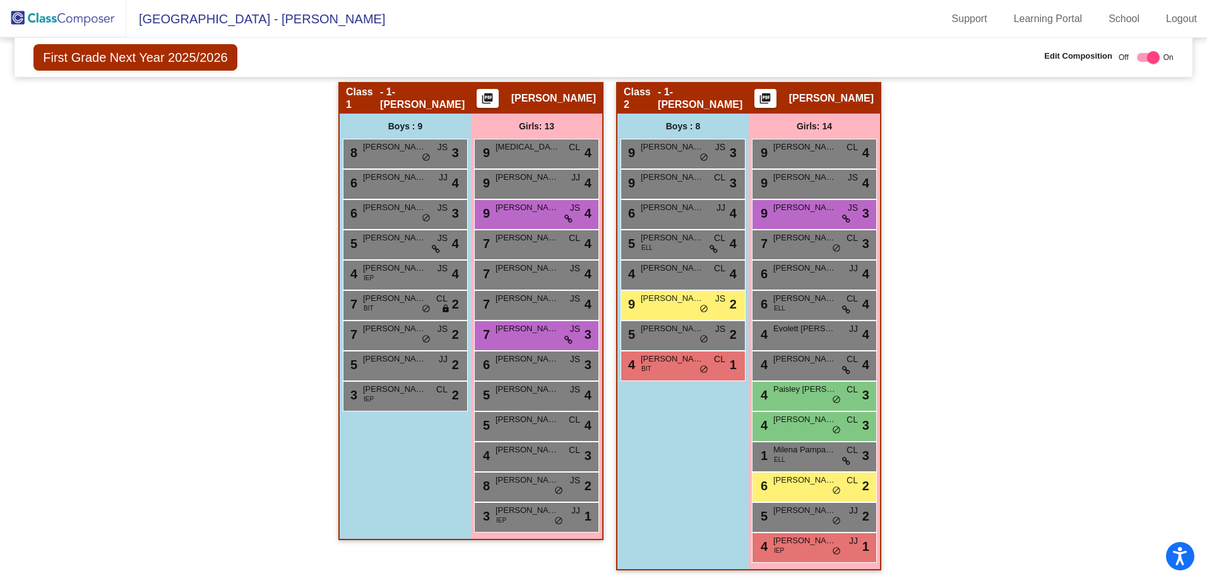
scroll to position [0, 0]
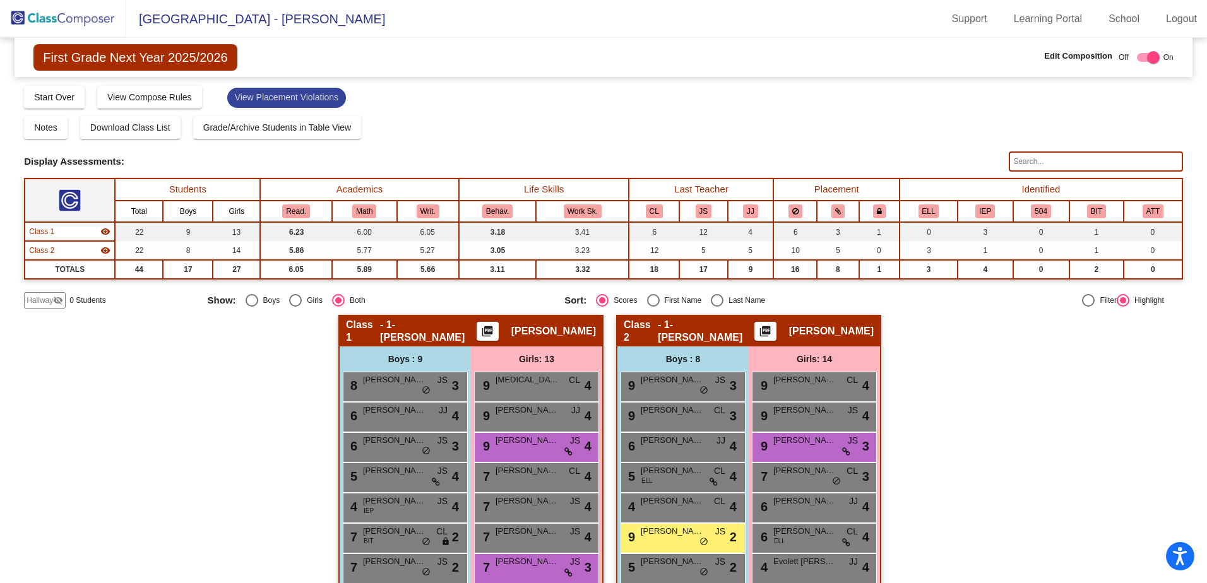
click at [256, 92] on mat-chip "View Placement Violations" at bounding box center [286, 98] width 119 height 20
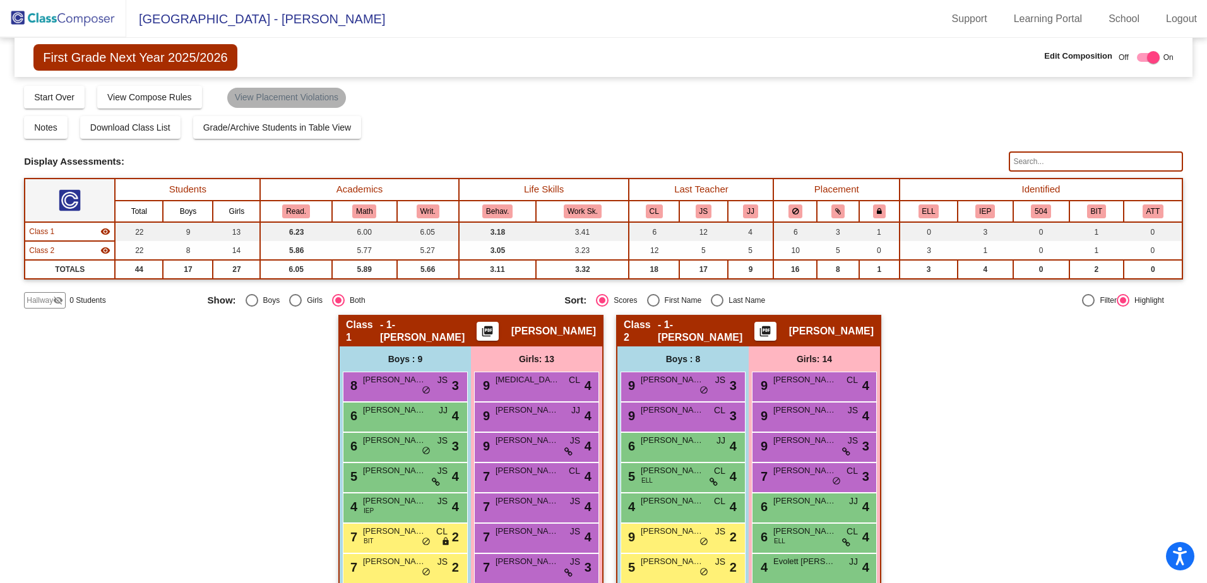
click at [308, 93] on mat-chip "View Placement Violations" at bounding box center [286, 98] width 119 height 20
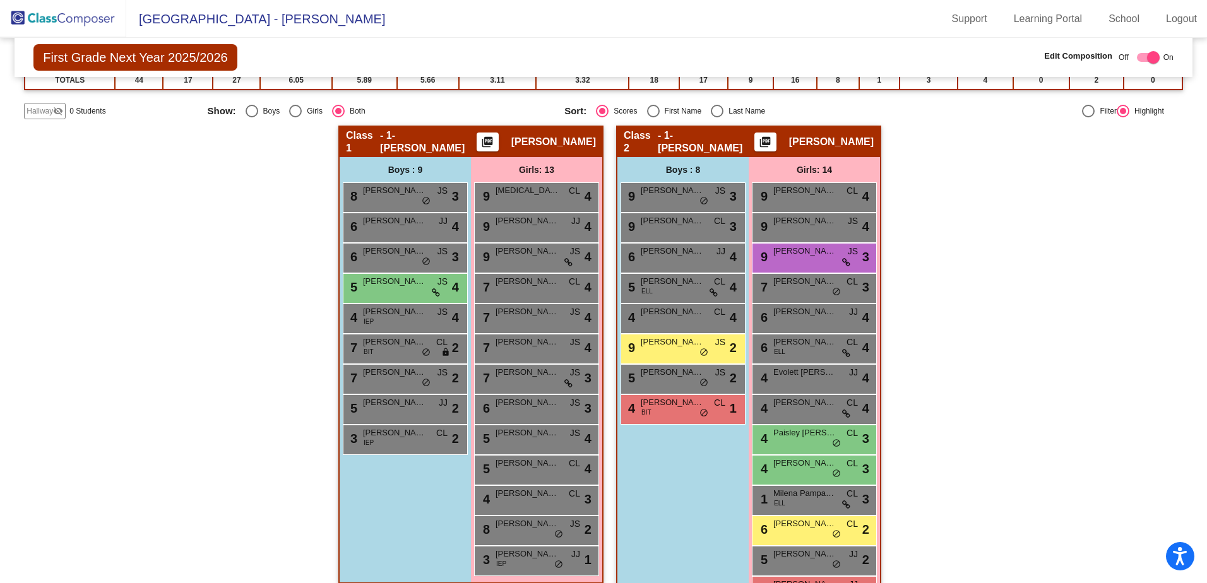
scroll to position [233, 0]
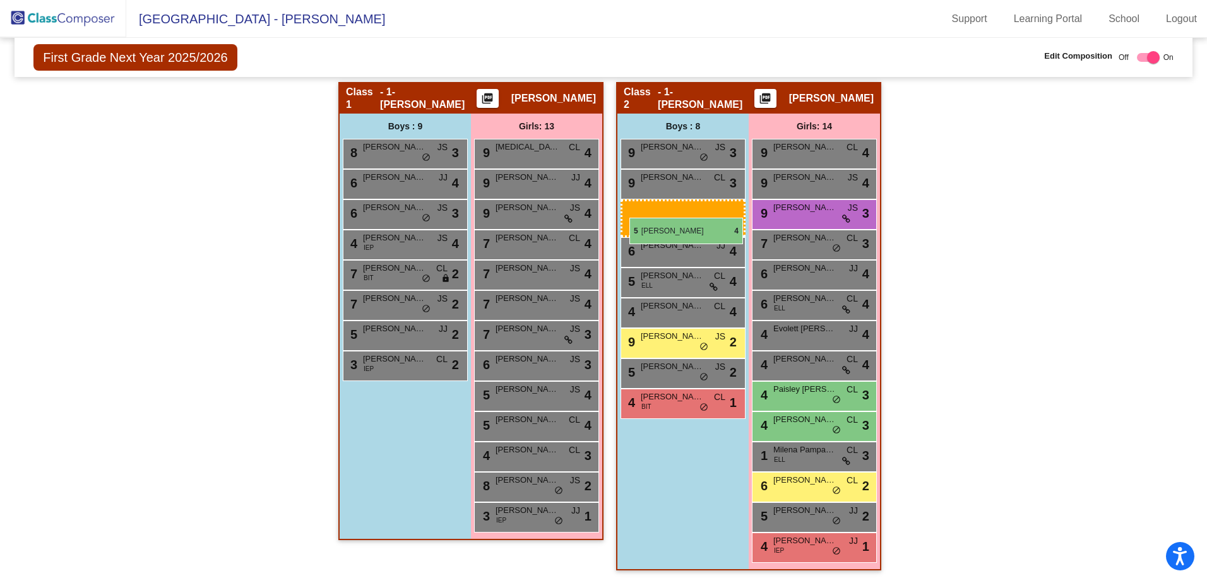
drag, startPoint x: 392, startPoint y: 239, endPoint x: 629, endPoint y: 218, distance: 238.3
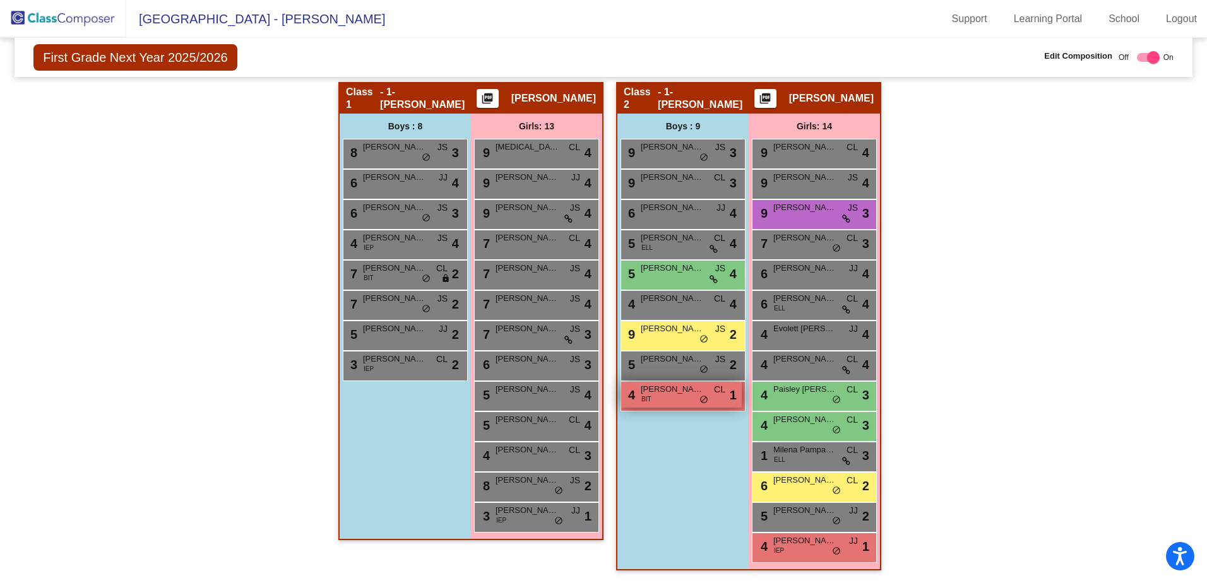
click at [682, 400] on div "4 [PERSON_NAME] [PERSON_NAME] BIT CL lock do_not_disturb_alt 1" at bounding box center [681, 395] width 121 height 26
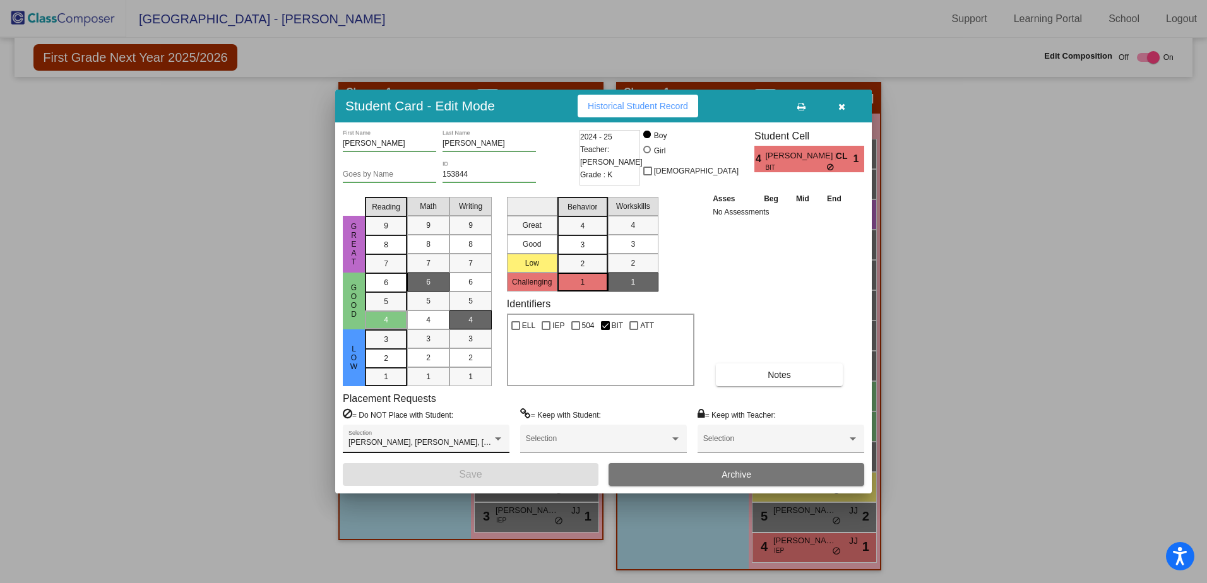
click at [502, 440] on div at bounding box center [497, 439] width 11 height 9
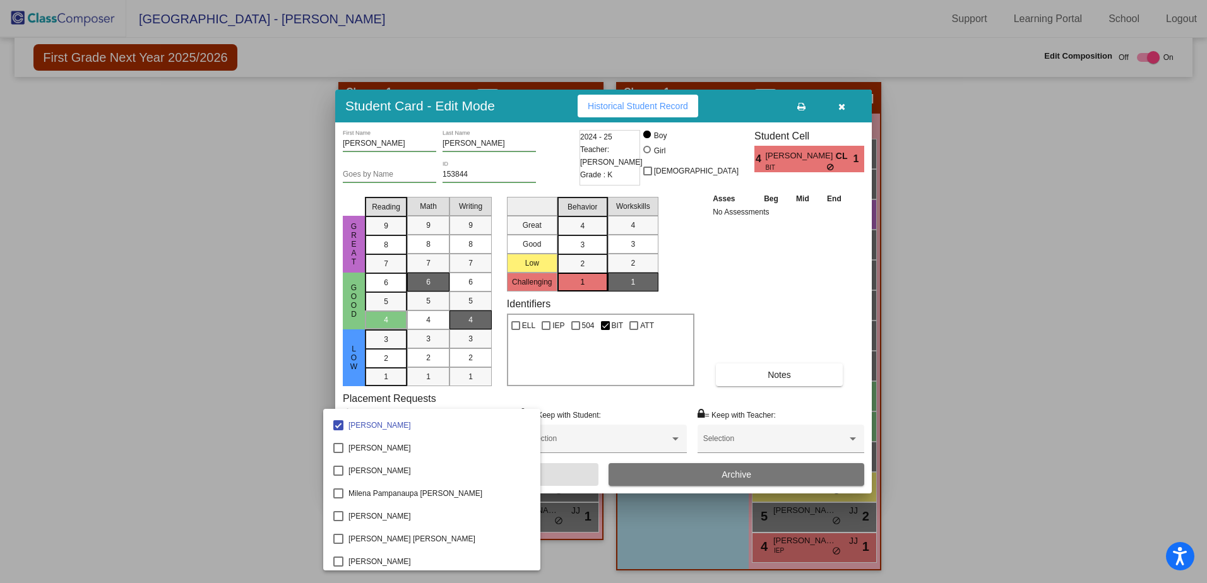
scroll to position [816, 0]
drag, startPoint x: 1061, startPoint y: 287, endPoint x: 1052, endPoint y: 290, distance: 10.2
click at [1060, 288] on div at bounding box center [603, 291] width 1207 height 583
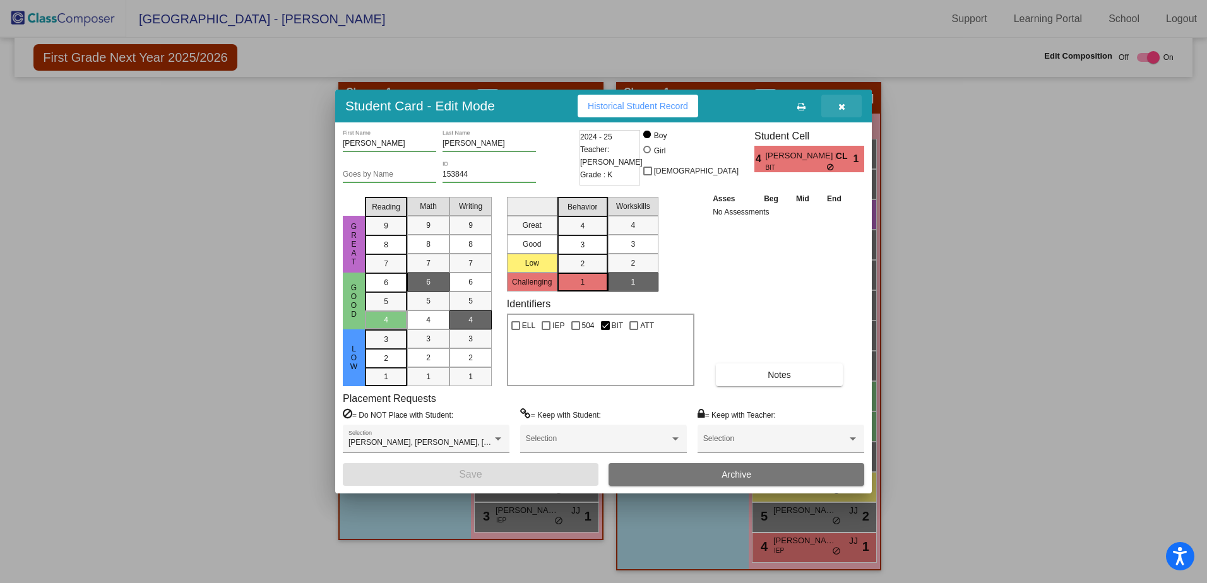
click at [842, 105] on icon "button" at bounding box center [841, 106] width 7 height 9
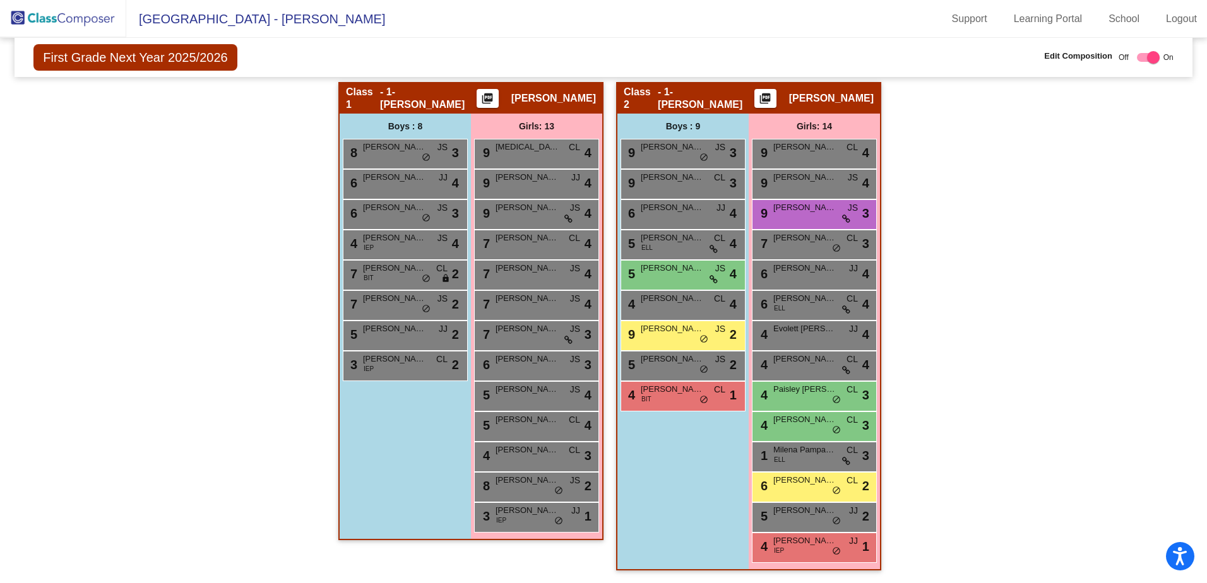
scroll to position [0, 0]
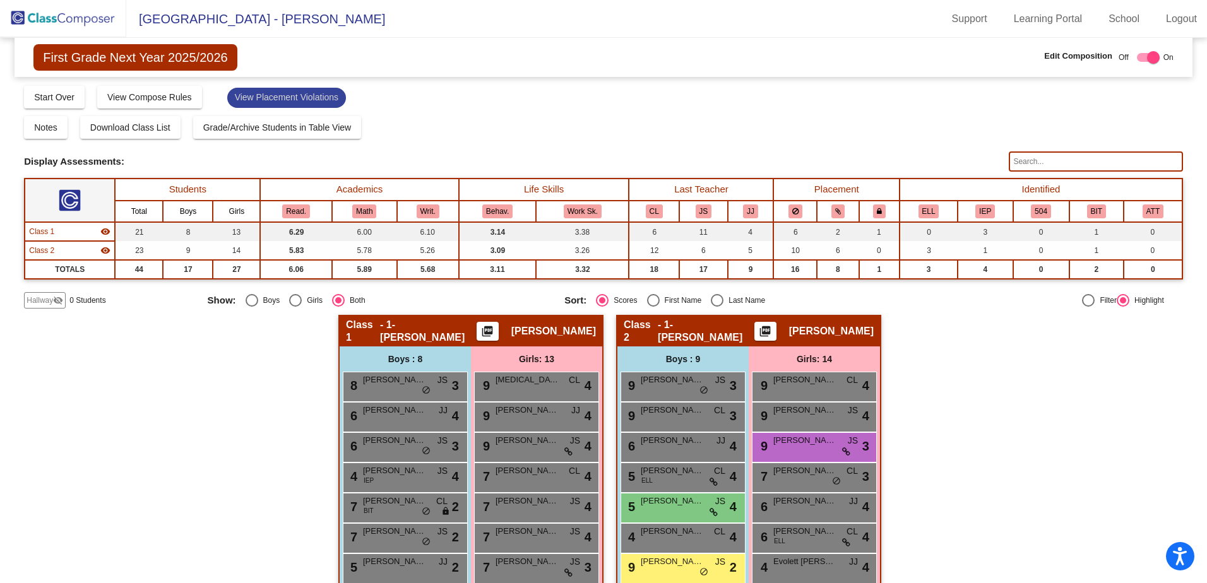
click at [254, 99] on mat-chip "View Placement Violations" at bounding box center [286, 98] width 119 height 20
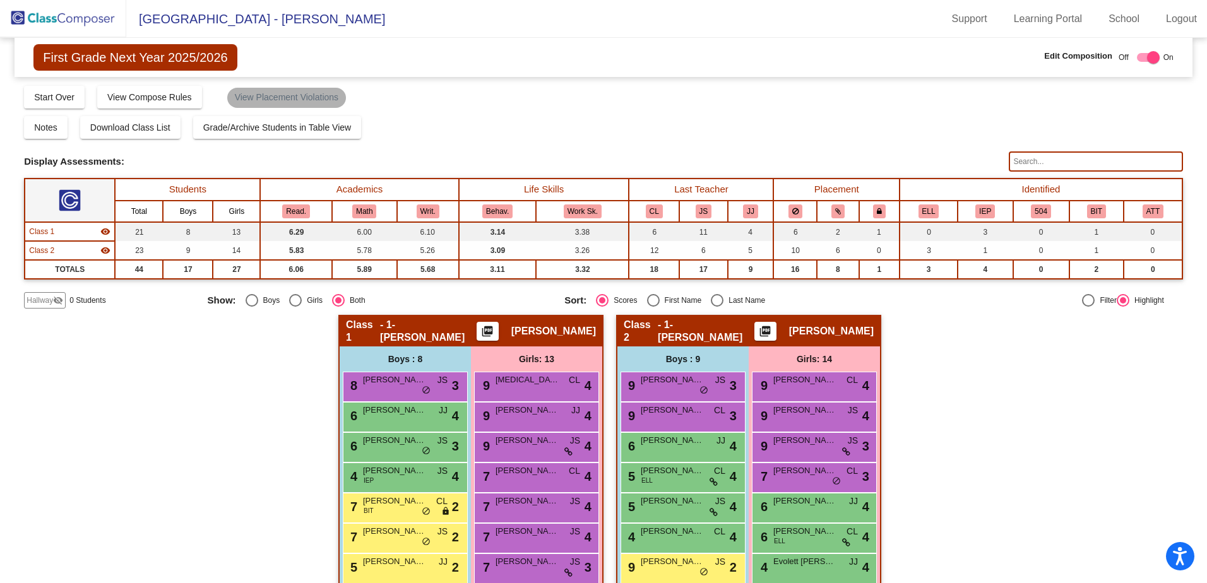
click at [278, 98] on mat-chip "View Placement Violations" at bounding box center [286, 98] width 119 height 20
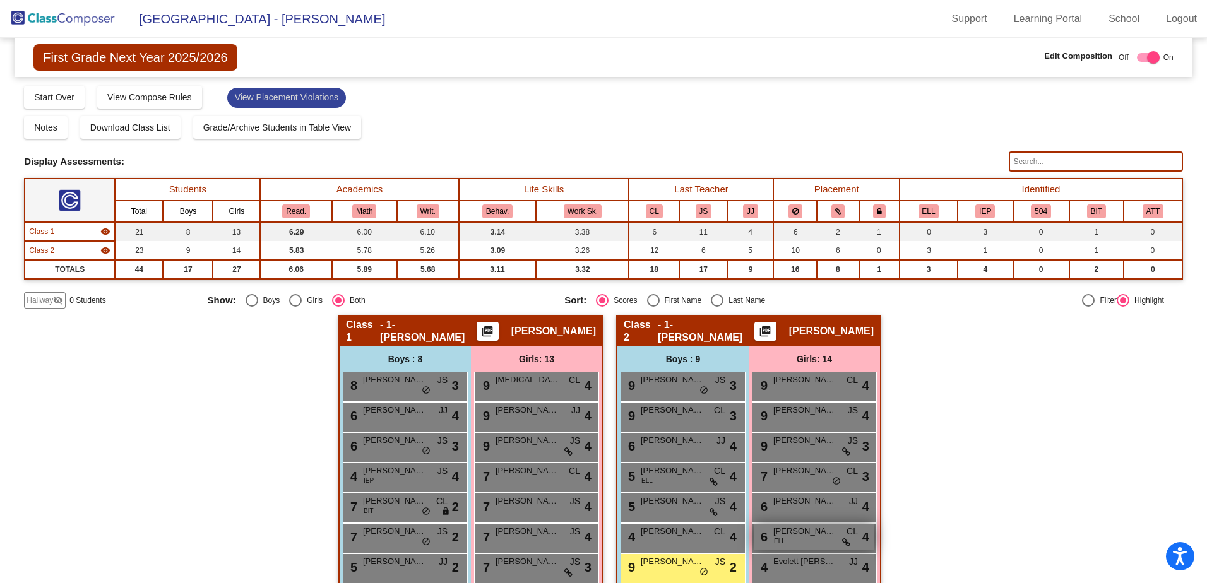
scroll to position [233, 0]
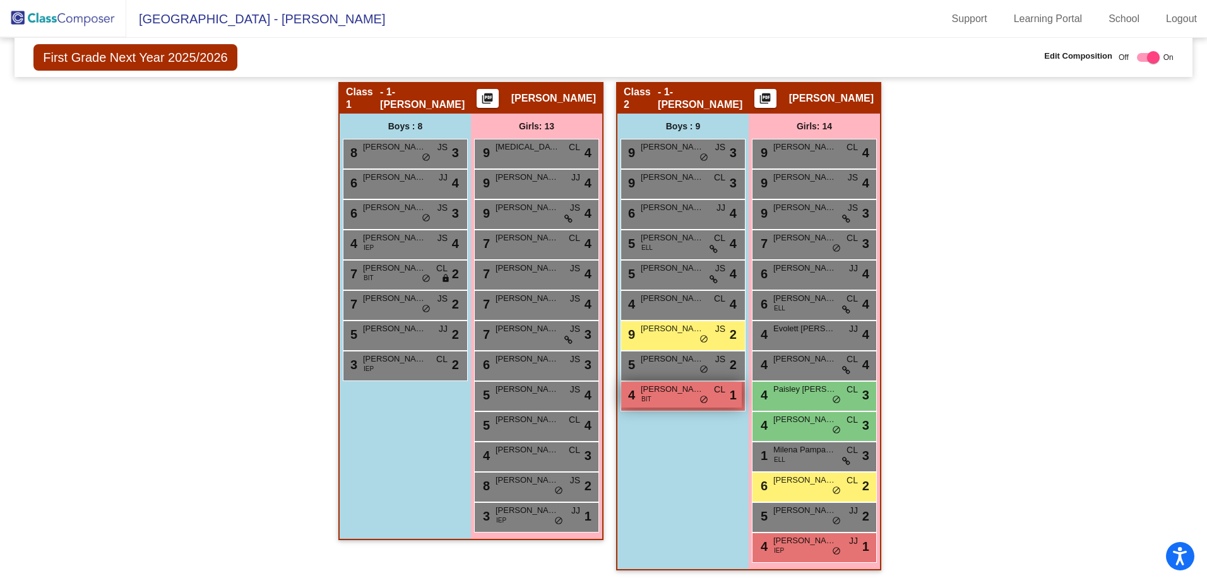
click at [675, 402] on div "4 [PERSON_NAME] [PERSON_NAME] BIT CL lock do_not_disturb_alt 1" at bounding box center [681, 395] width 121 height 26
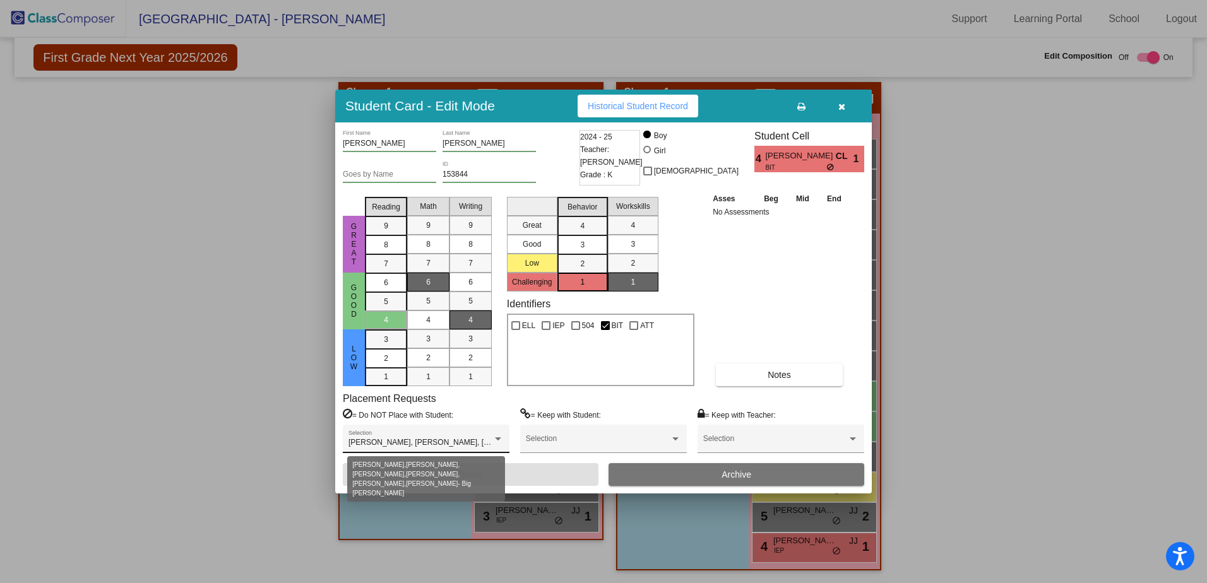
click at [501, 442] on div at bounding box center [497, 439] width 11 height 9
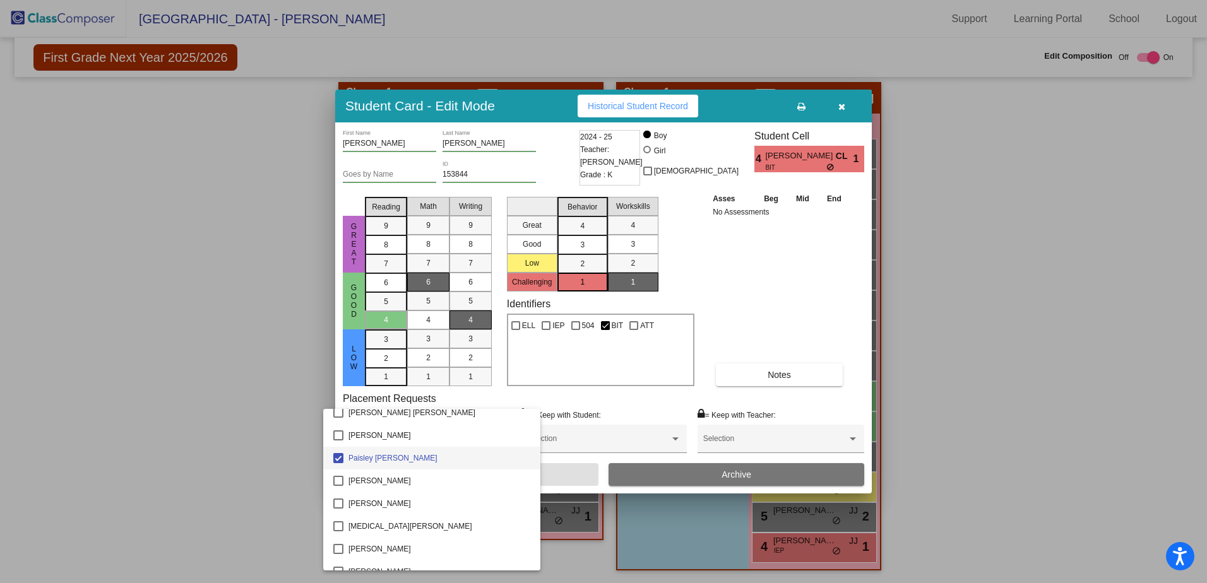
scroll to position [816, 0]
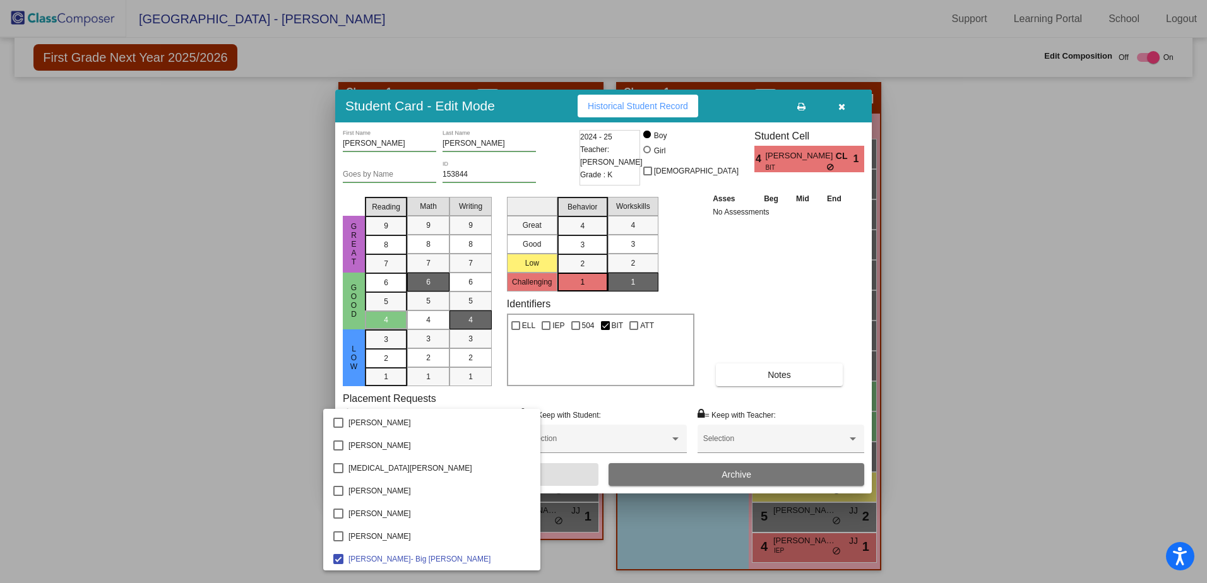
click at [951, 260] on div at bounding box center [603, 291] width 1207 height 583
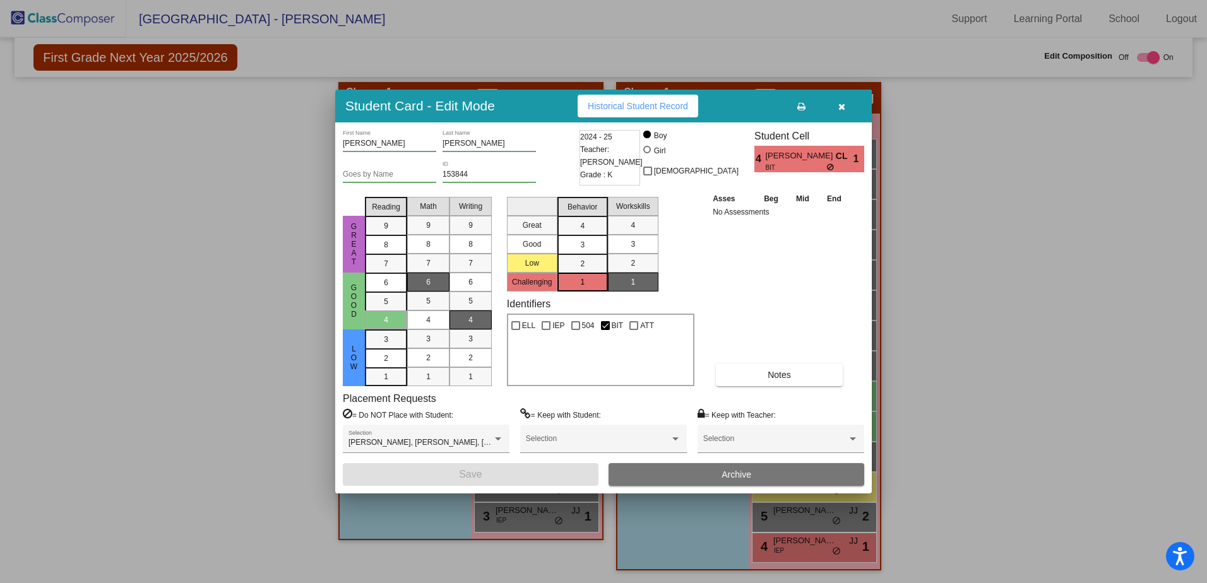
click at [844, 107] on icon "button" at bounding box center [841, 106] width 7 height 9
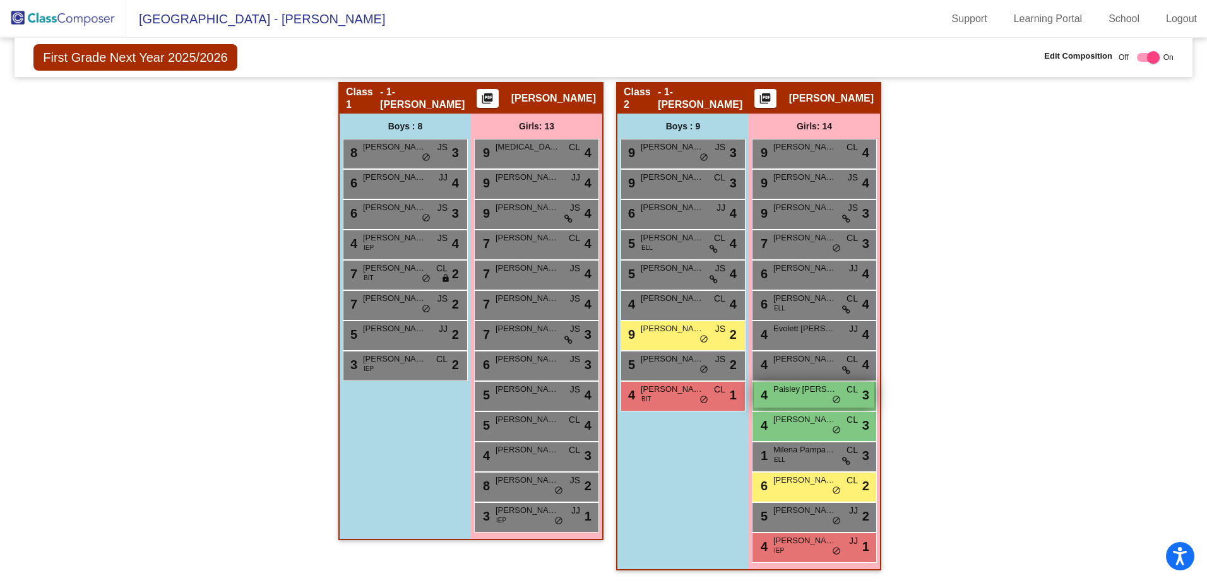
click at [812, 398] on div "4 Paisley [PERSON_NAME] lock do_not_disturb_alt 3" at bounding box center [814, 395] width 121 height 26
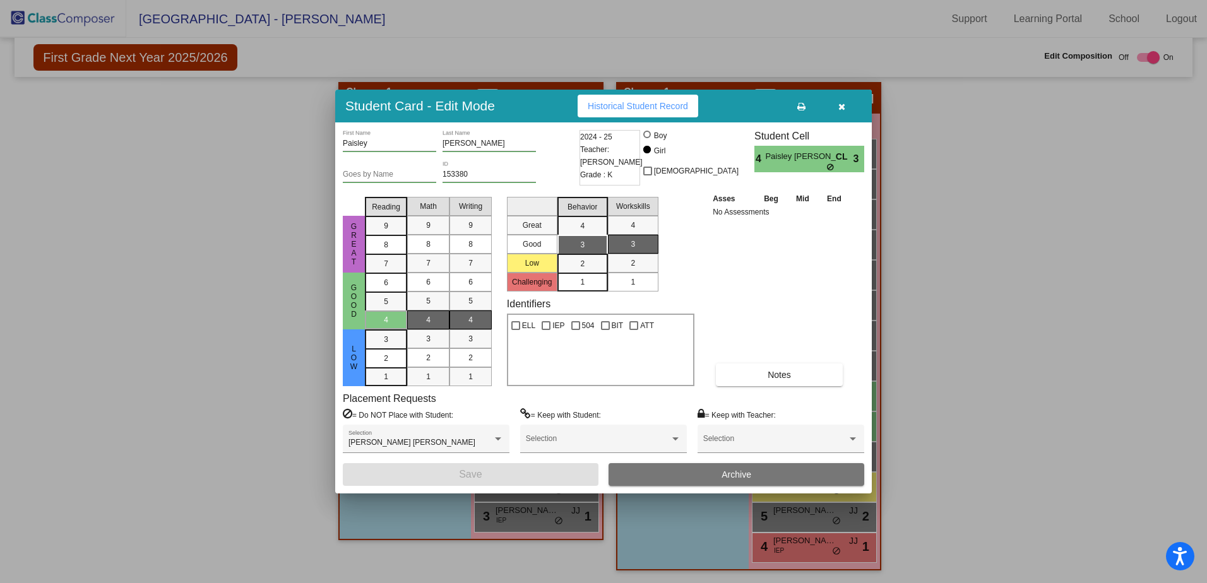
click at [836, 104] on button "button" at bounding box center [841, 106] width 40 height 23
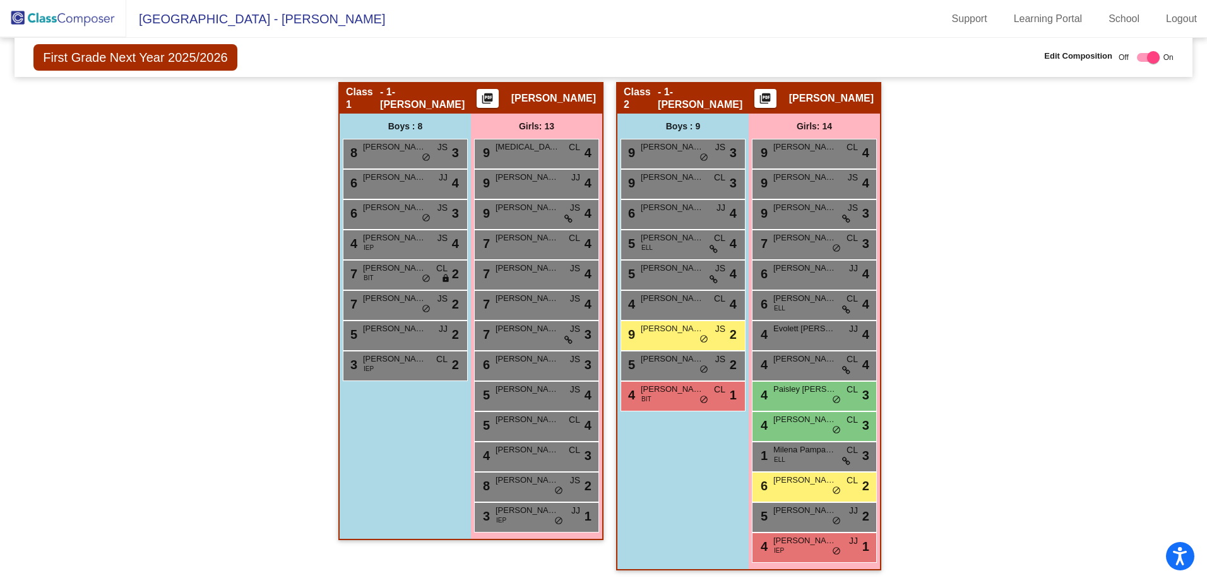
click at [959, 395] on div "Hallway - Hallway Class picture_as_pdf Add Student First Name Last Name Student…" at bounding box center [603, 332] width 1159 height 501
click at [807, 545] on span "[PERSON_NAME]" at bounding box center [804, 541] width 63 height 13
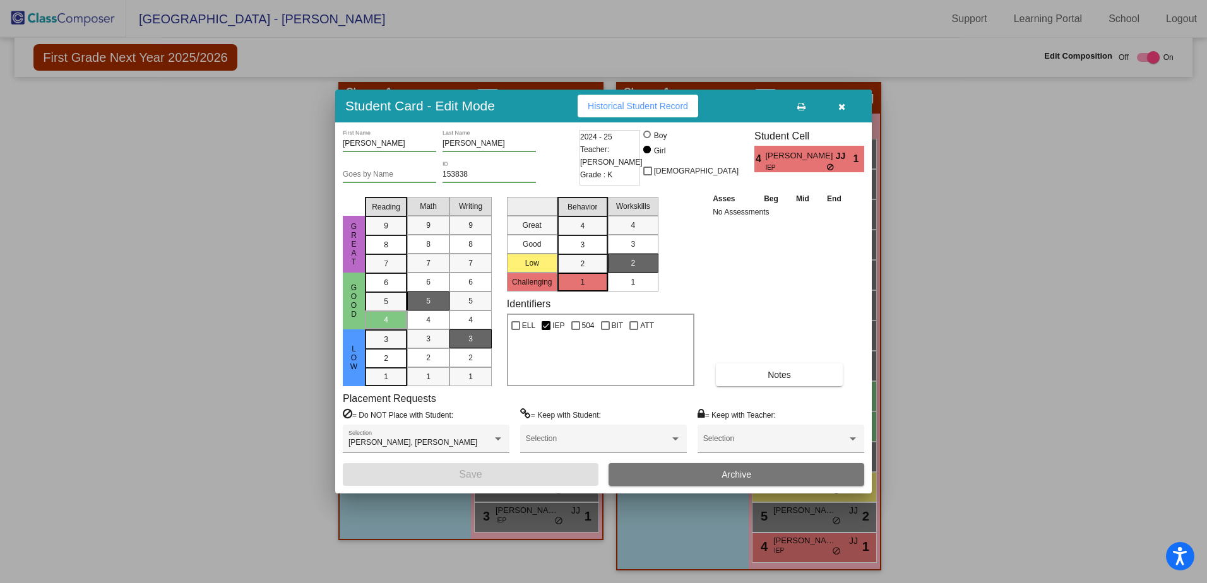
click at [843, 102] on icon "button" at bounding box center [841, 106] width 7 height 9
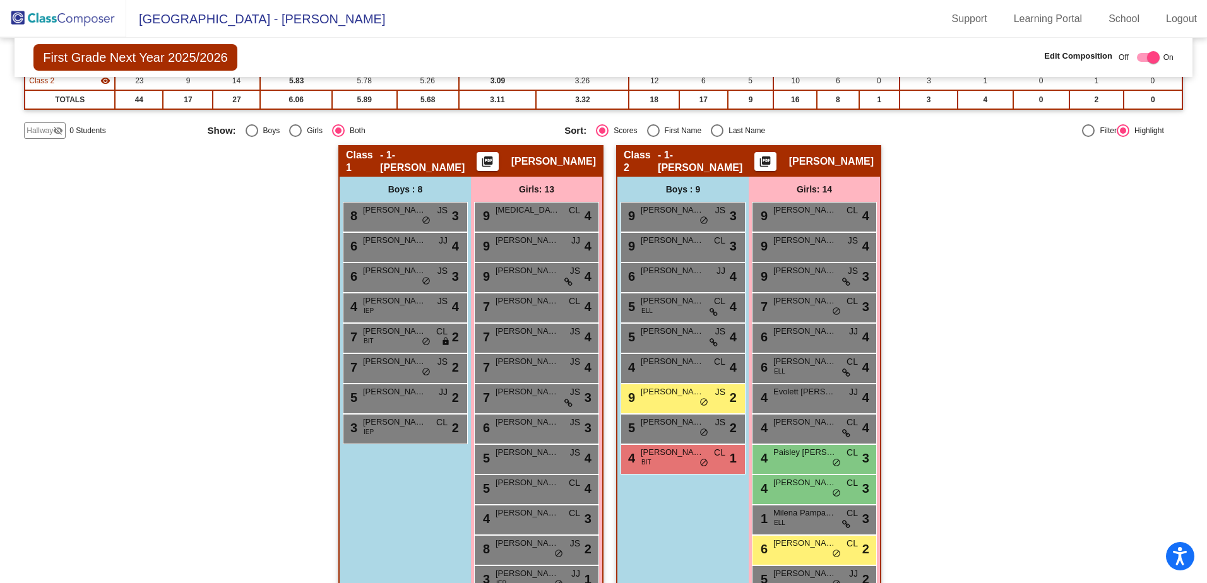
scroll to position [233, 0]
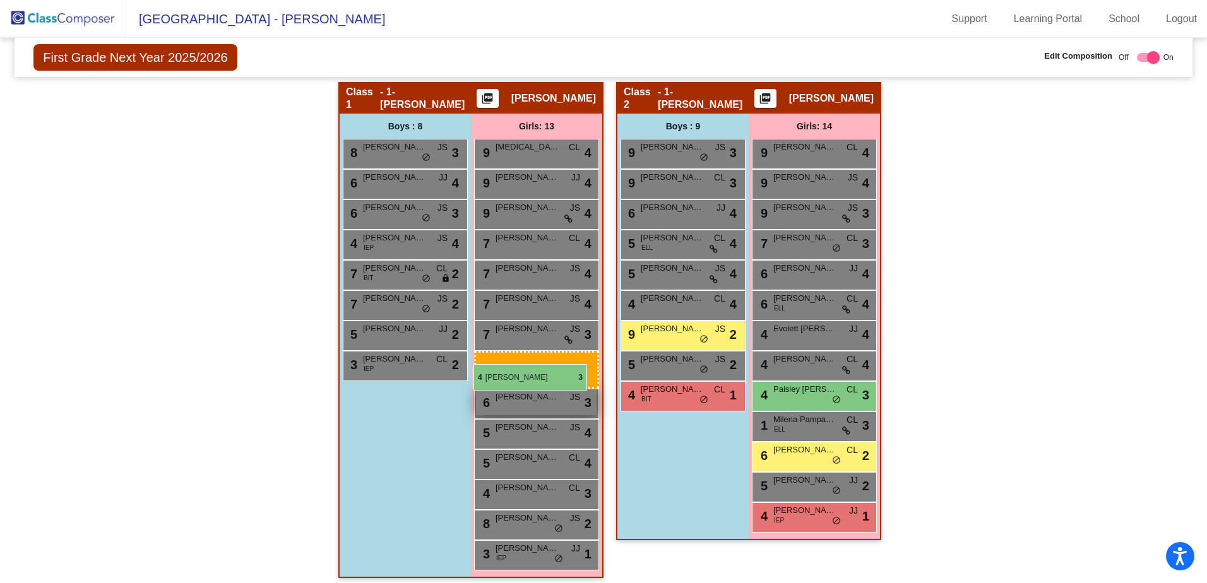
drag, startPoint x: 818, startPoint y: 425, endPoint x: 473, endPoint y: 365, distance: 349.9
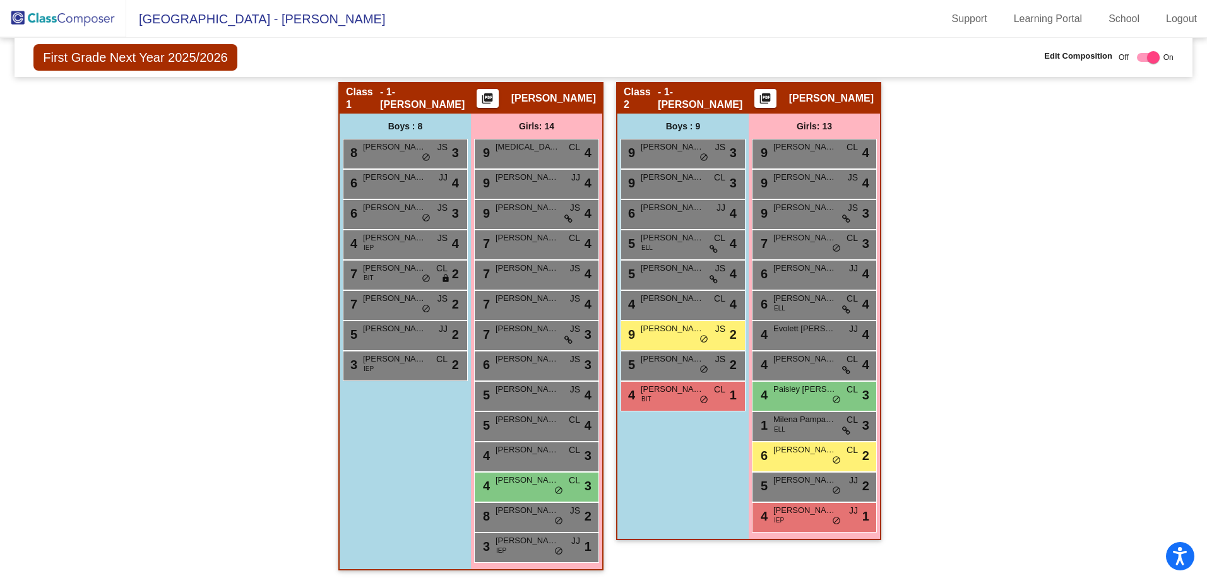
scroll to position [0, 0]
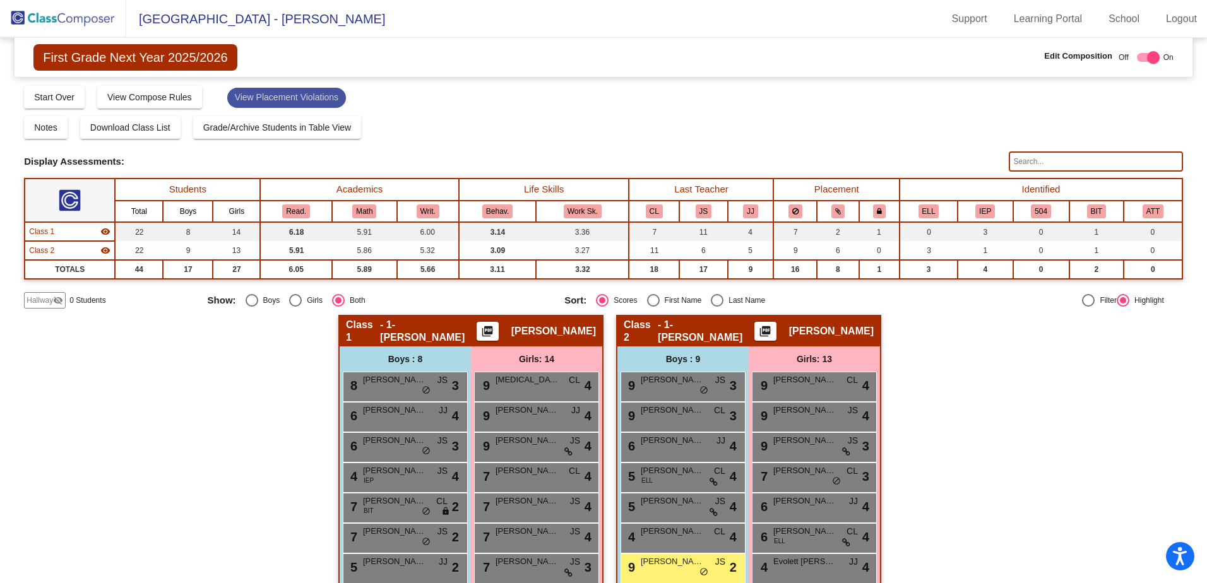
click at [273, 98] on mat-chip "View Placement Violations" at bounding box center [286, 98] width 119 height 20
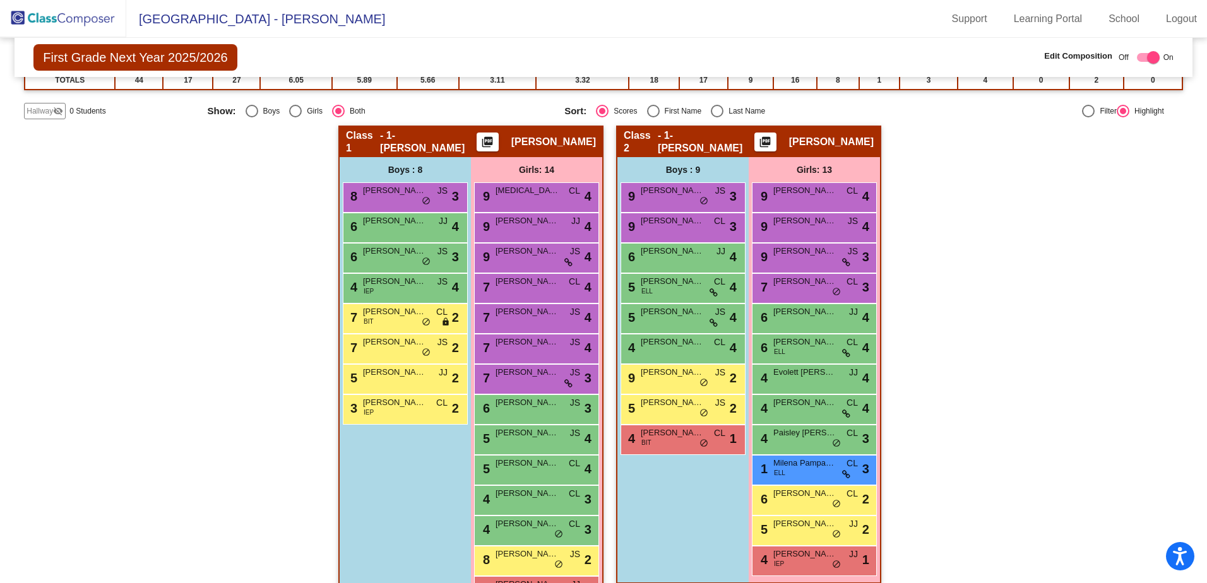
scroll to position [233, 0]
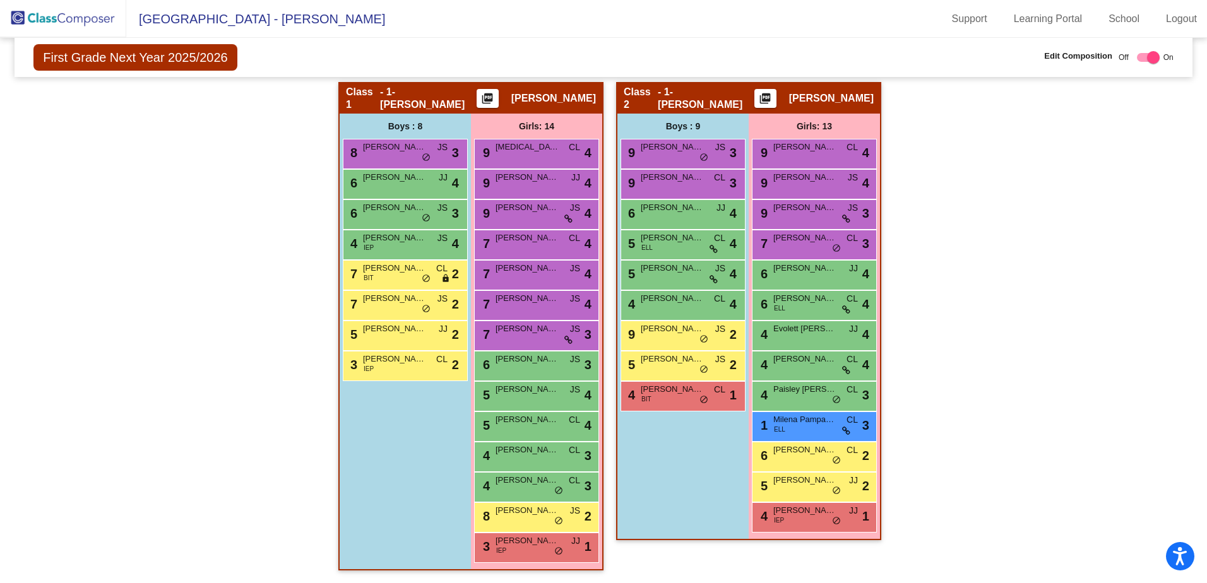
click at [943, 249] on div "Hallway - Hallway Class picture_as_pdf Add Student First Name Last Name Student…" at bounding box center [603, 332] width 1159 height 501
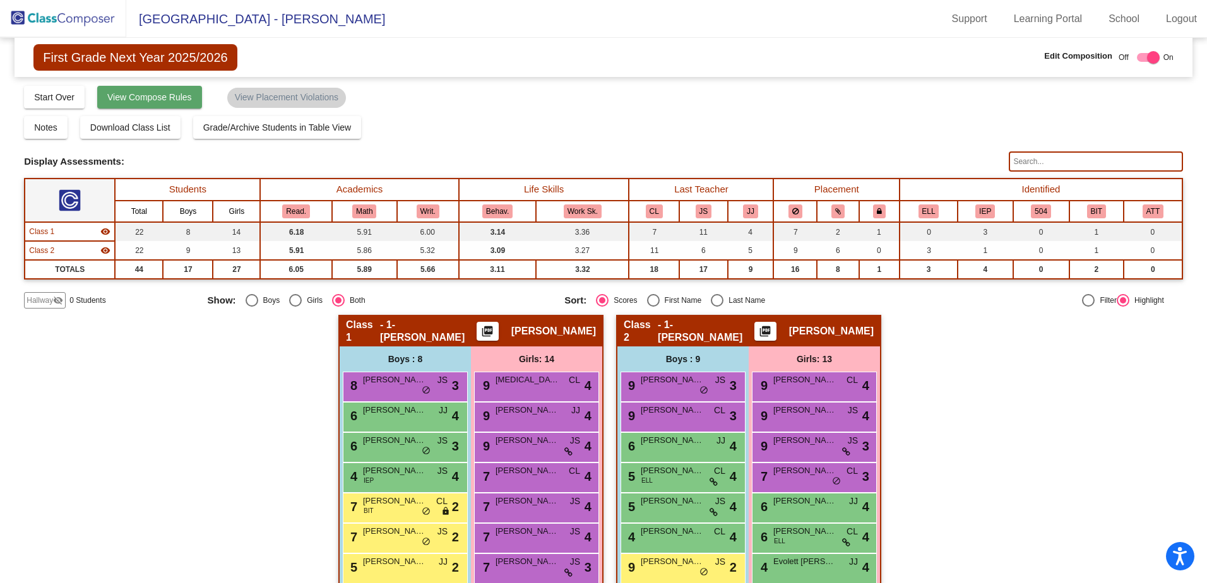
click at [148, 92] on span "View Compose Rules" at bounding box center [149, 97] width 85 height 10
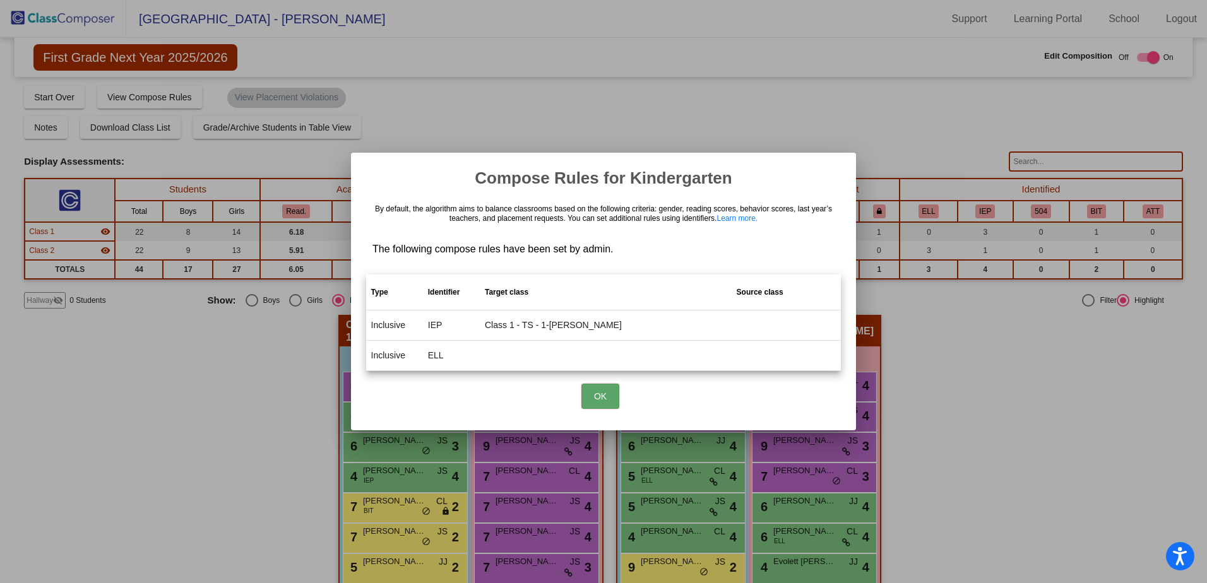
click at [595, 390] on button "OK" at bounding box center [600, 396] width 38 height 25
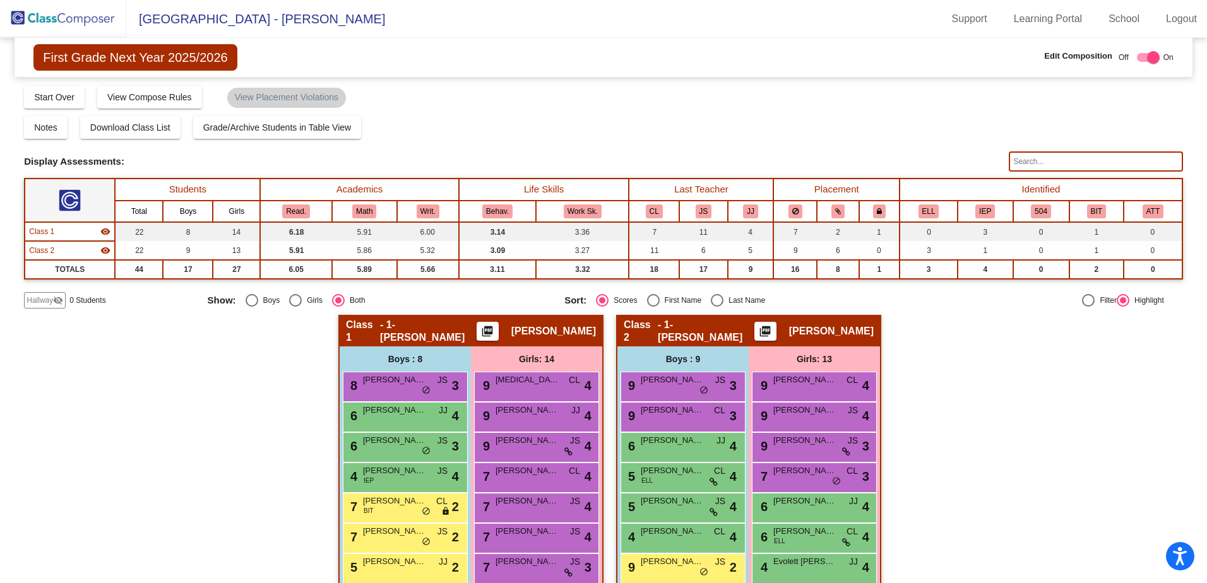
click at [465, 119] on div "Notes Download Class List Import Students Grade/Archive Students in Table View …" at bounding box center [603, 127] width 1159 height 23
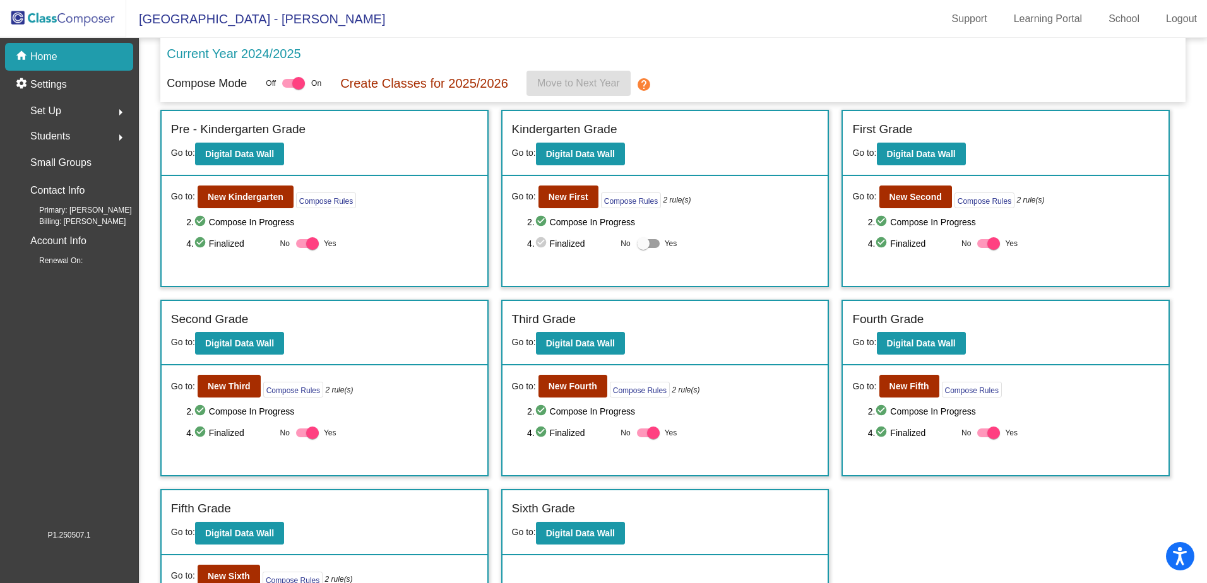
click at [638, 241] on div at bounding box center [643, 243] width 13 height 13
click at [643, 248] on input "Yes" at bounding box center [643, 248] width 1 height 1
checkbox input "true"
click at [575, 199] on b "New First" at bounding box center [569, 197] width 40 height 10
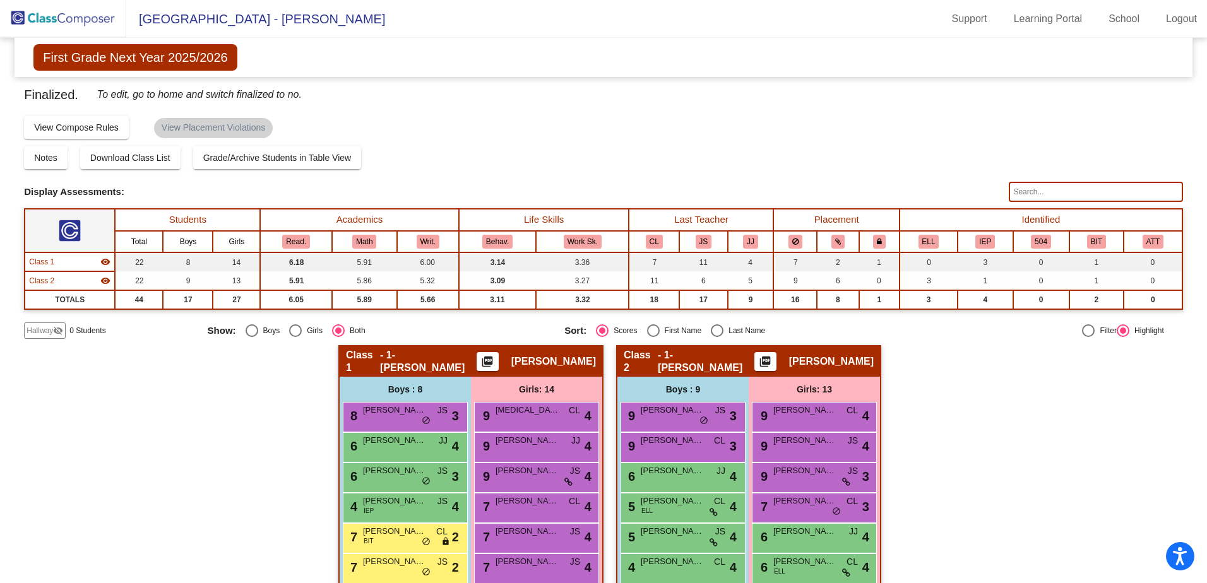
click at [473, 143] on div "Finalized. To edit, go to home and switch finalized to no. Display Scores for Y…" at bounding box center [603, 212] width 1159 height 254
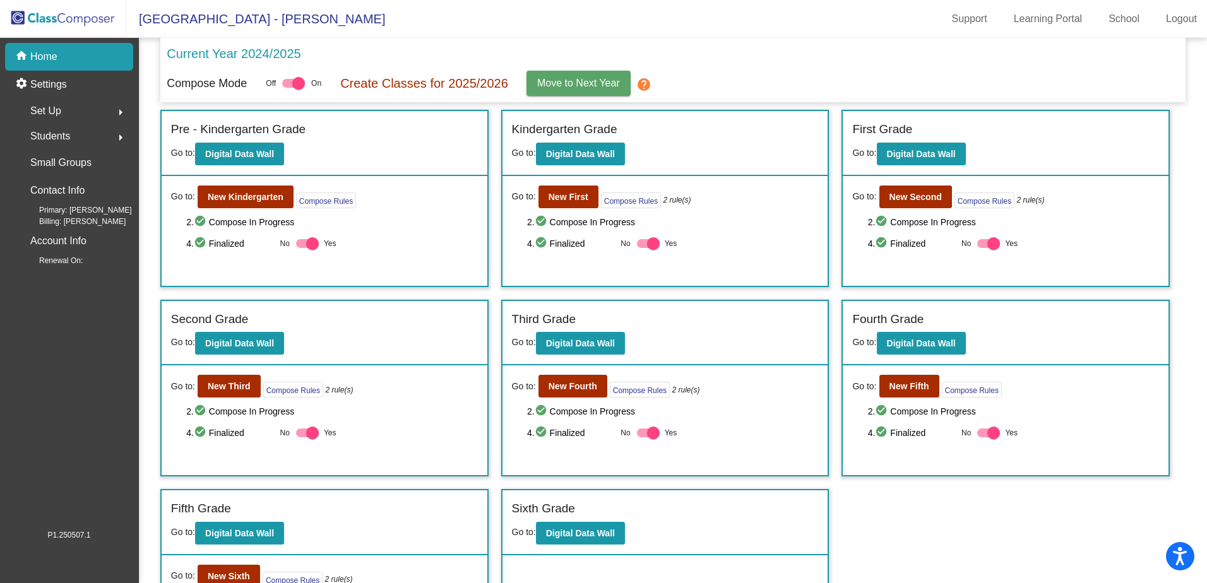
click at [647, 242] on div at bounding box center [653, 243] width 13 height 13
click at [643, 248] on input "Yes" at bounding box center [643, 248] width 1 height 1
checkbox input "false"
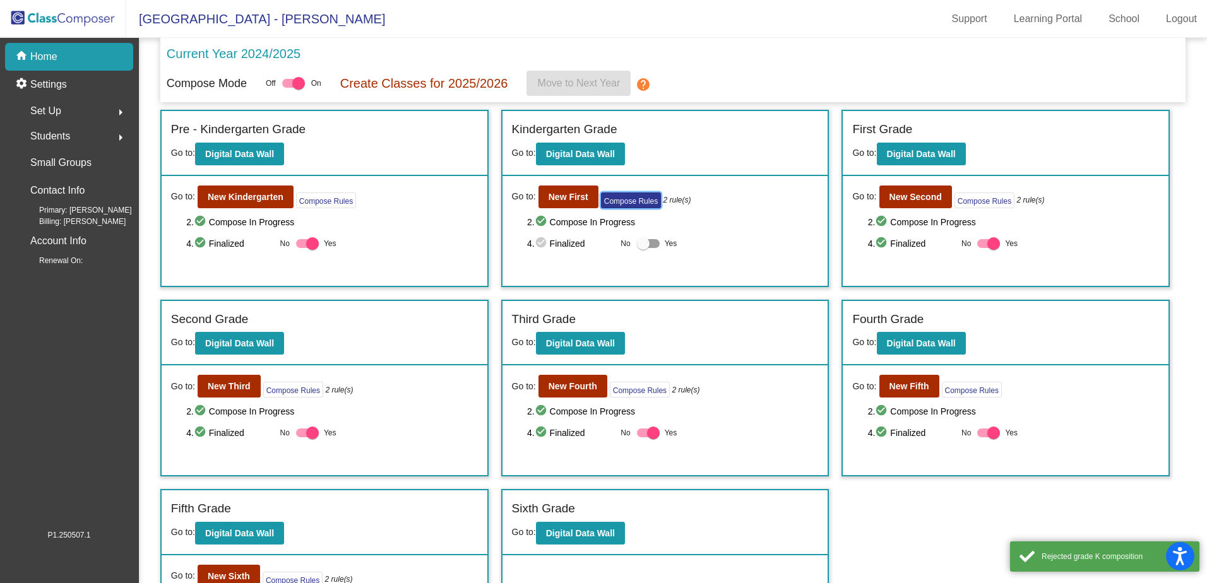
click at [625, 203] on button "Compose Rules" at bounding box center [631, 201] width 60 height 16
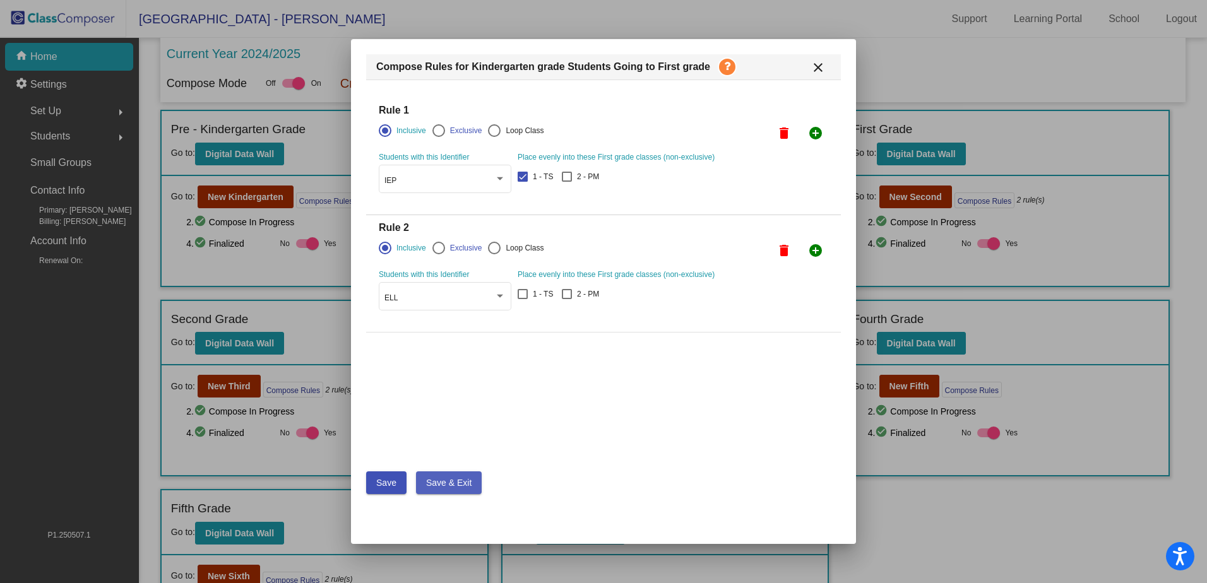
click at [453, 475] on button "Save & Exit" at bounding box center [449, 483] width 66 height 23
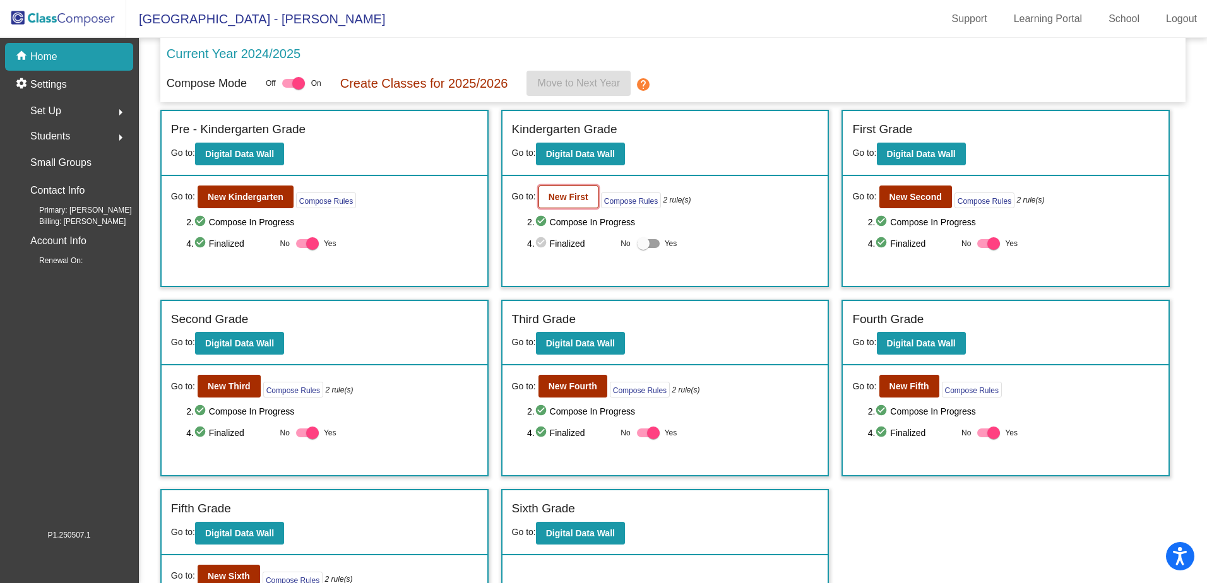
click at [560, 200] on b "New First" at bounding box center [569, 197] width 40 height 10
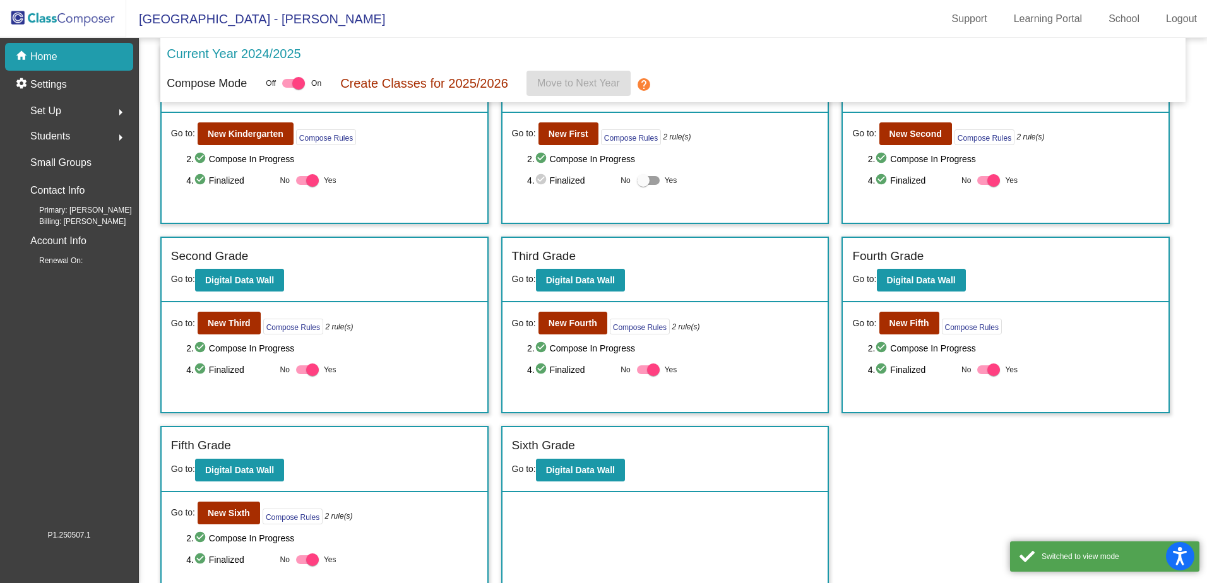
scroll to position [84, 0]
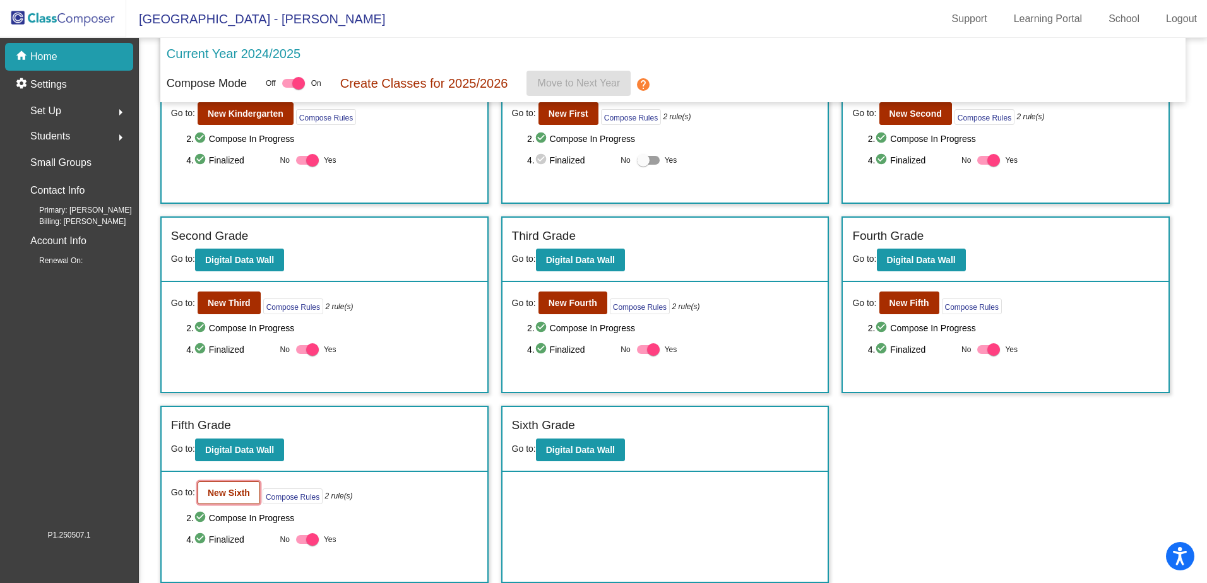
click at [230, 496] on b "New Sixth" at bounding box center [229, 493] width 42 height 10
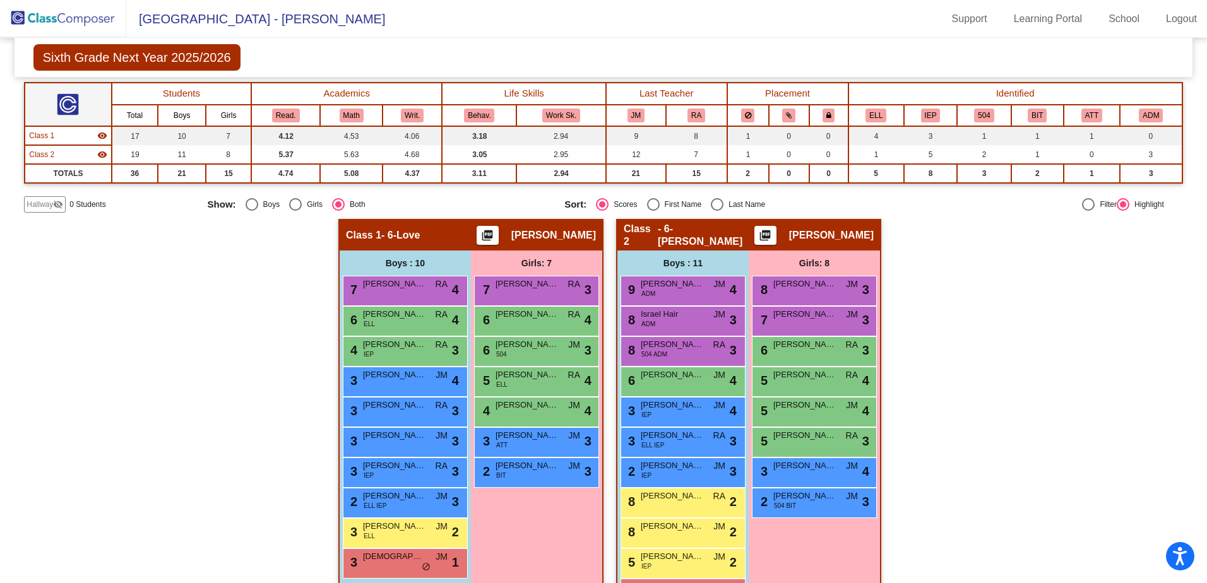
scroll to position [172, 0]
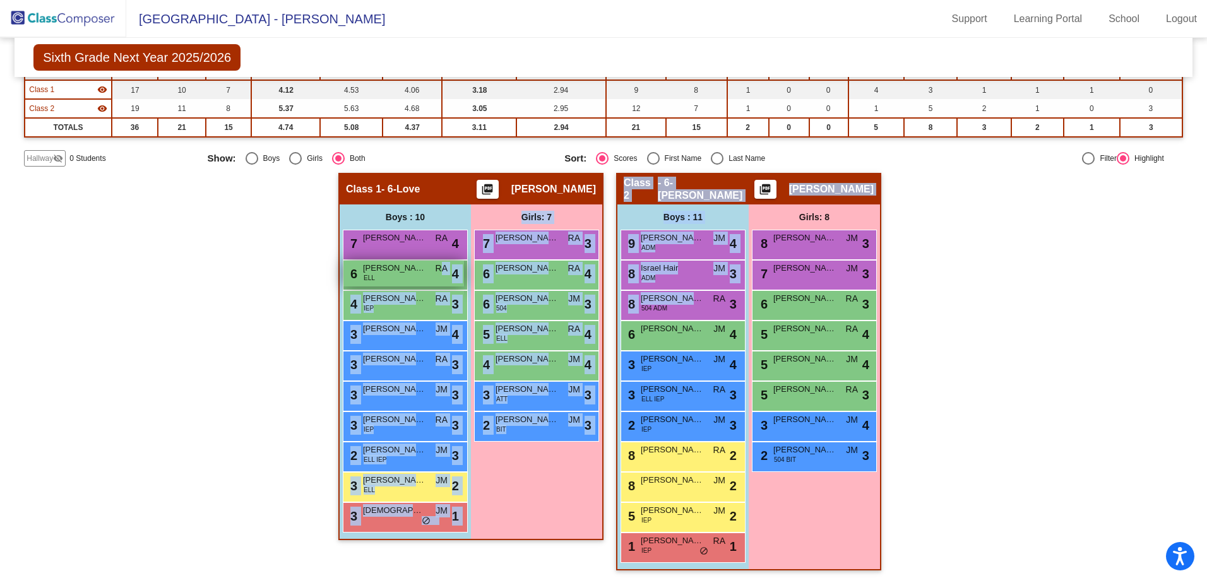
drag, startPoint x: 697, startPoint y: 303, endPoint x: 440, endPoint y: 263, distance: 260.1
click at [440, 263] on div "Hallway - Hallway Class picture_as_pdf Add Student First Name Last Name Student…" at bounding box center [603, 378] width 1159 height 410
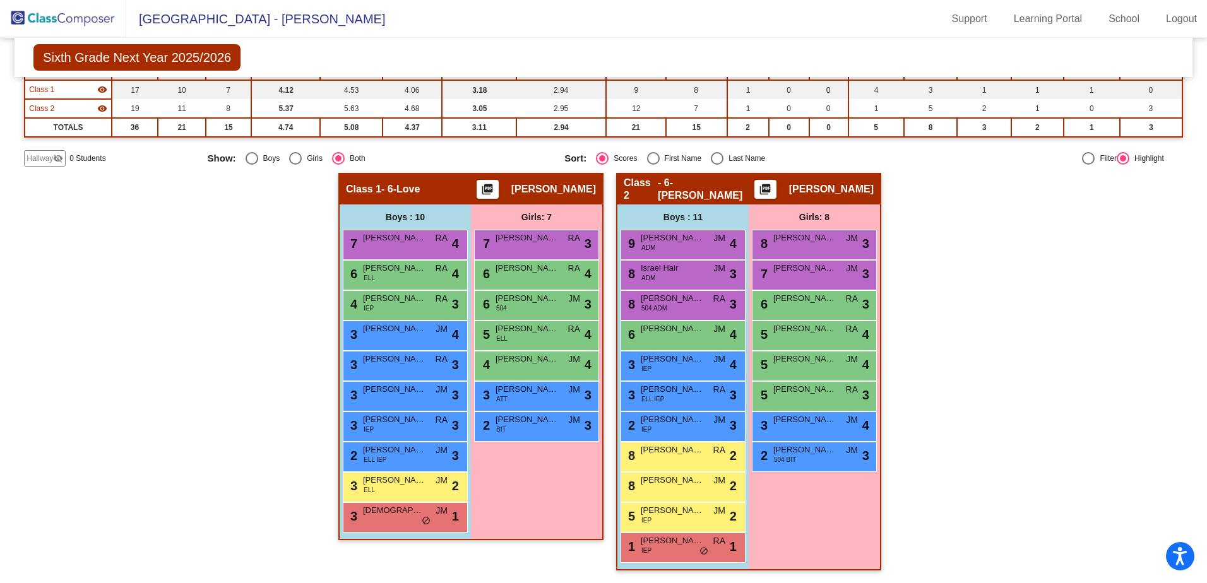
click at [896, 285] on div "Hallway - Hallway Class picture_as_pdf Add Student First Name Last Name Student…" at bounding box center [603, 378] width 1159 height 410
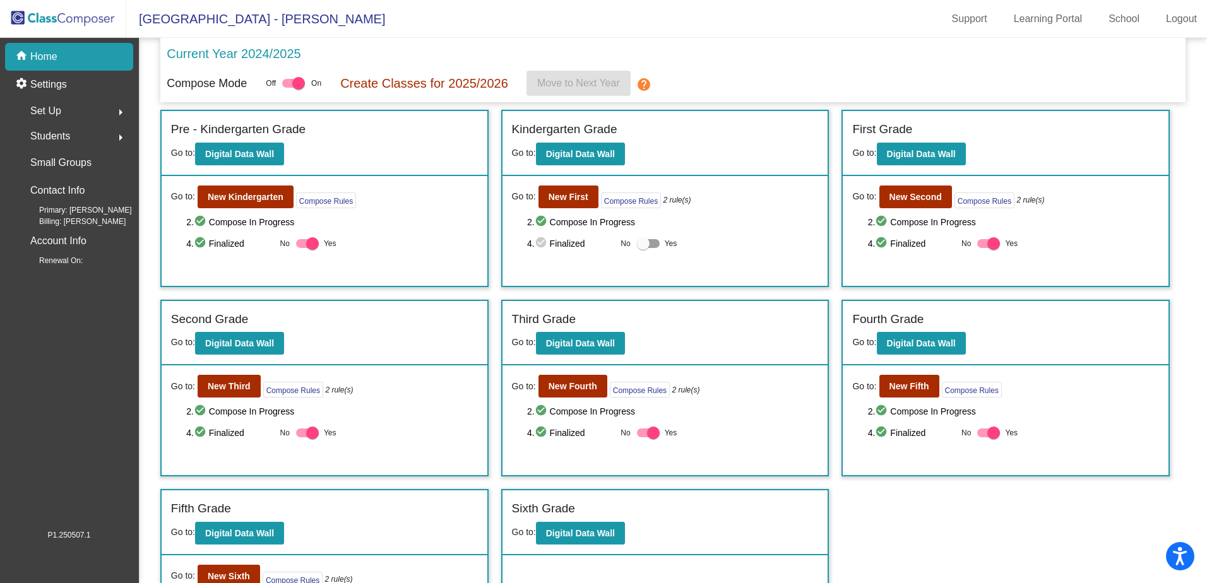
scroll to position [84, 0]
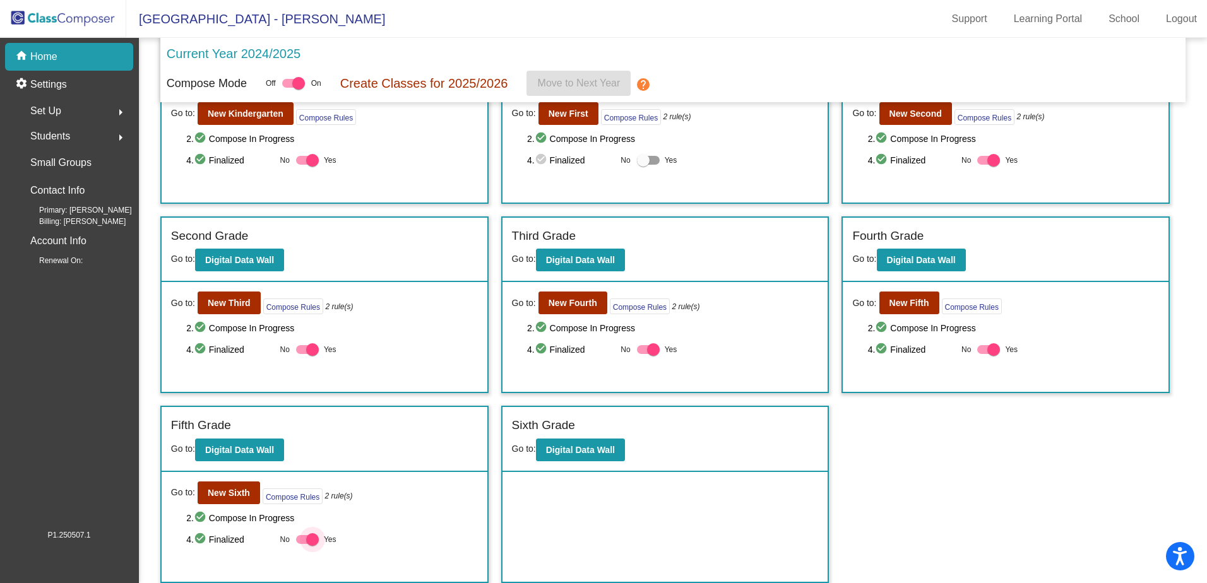
click at [309, 537] on div at bounding box center [312, 539] width 13 height 13
click at [302, 544] on input "Yes" at bounding box center [302, 544] width 1 height 1
checkbox input "false"
click at [232, 488] on b "New Sixth" at bounding box center [229, 493] width 42 height 10
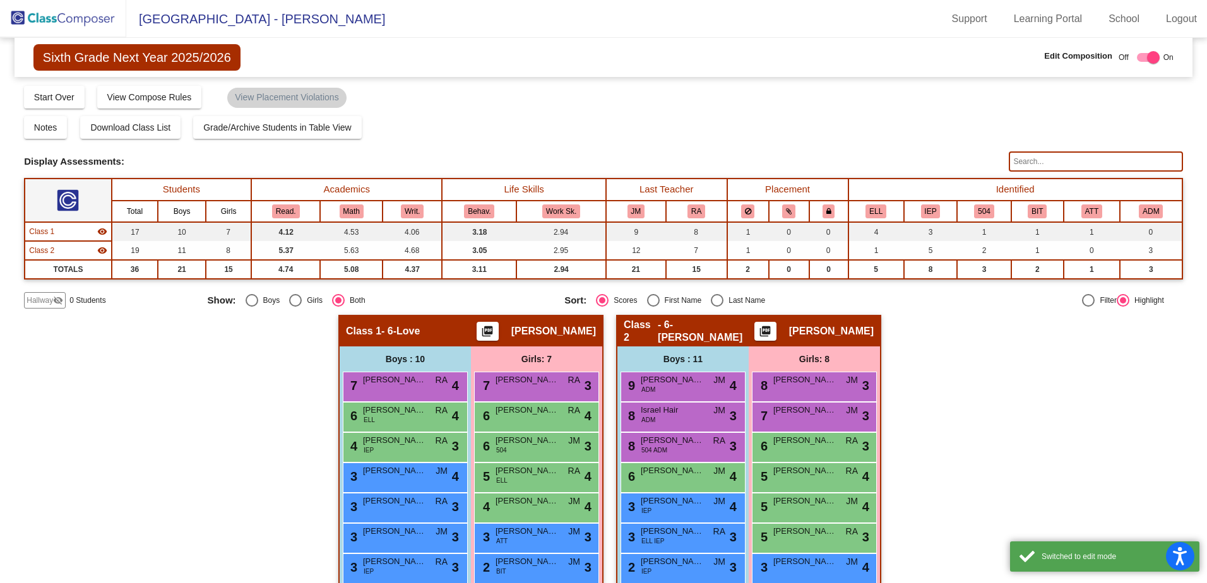
scroll to position [126, 0]
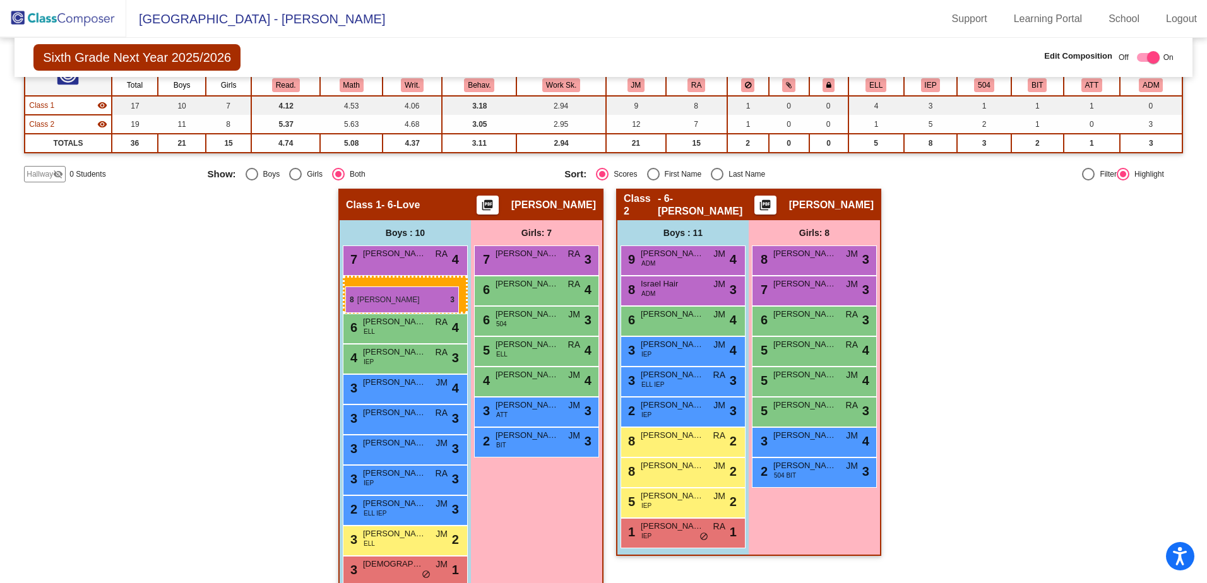
drag, startPoint x: 687, startPoint y: 327, endPoint x: 345, endPoint y: 287, distance: 344.5
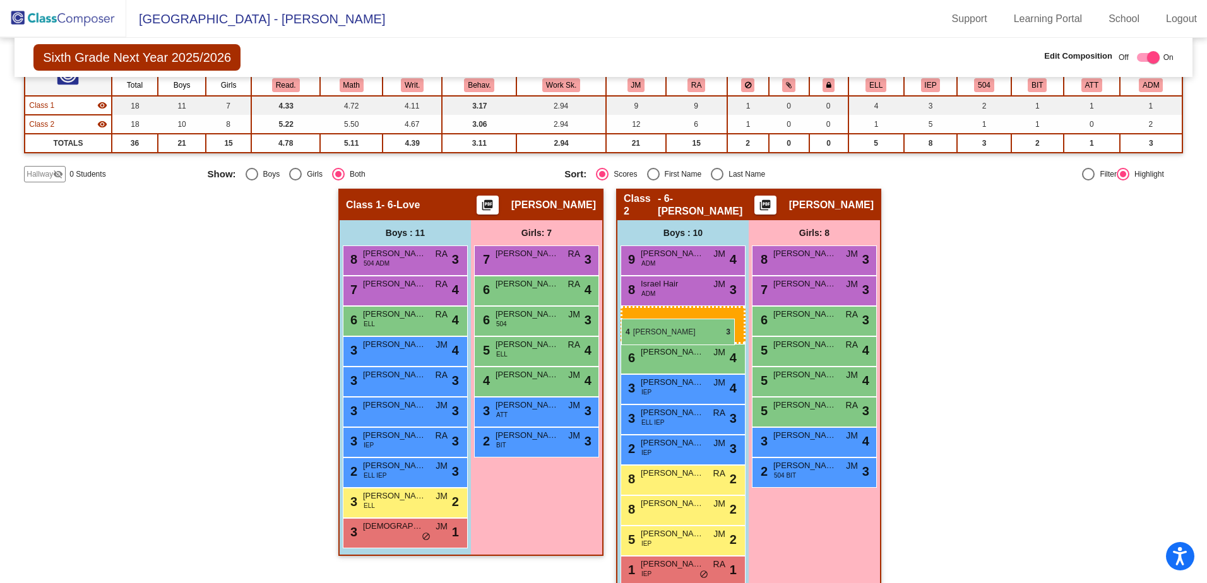
drag, startPoint x: 391, startPoint y: 356, endPoint x: 621, endPoint y: 319, distance: 232.8
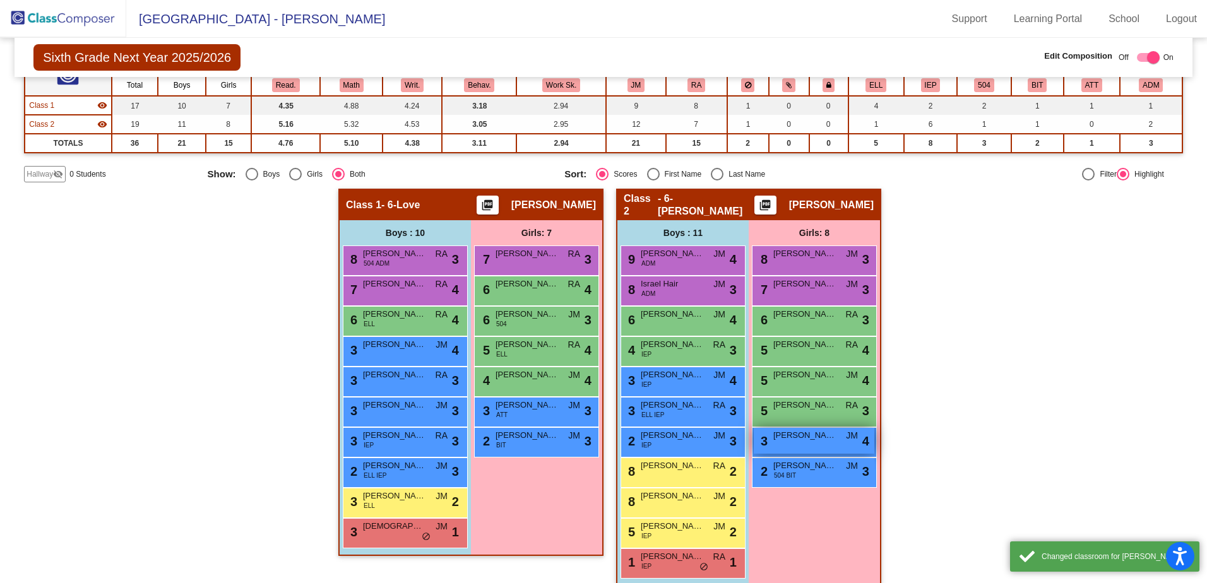
scroll to position [142, 0]
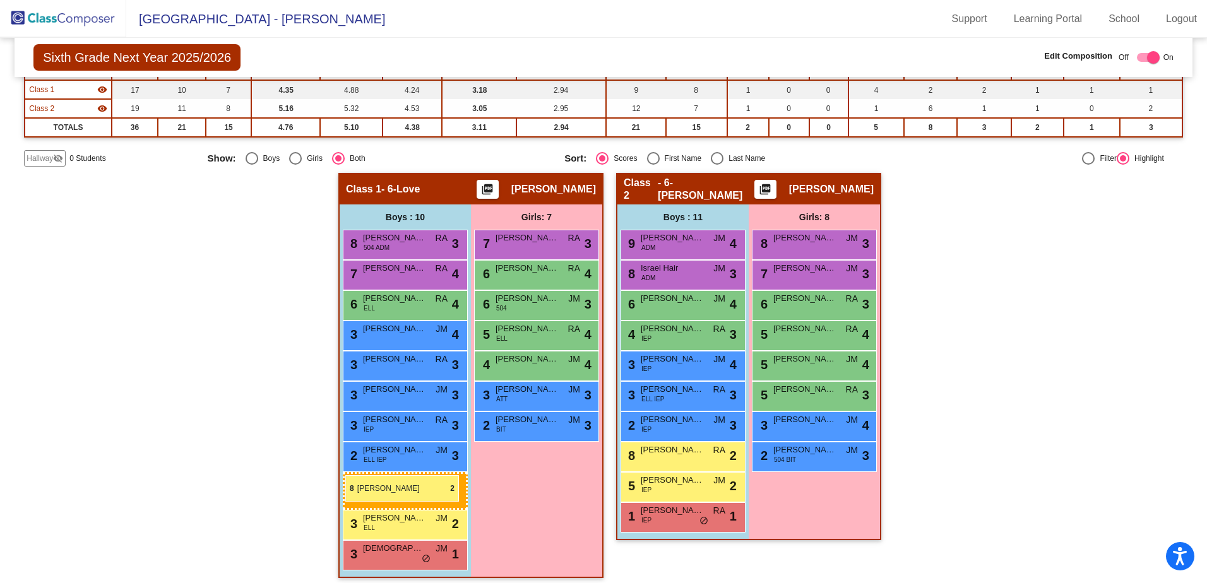
drag, startPoint x: 712, startPoint y: 487, endPoint x: 345, endPoint y: 475, distance: 366.9
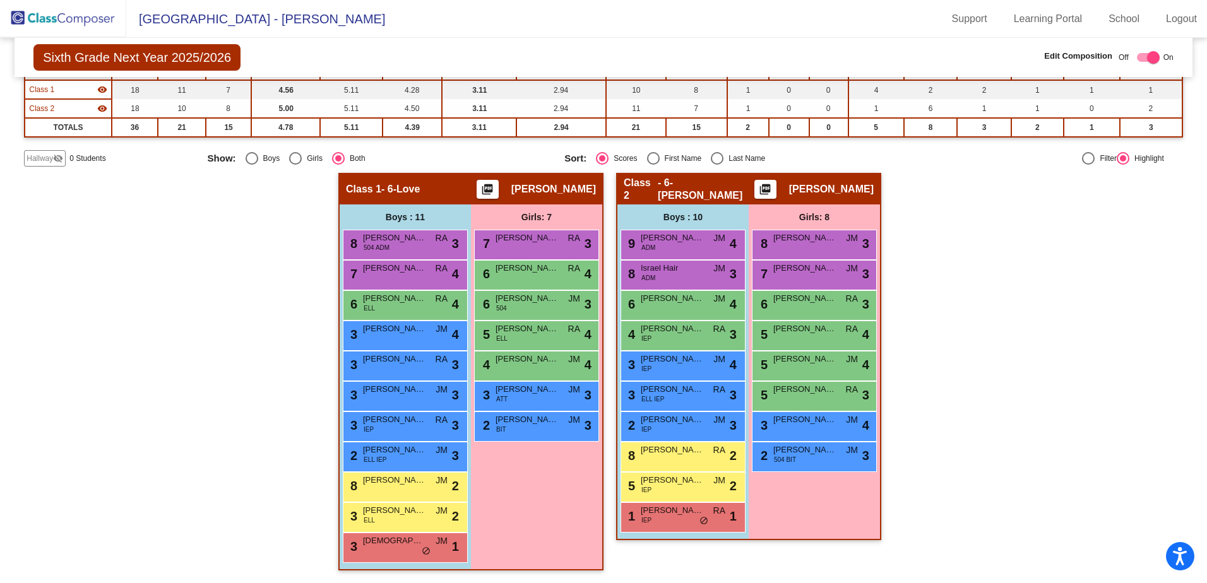
scroll to position [0, 0]
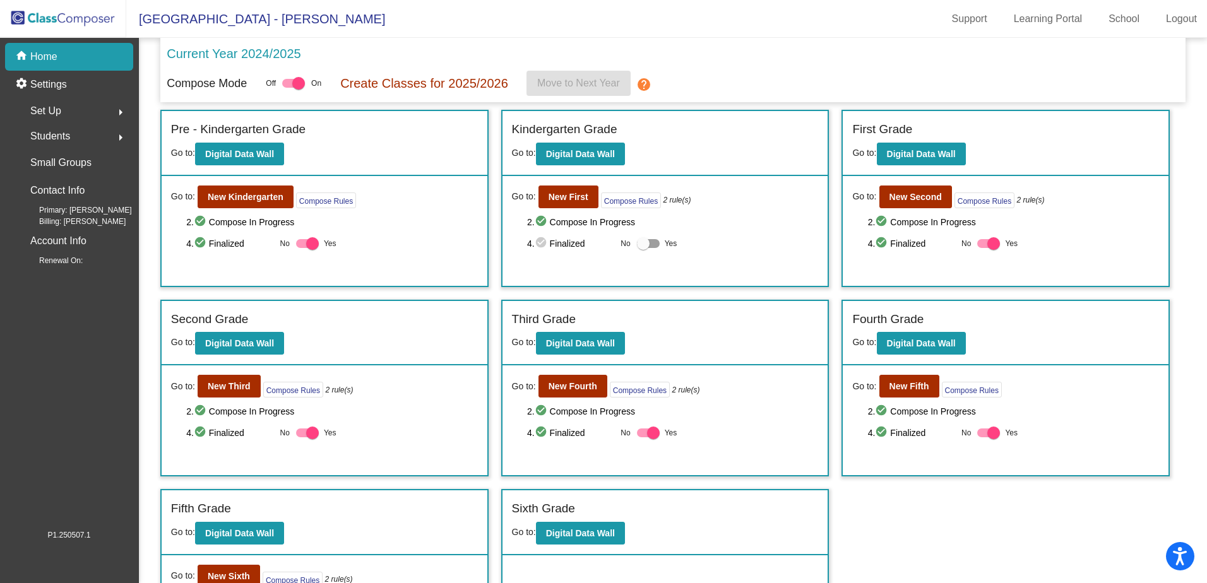
scroll to position [63, 0]
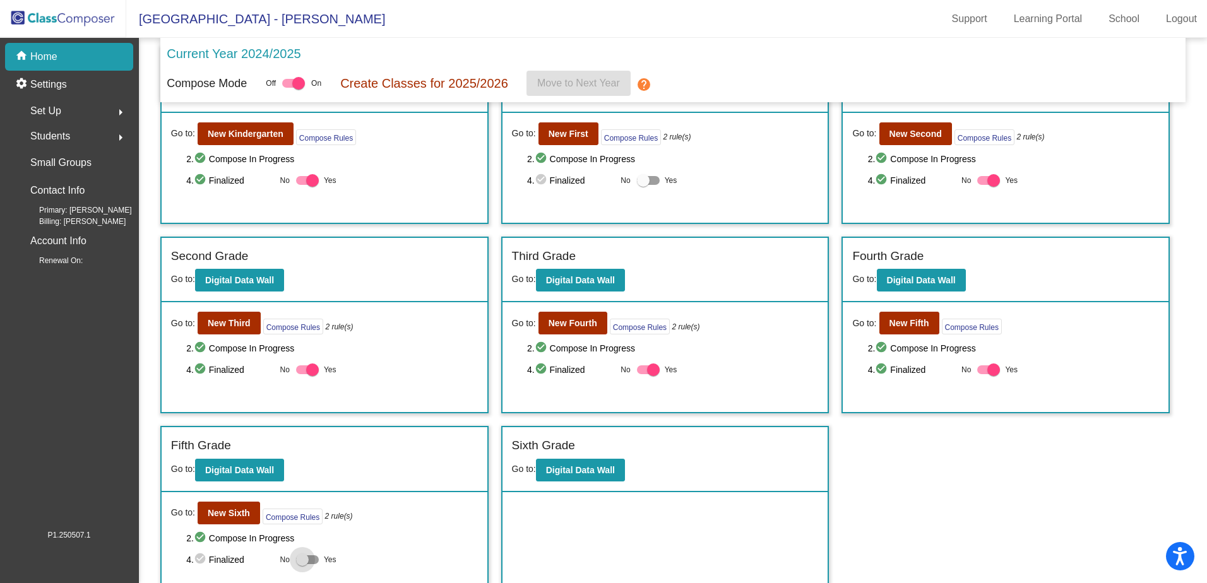
click at [304, 561] on div at bounding box center [302, 560] width 13 height 13
click at [302, 564] on input "Yes" at bounding box center [302, 564] width 1 height 1
checkbox input "true"
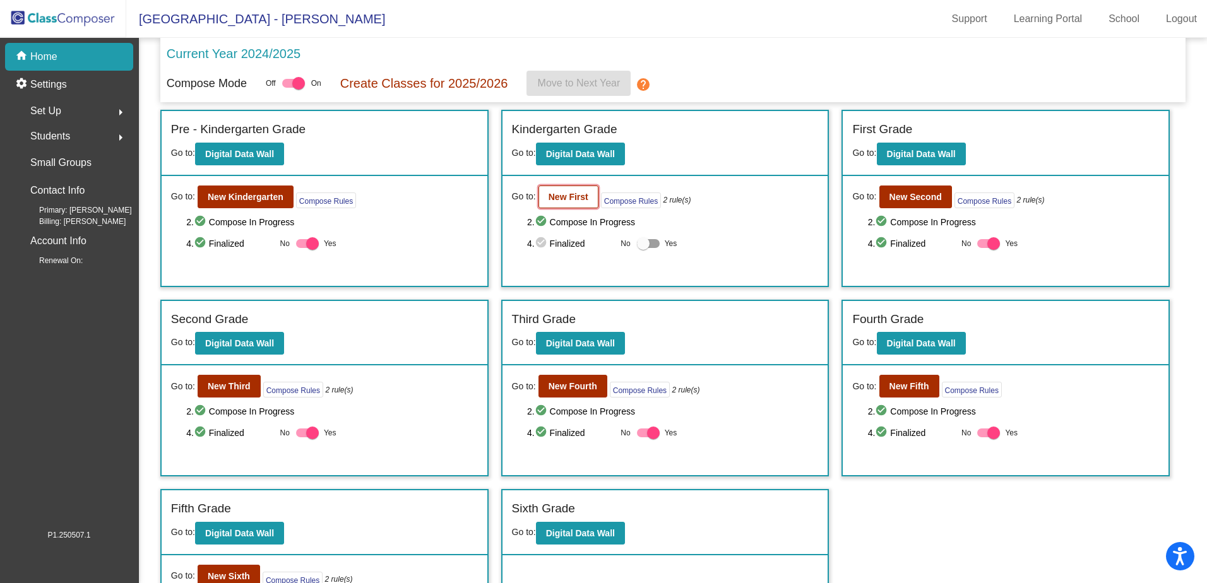
click at [559, 198] on b "New First" at bounding box center [569, 197] width 40 height 10
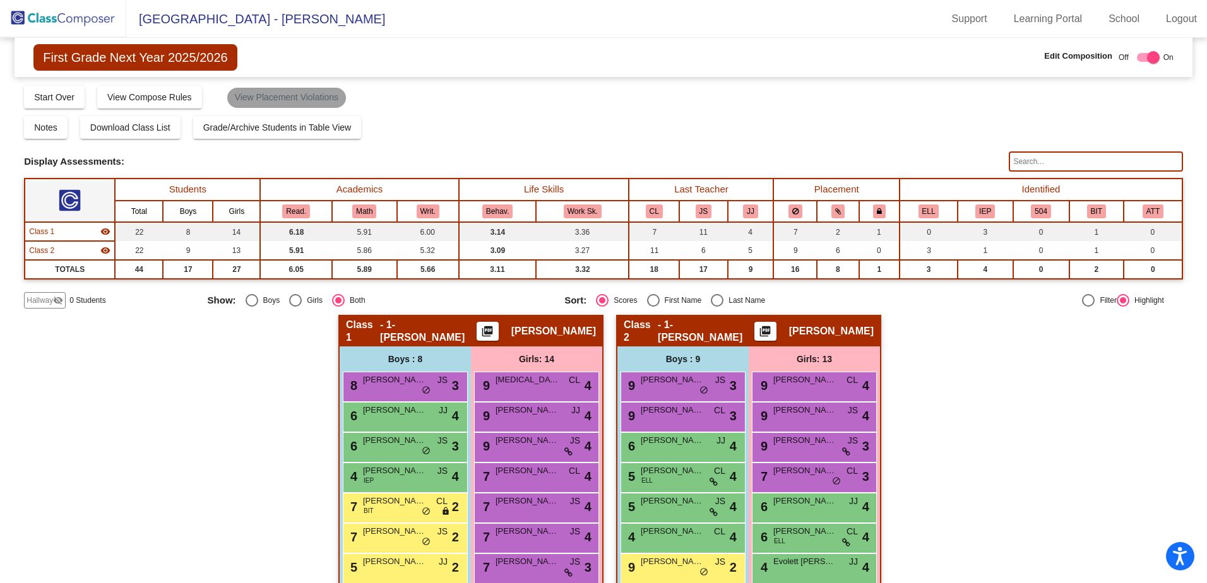
click at [276, 93] on mat-chip "View Placement Violations" at bounding box center [286, 98] width 119 height 20
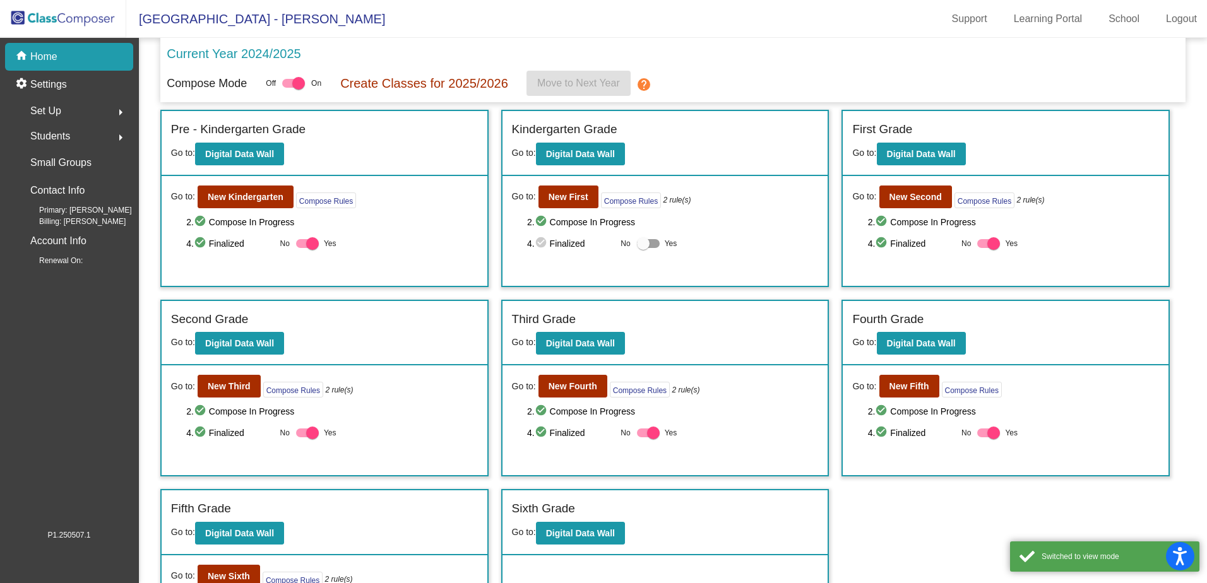
scroll to position [84, 0]
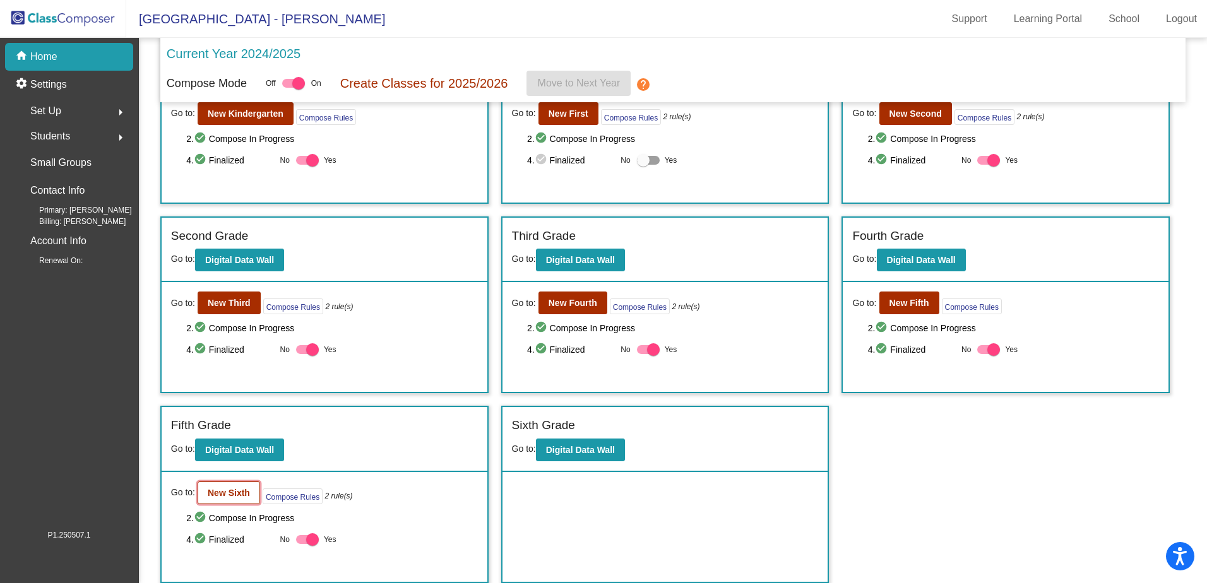
click at [237, 490] on b "New Sixth" at bounding box center [229, 493] width 42 height 10
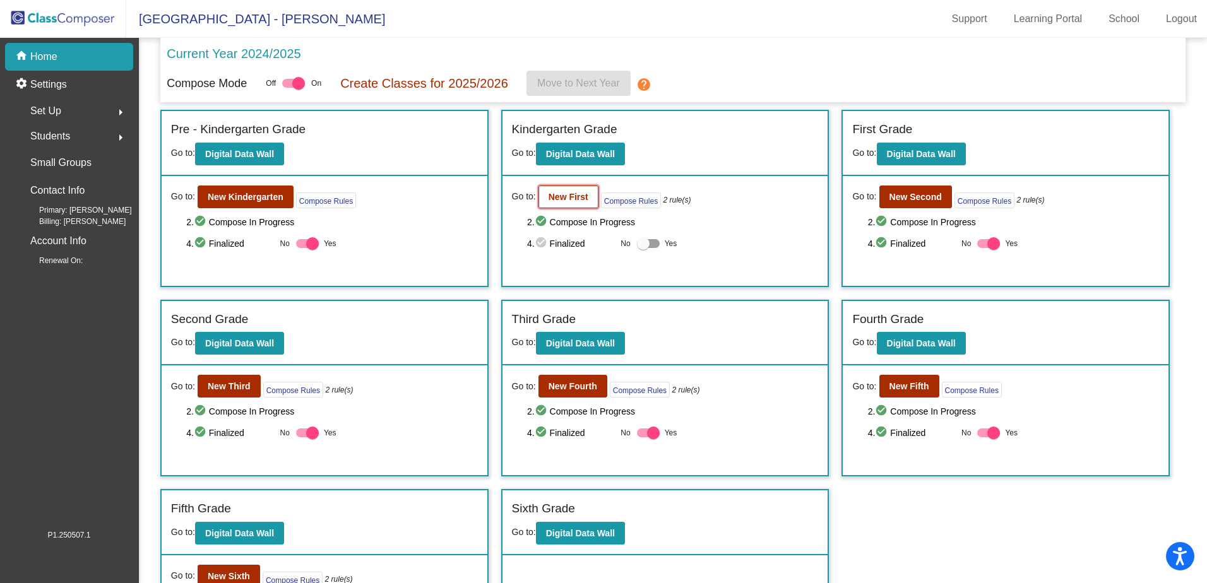
click at [576, 199] on b "New First" at bounding box center [569, 197] width 40 height 10
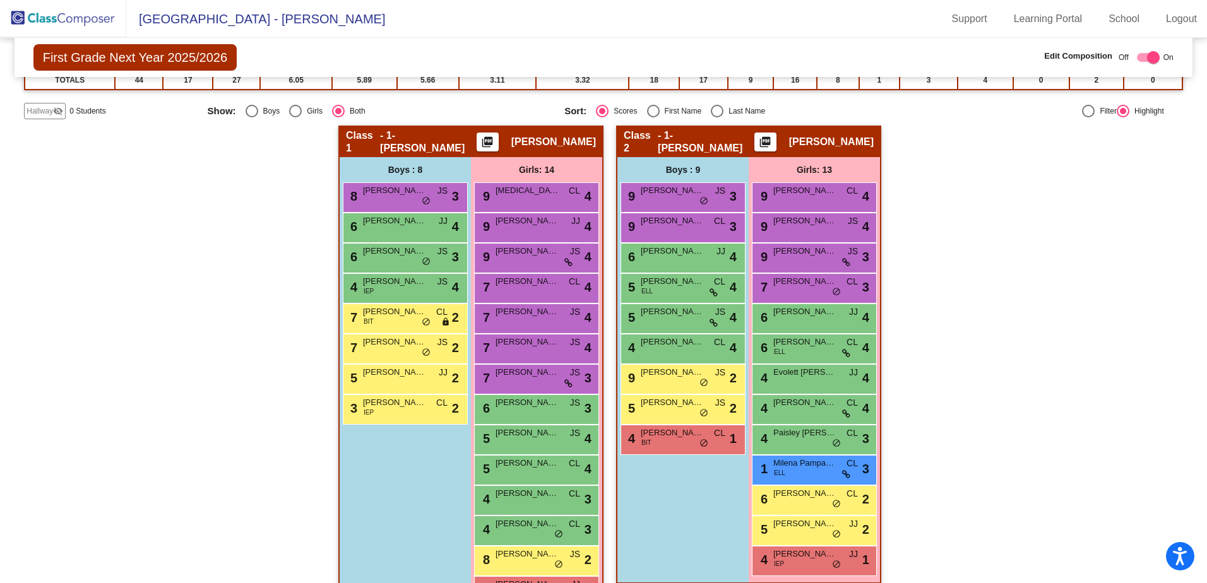
scroll to position [233, 0]
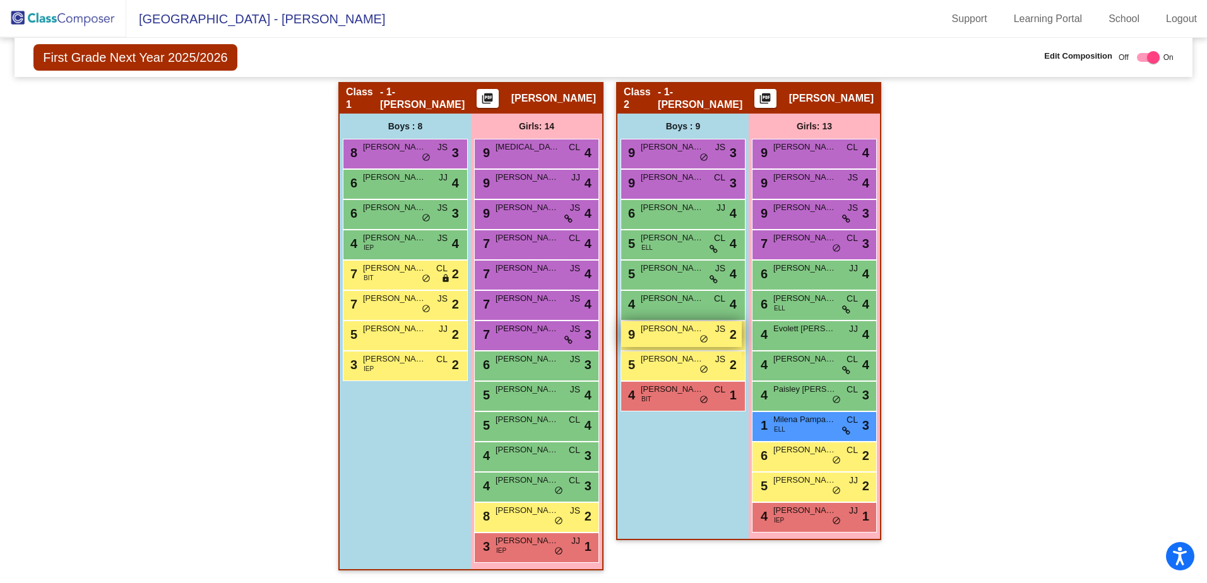
click at [686, 340] on div "9 [PERSON_NAME] JS lock do_not_disturb_alt 2" at bounding box center [681, 334] width 121 height 26
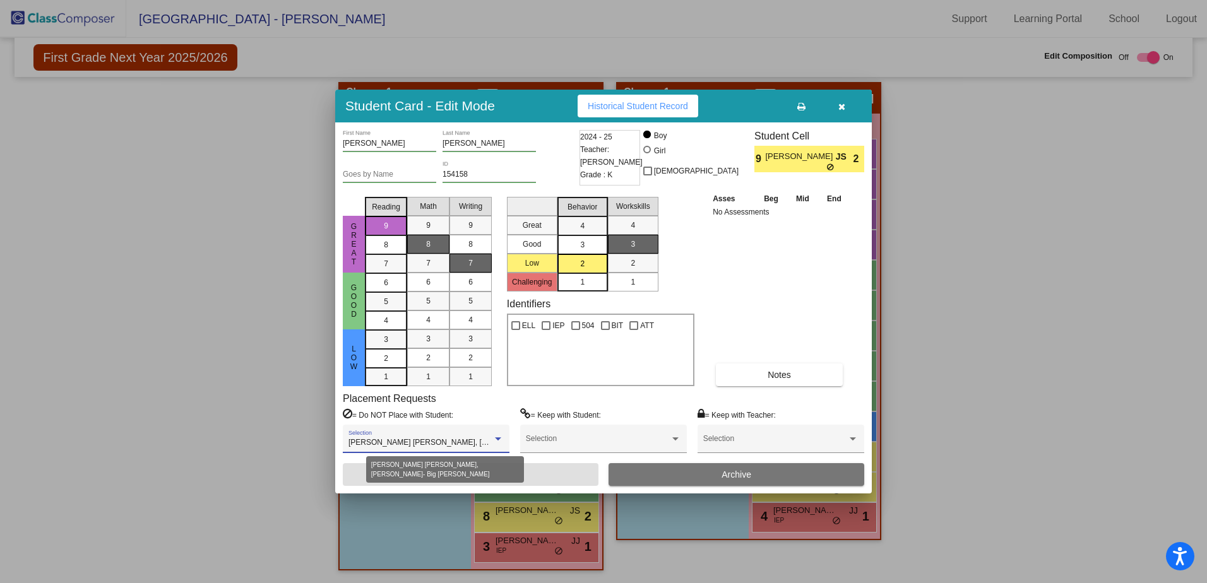
click at [504, 440] on div at bounding box center [497, 439] width 11 height 9
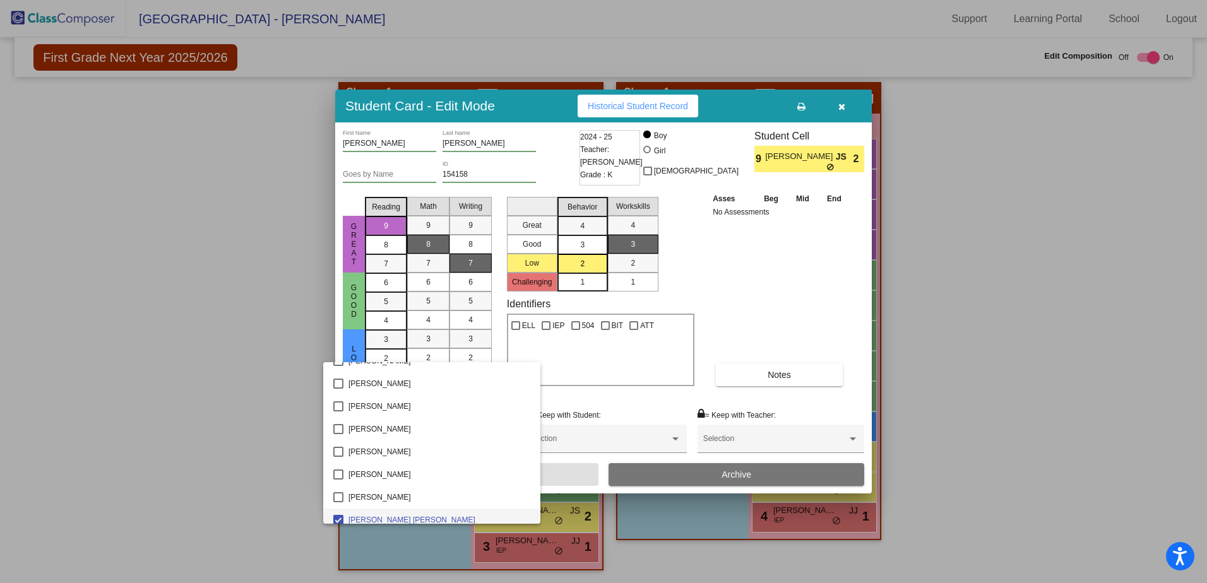
scroll to position [0, 0]
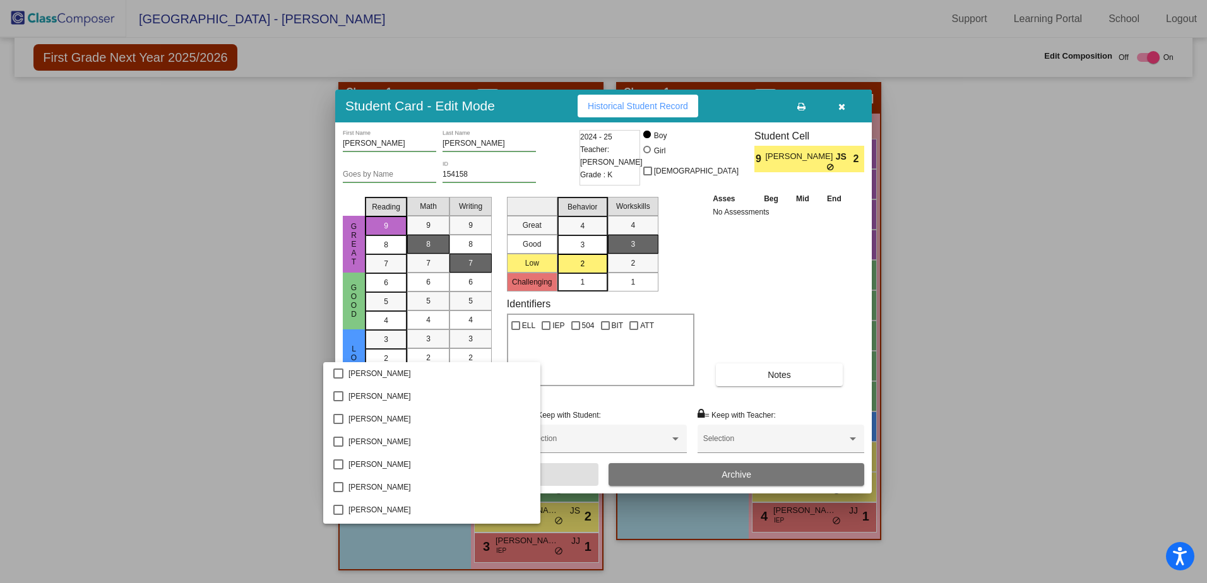
click at [751, 306] on div at bounding box center [603, 291] width 1207 height 583
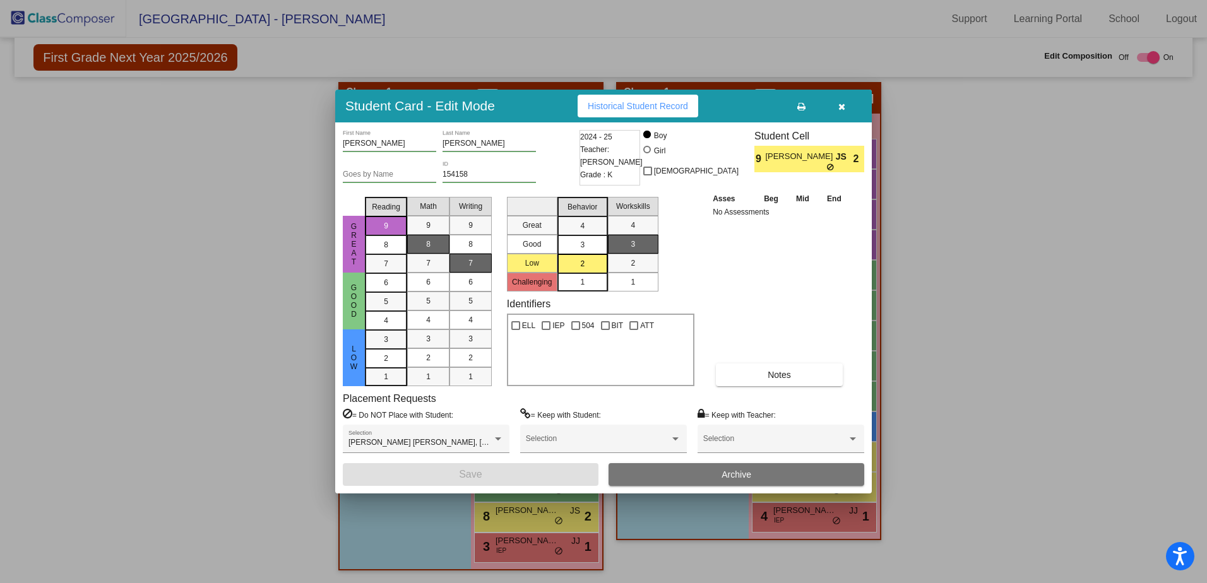
click at [845, 102] on button "button" at bounding box center [841, 106] width 40 height 23
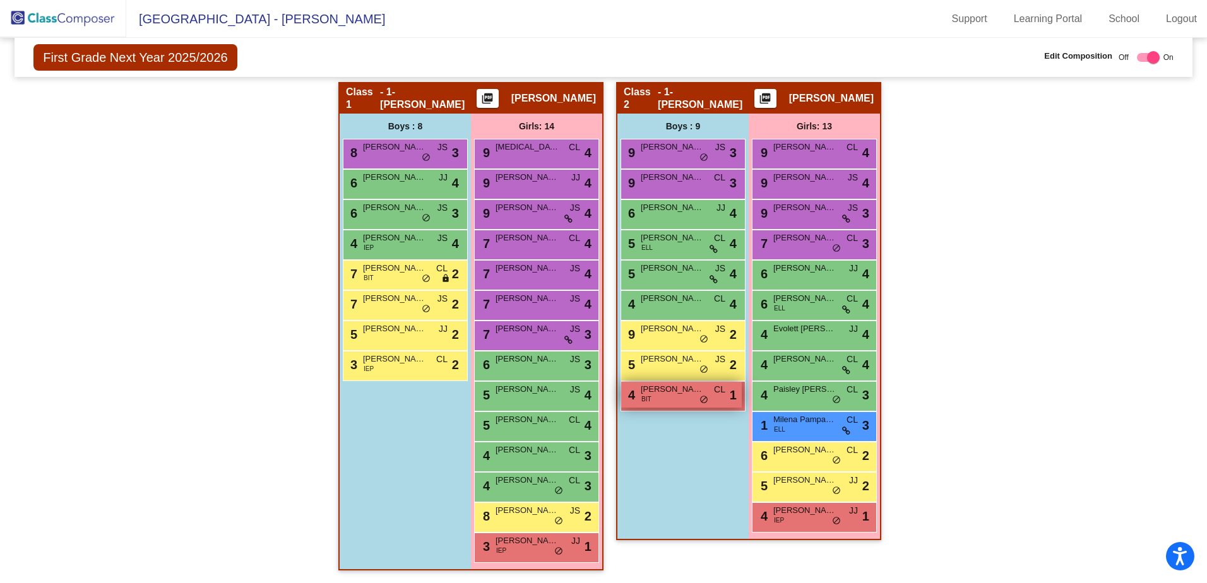
click at [662, 389] on span "[PERSON_NAME] [PERSON_NAME]" at bounding box center [672, 389] width 63 height 13
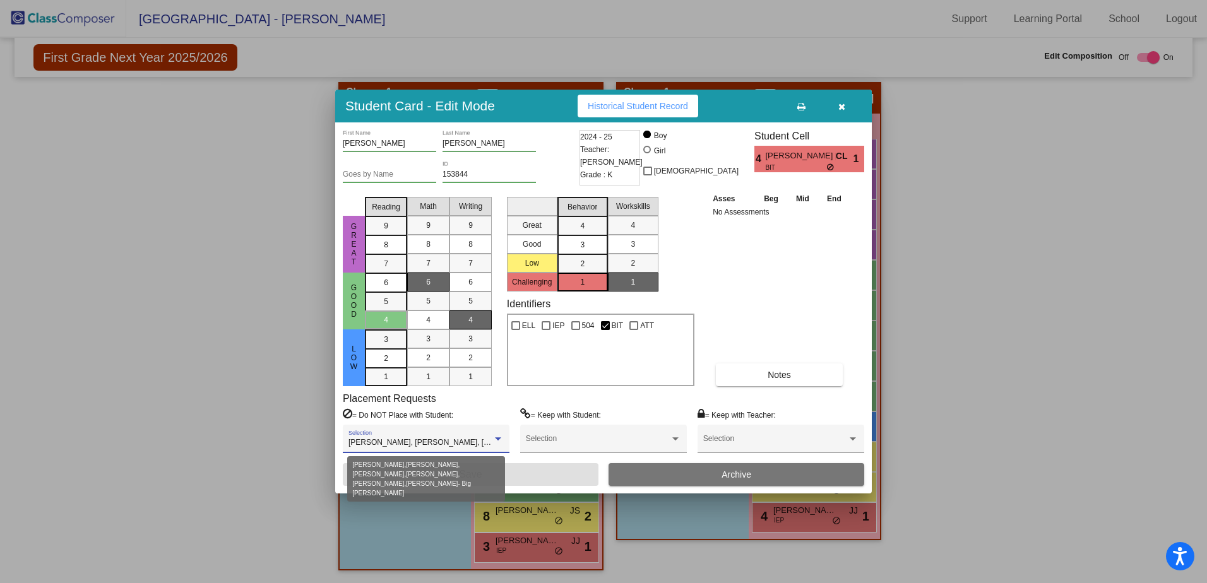
click at [500, 441] on div at bounding box center [497, 439] width 11 height 9
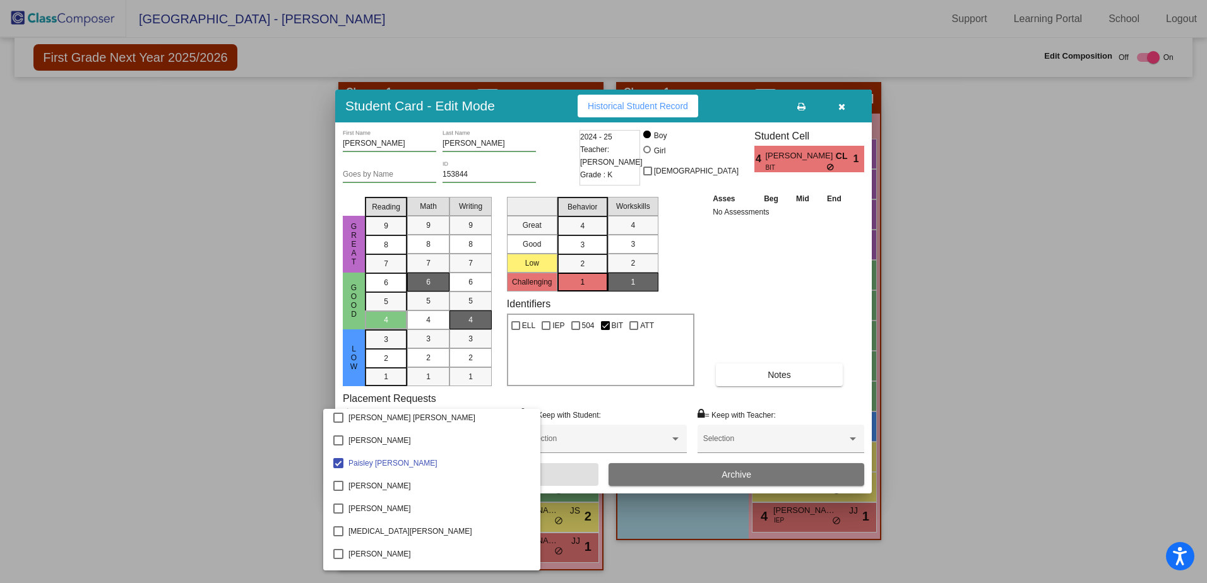
scroll to position [689, 0]
click at [840, 107] on div at bounding box center [603, 291] width 1207 height 583
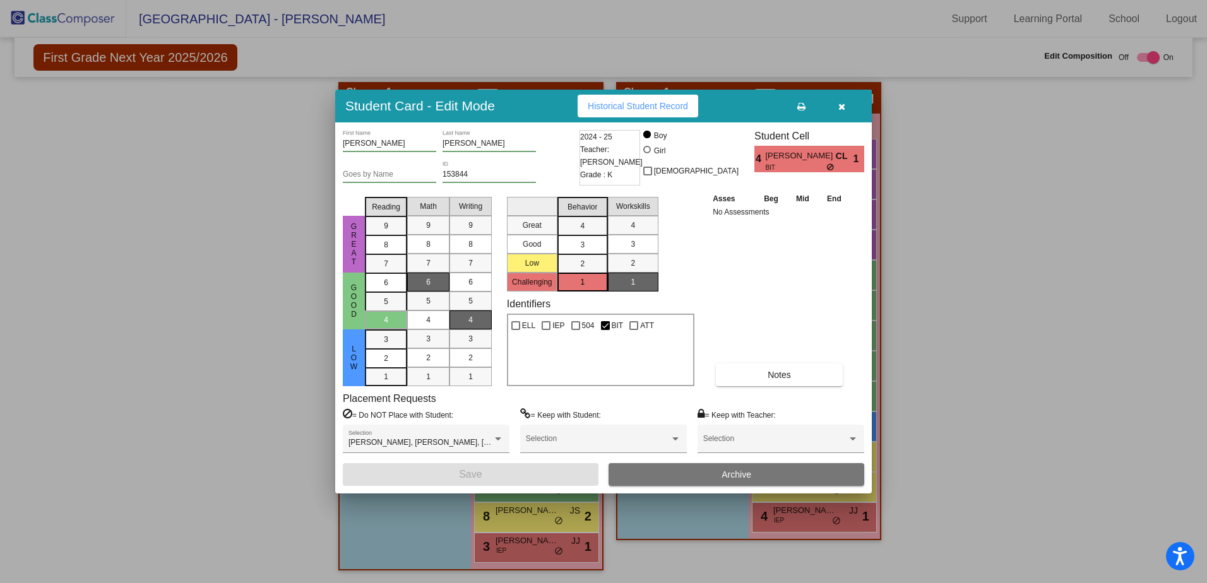
click at [843, 105] on icon "button" at bounding box center [841, 106] width 7 height 9
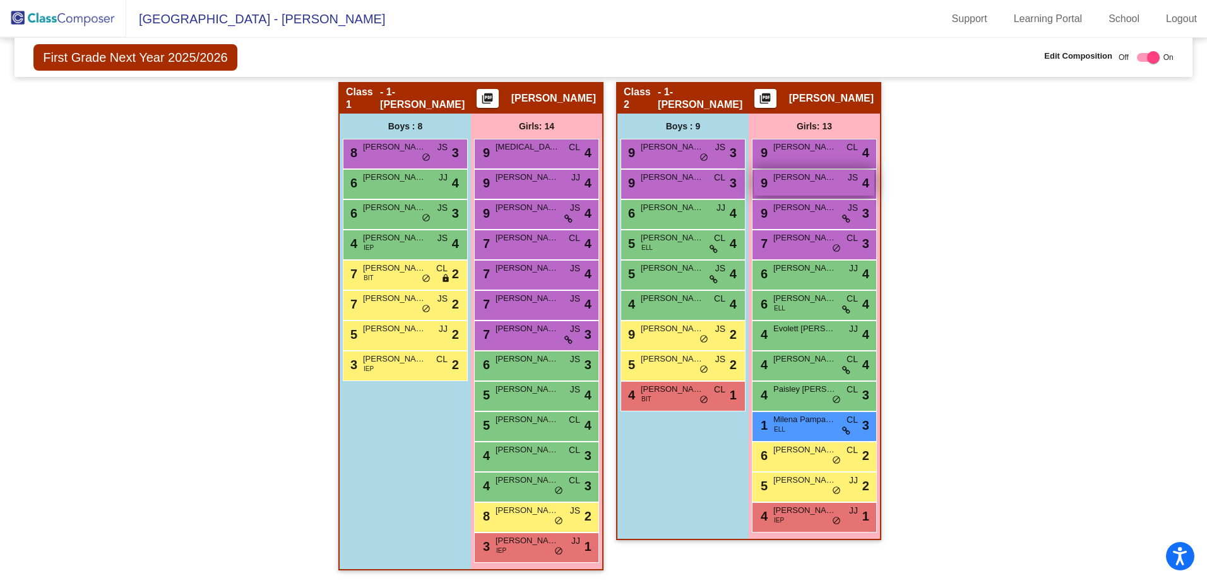
click at [824, 184] on div "9 [PERSON_NAME] JS lock do_not_disturb_alt 4" at bounding box center [814, 183] width 121 height 26
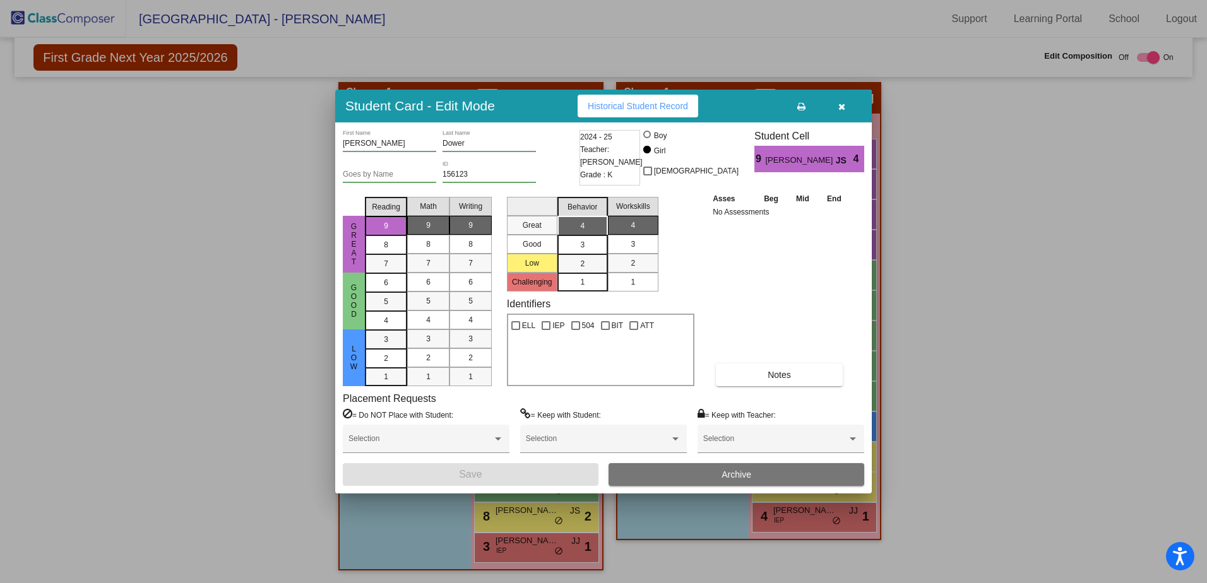
click at [838, 100] on button "button" at bounding box center [841, 106] width 40 height 23
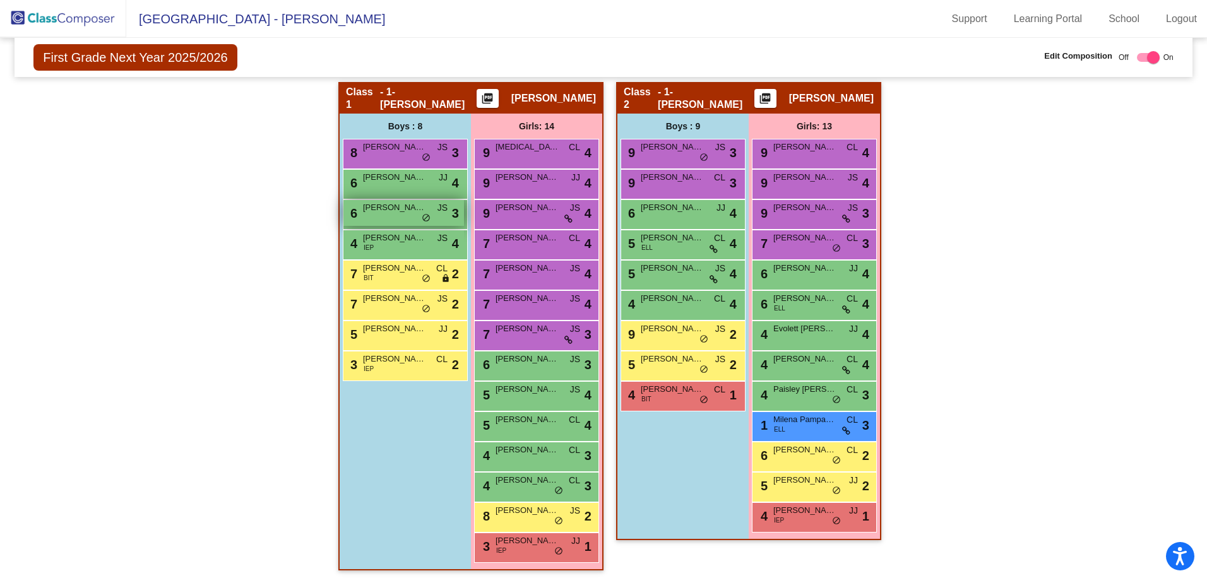
click at [412, 208] on span "[PERSON_NAME]" at bounding box center [394, 207] width 63 height 13
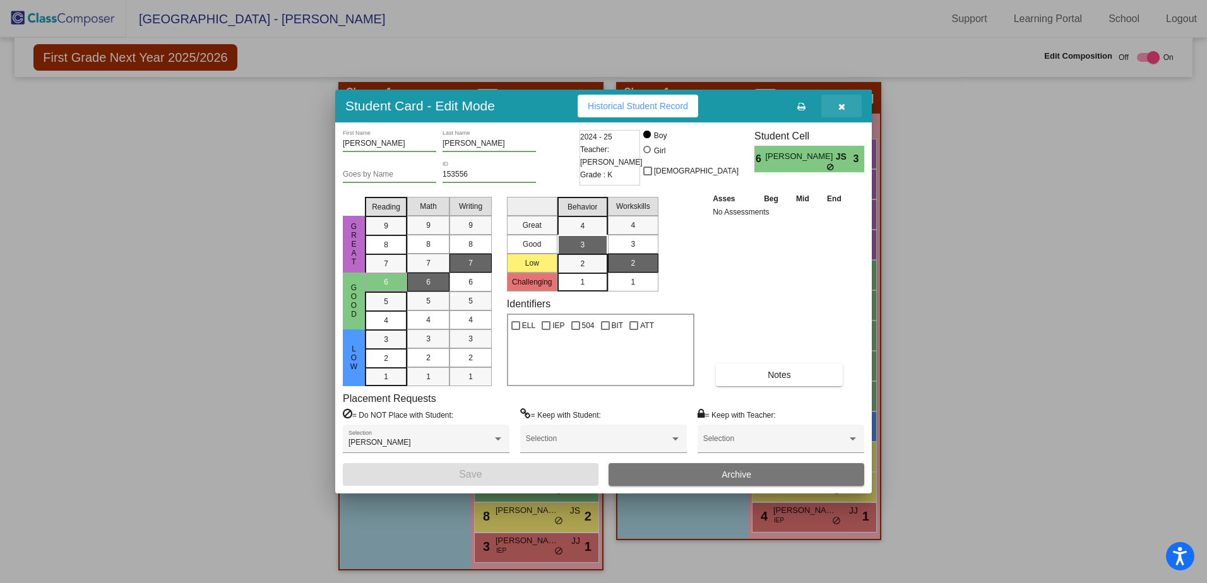
click at [845, 100] on button "button" at bounding box center [841, 106] width 40 height 23
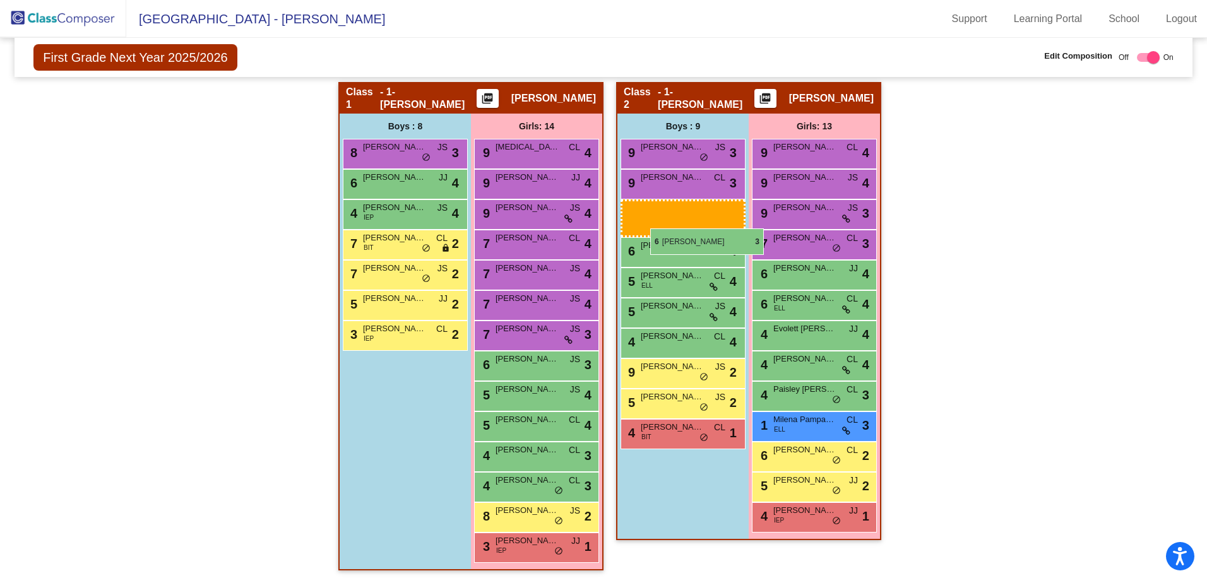
drag, startPoint x: 377, startPoint y: 222, endPoint x: 644, endPoint y: 220, distance: 266.4
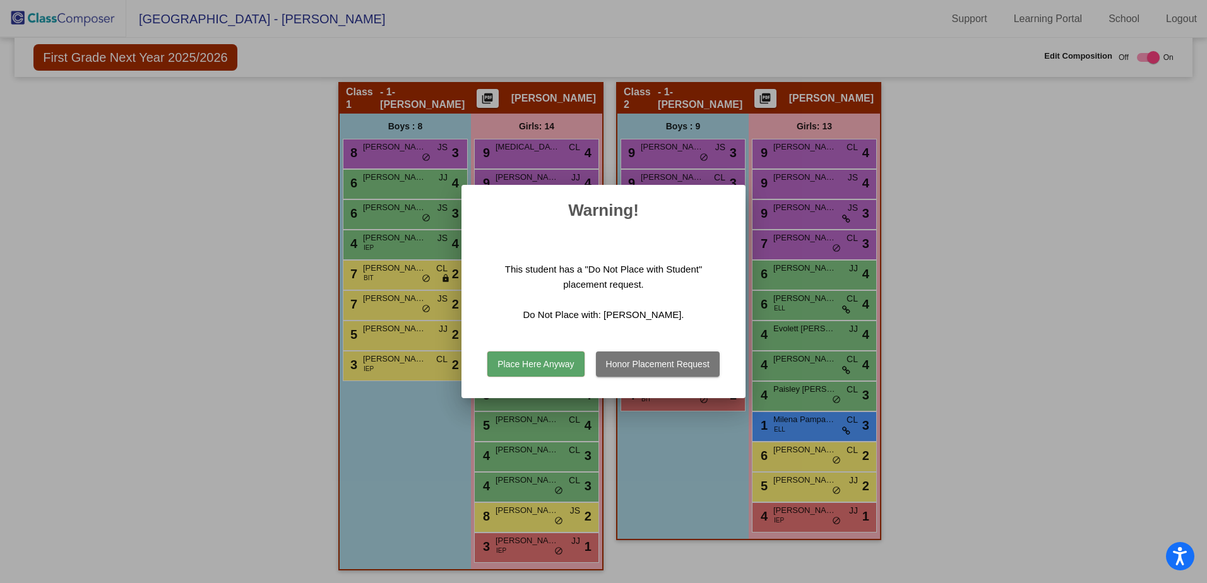
click at [638, 214] on h2 "Warning!" at bounding box center [604, 210] width 254 height 20
click at [513, 364] on button "Place Here Anyway" at bounding box center [535, 364] width 97 height 25
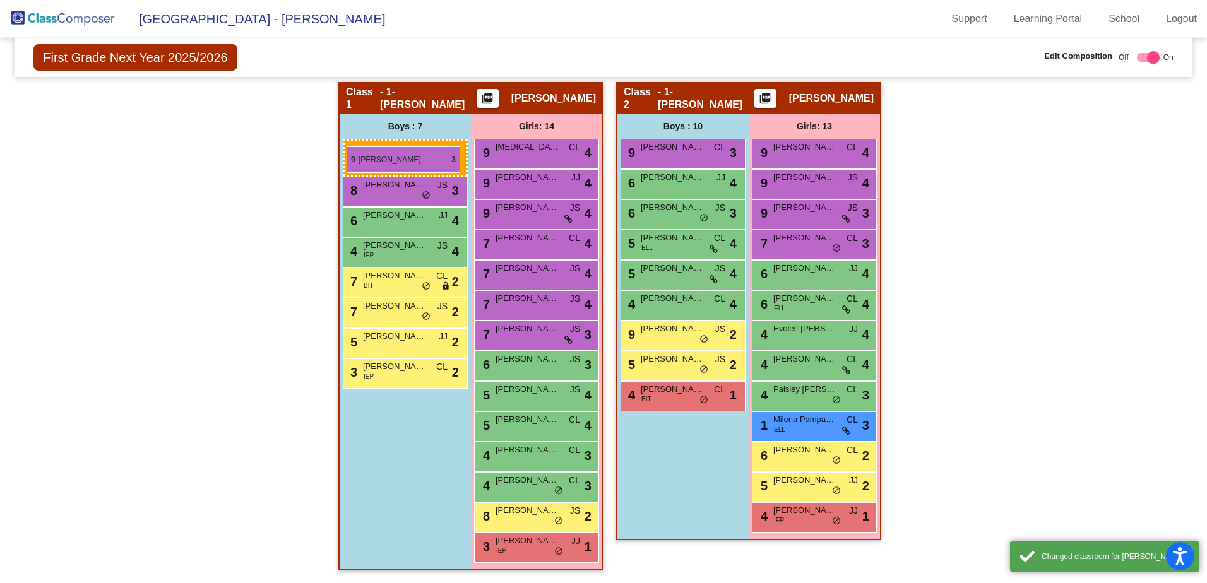
drag, startPoint x: 666, startPoint y: 154, endPoint x: 347, endPoint y: 146, distance: 319.5
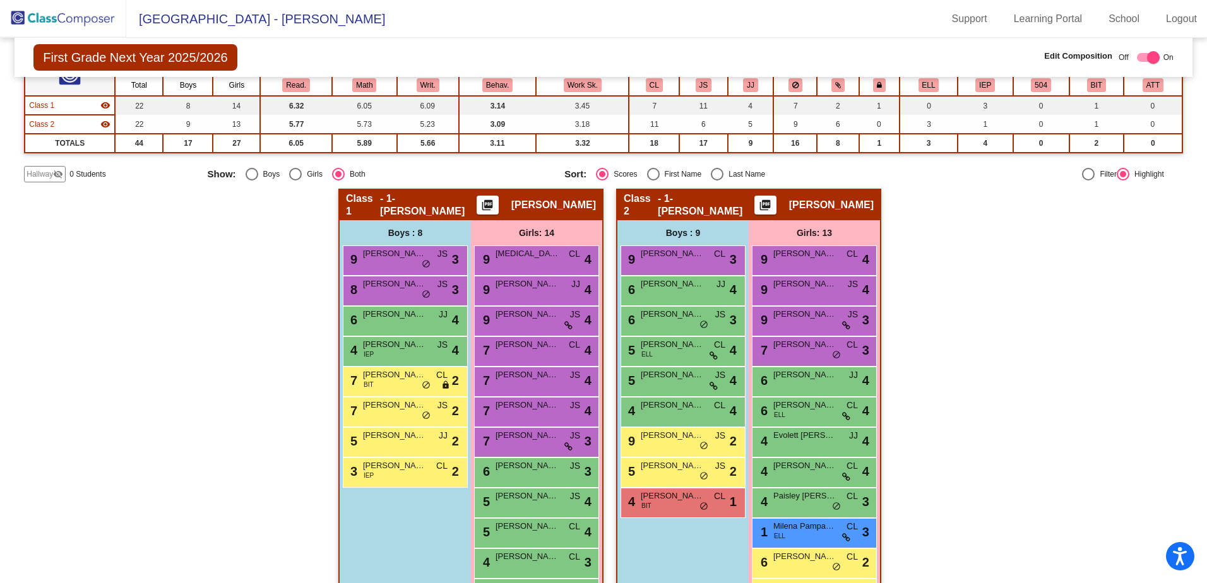
scroll to position [189, 0]
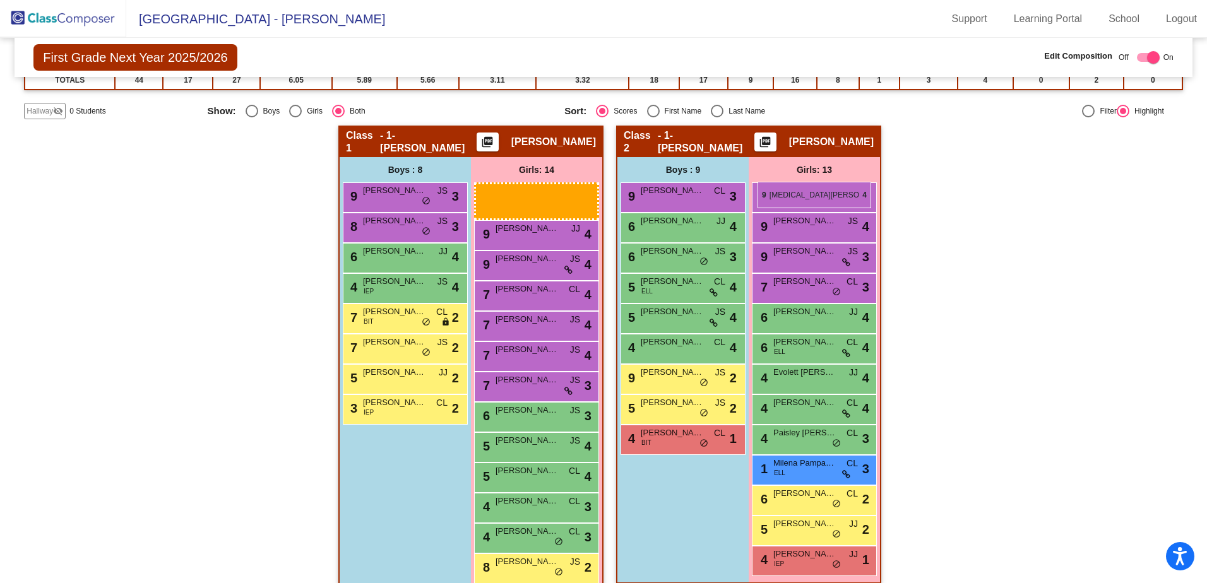
drag, startPoint x: 528, startPoint y: 206, endPoint x: 757, endPoint y: 182, distance: 230.4
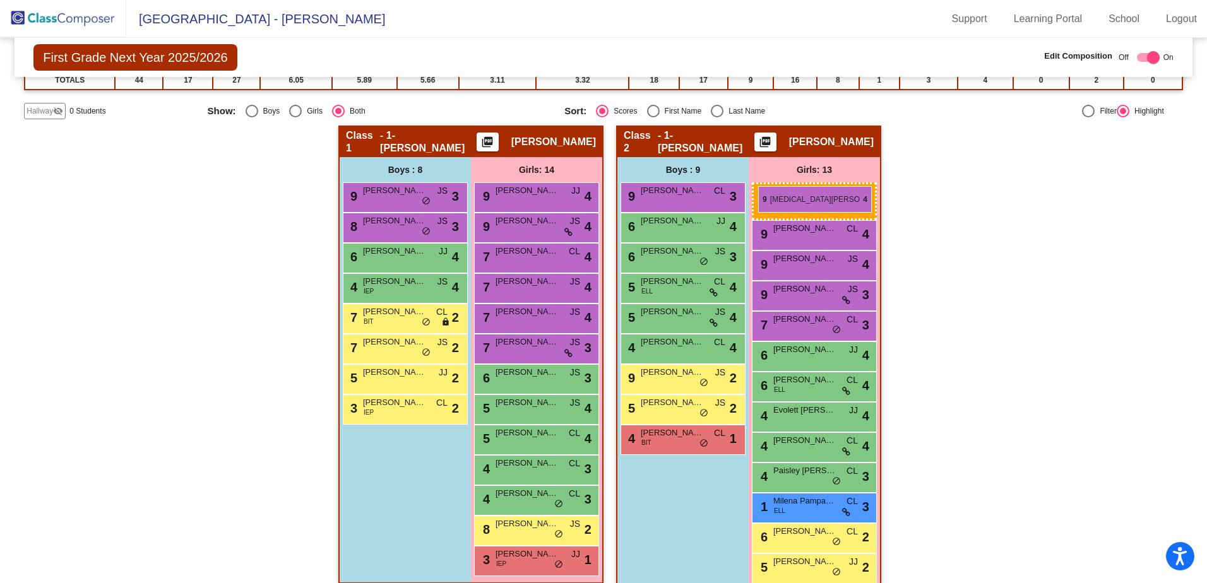
drag, startPoint x: 555, startPoint y: 203, endPoint x: 758, endPoint y: 186, distance: 203.9
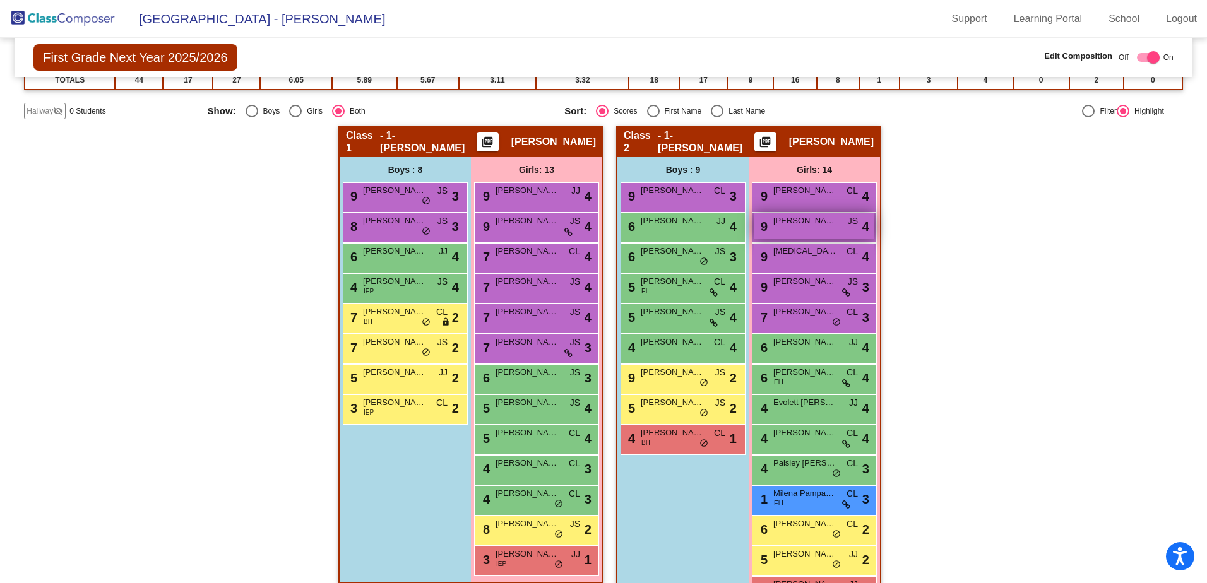
click at [814, 231] on div "9 [PERSON_NAME] JS lock do_not_disturb_alt 4" at bounding box center [814, 226] width 121 height 26
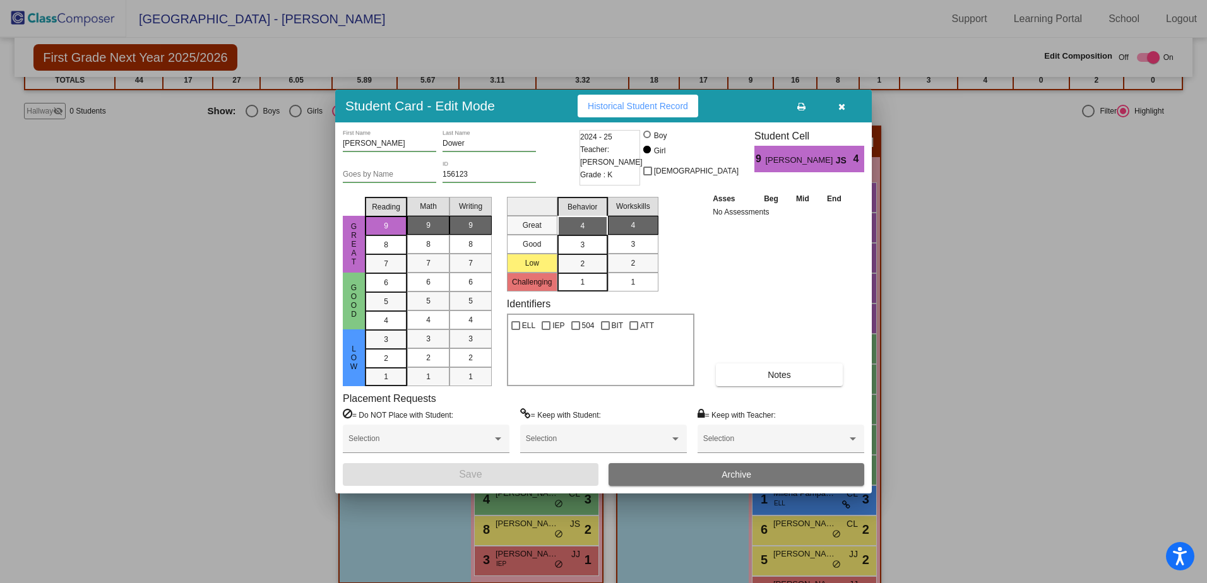
click at [730, 478] on span "Archive" at bounding box center [736, 475] width 30 height 10
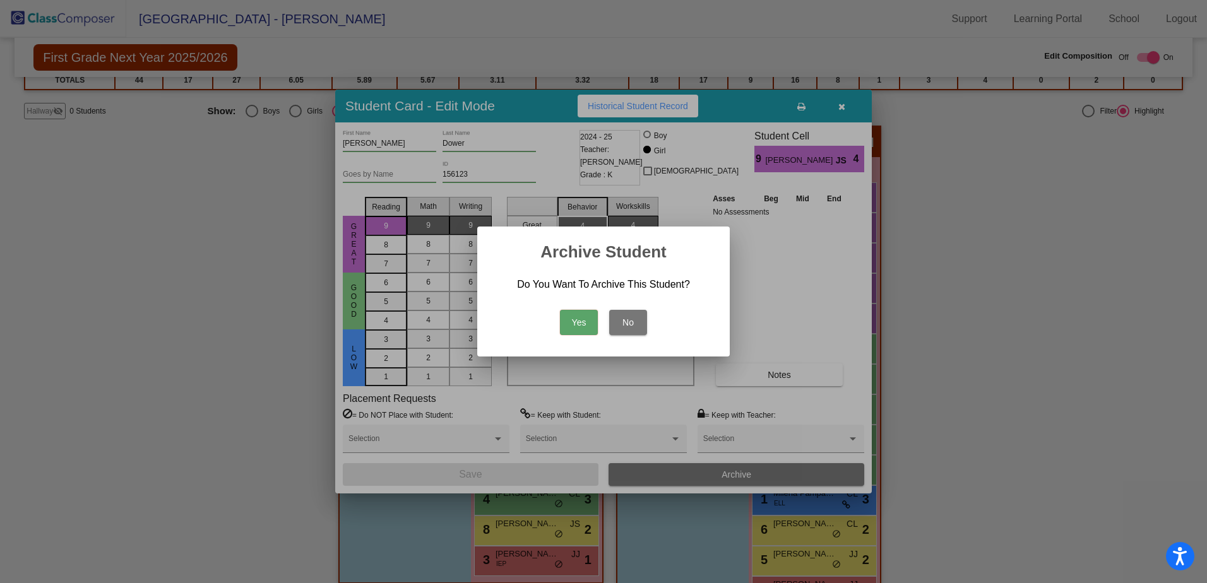
click at [583, 329] on button "Yes" at bounding box center [579, 322] width 38 height 25
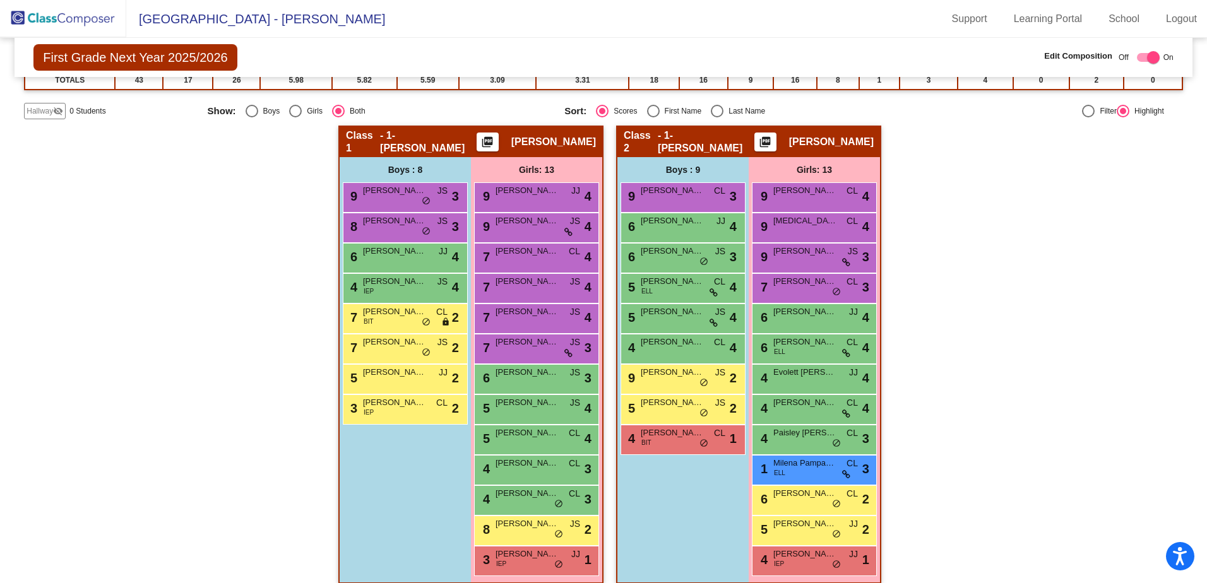
scroll to position [203, 0]
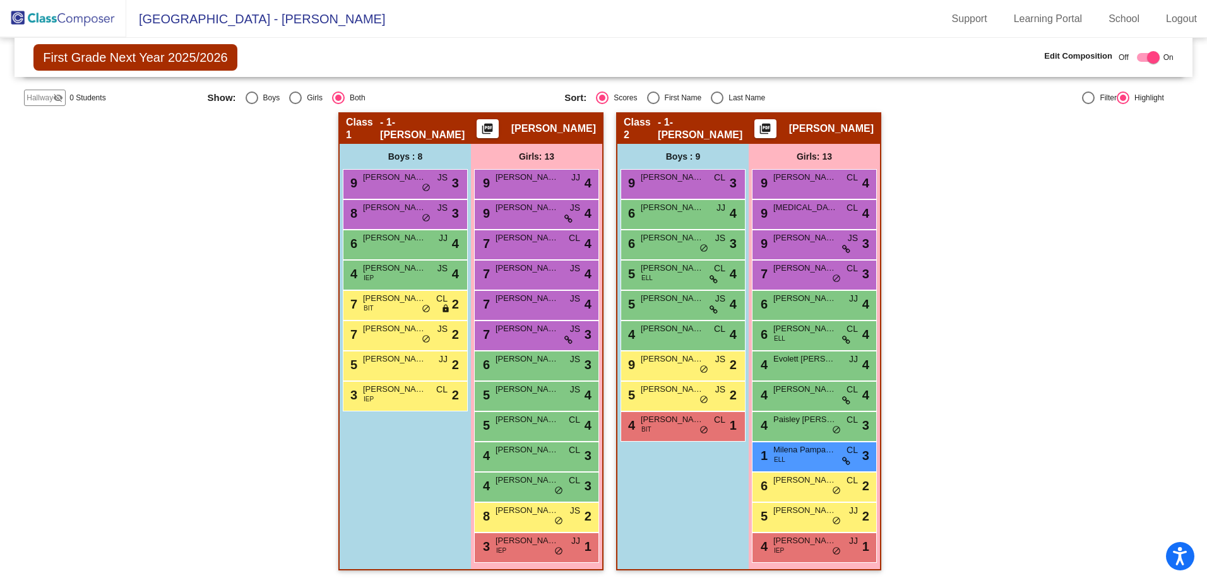
click at [888, 290] on div "Hallway - Hallway Class picture_as_pdf Add Student First Name Last Name Student…" at bounding box center [603, 347] width 1159 height 471
